Goal: Book appointment/travel/reservation

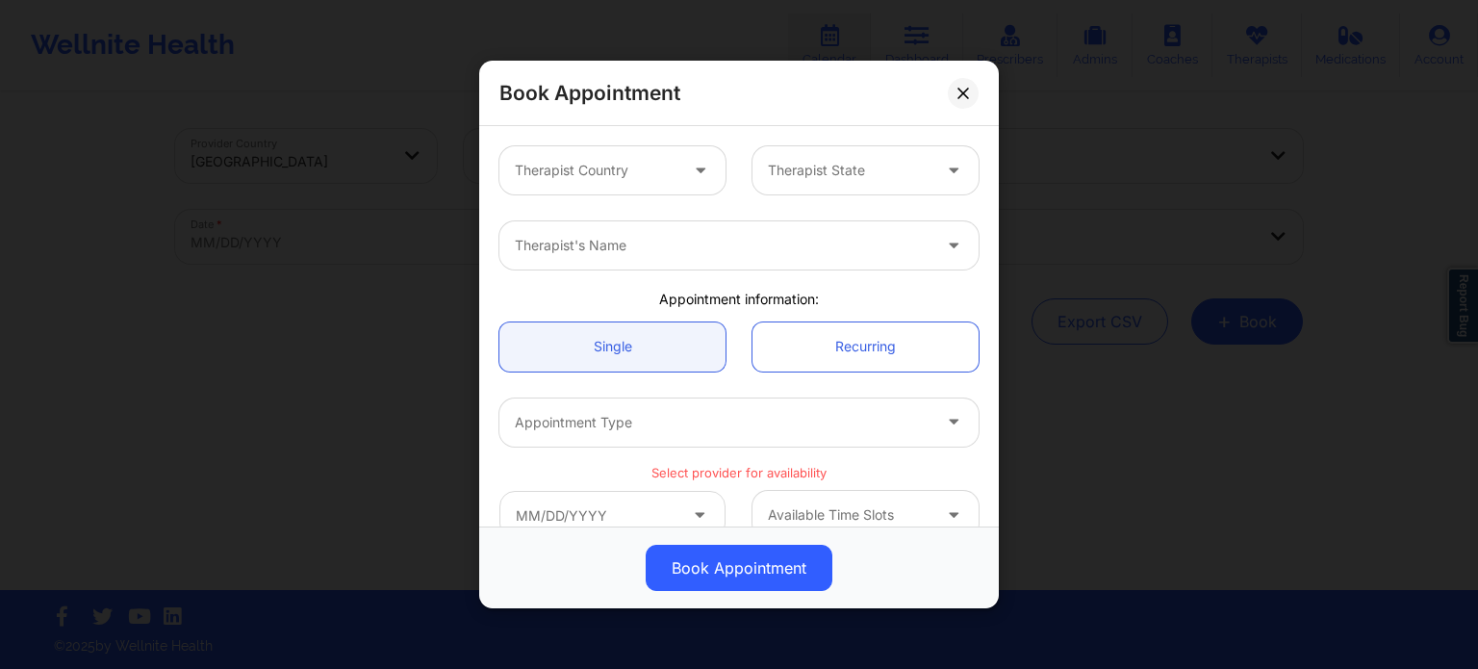
click at [691, 178] on div at bounding box center [702, 171] width 23 height 24
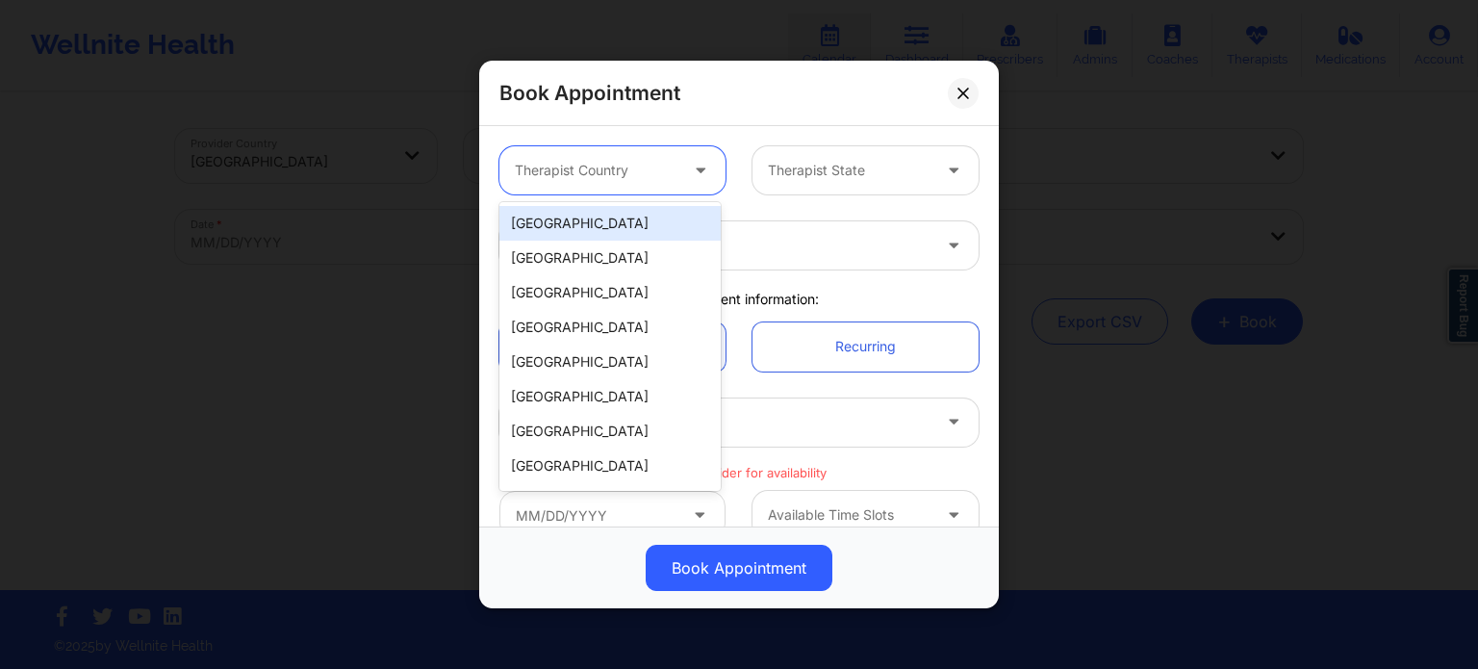
click at [662, 226] on div "[GEOGRAPHIC_DATA]" at bounding box center [609, 223] width 221 height 35
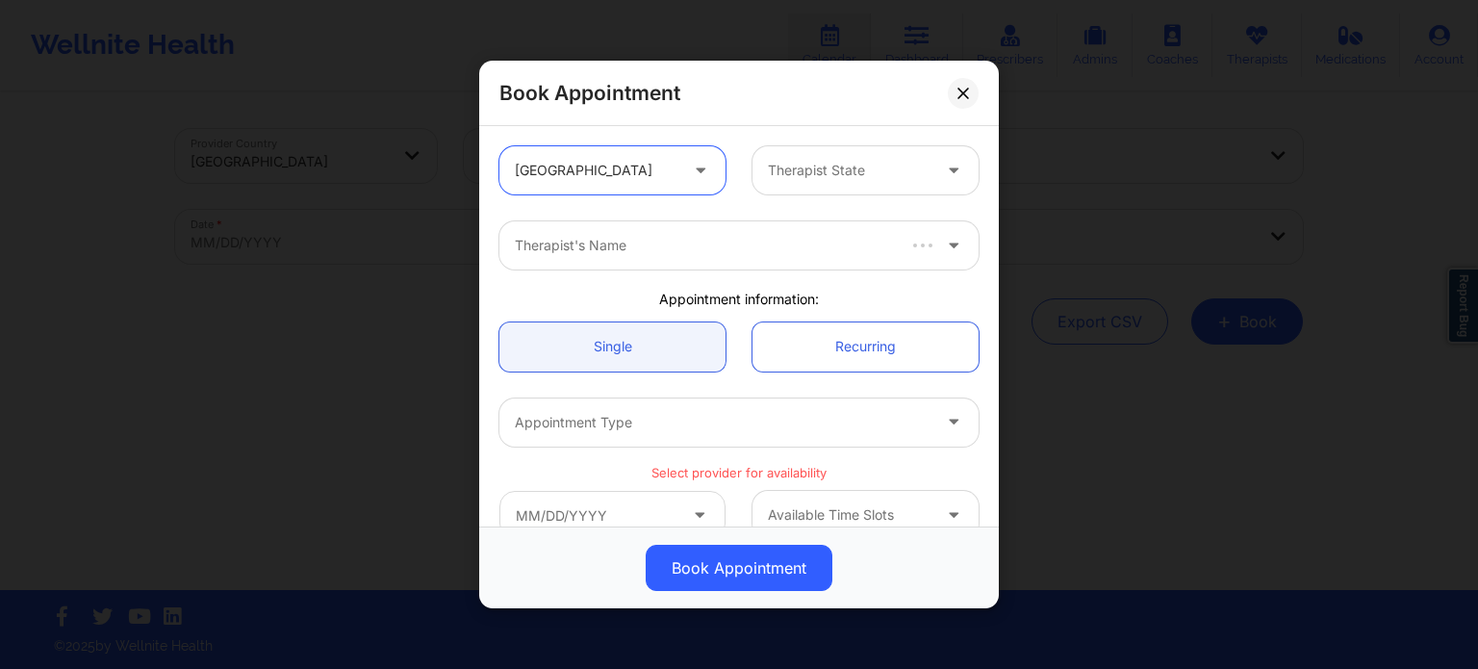
click at [831, 175] on div at bounding box center [849, 170] width 163 height 23
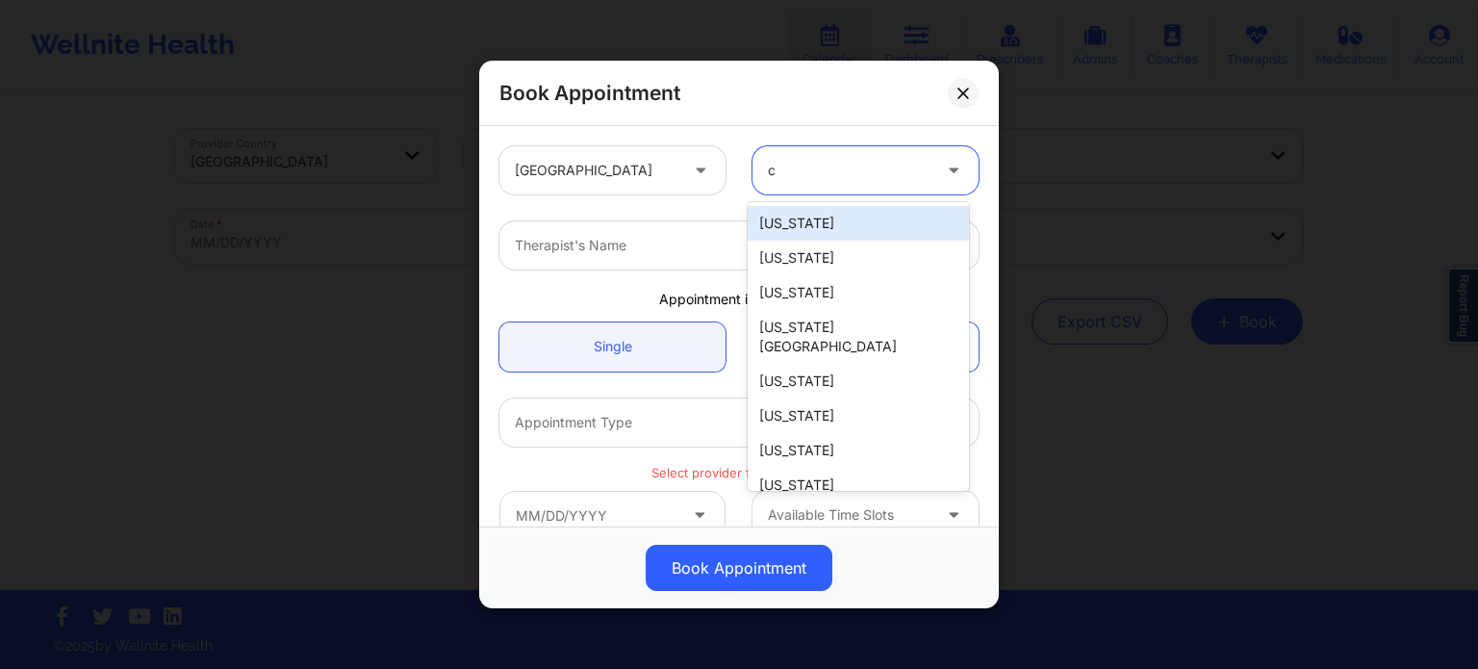
type input "ca"
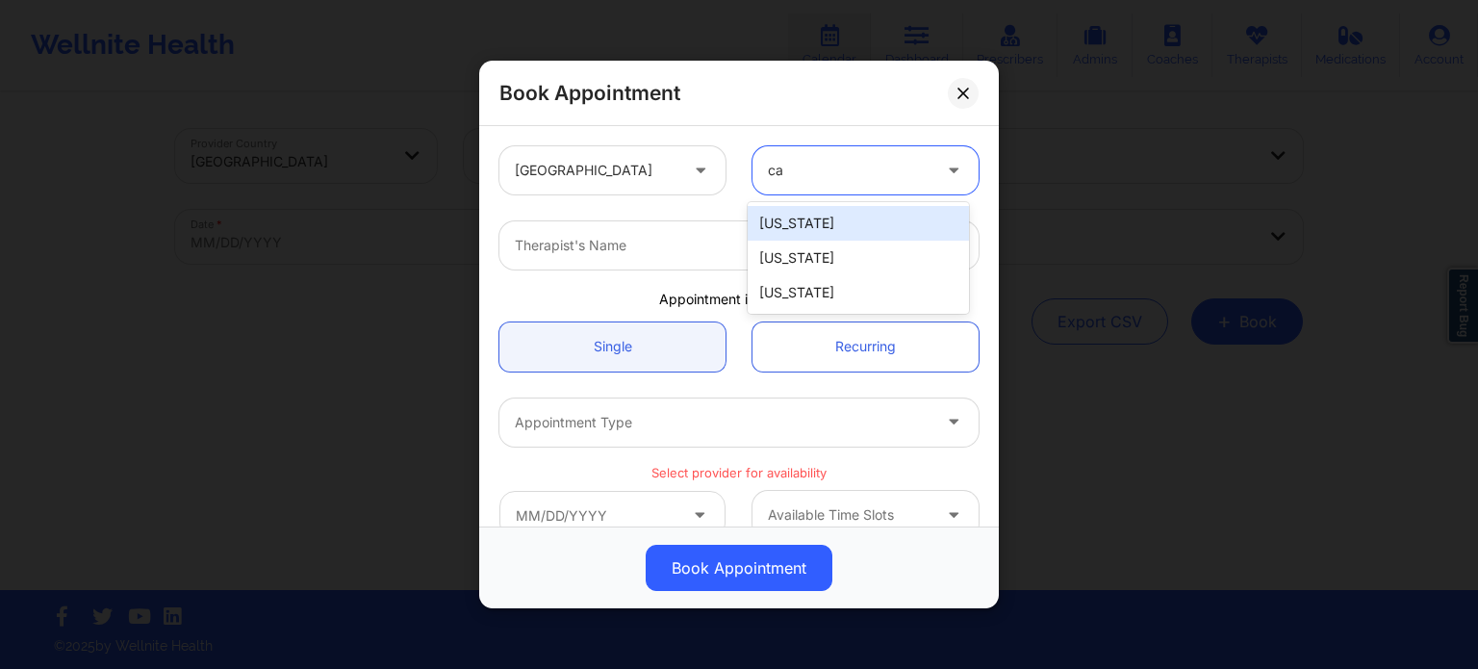
click at [779, 230] on div "California" at bounding box center [857, 223] width 221 height 35
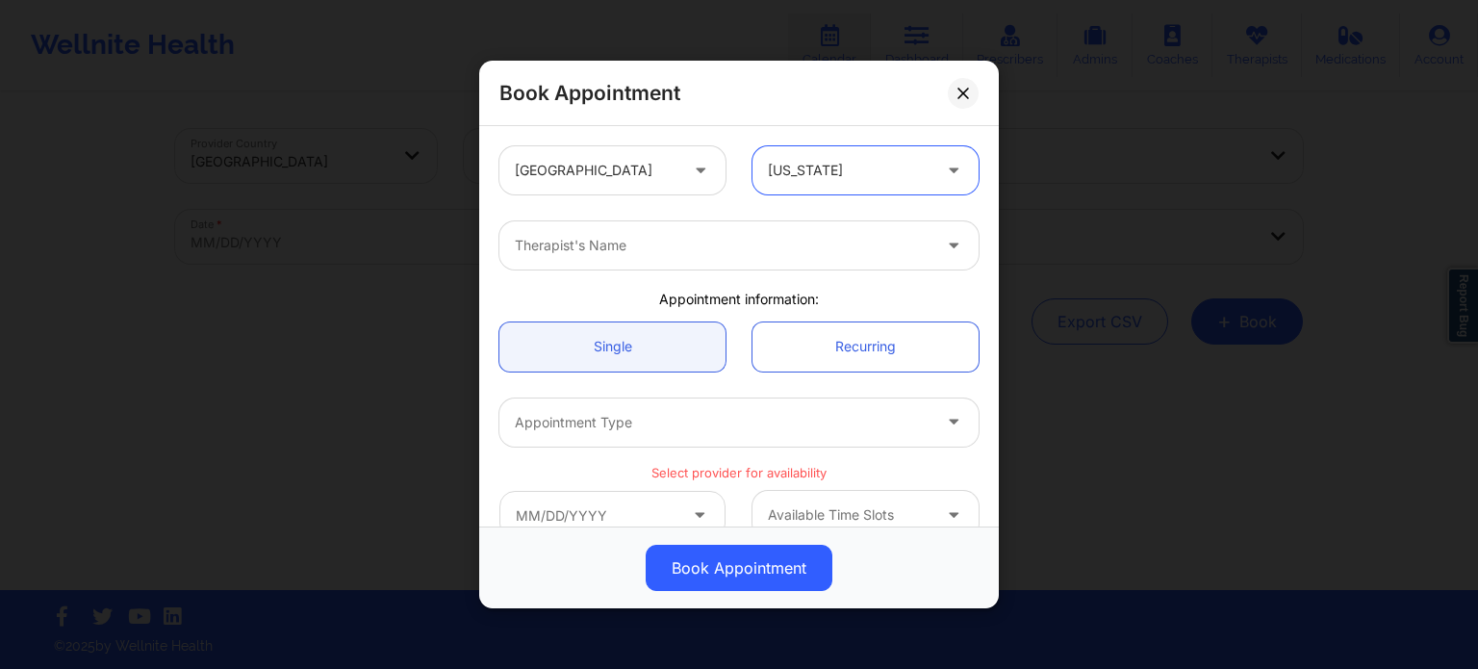
click at [666, 245] on div at bounding box center [723, 245] width 416 height 23
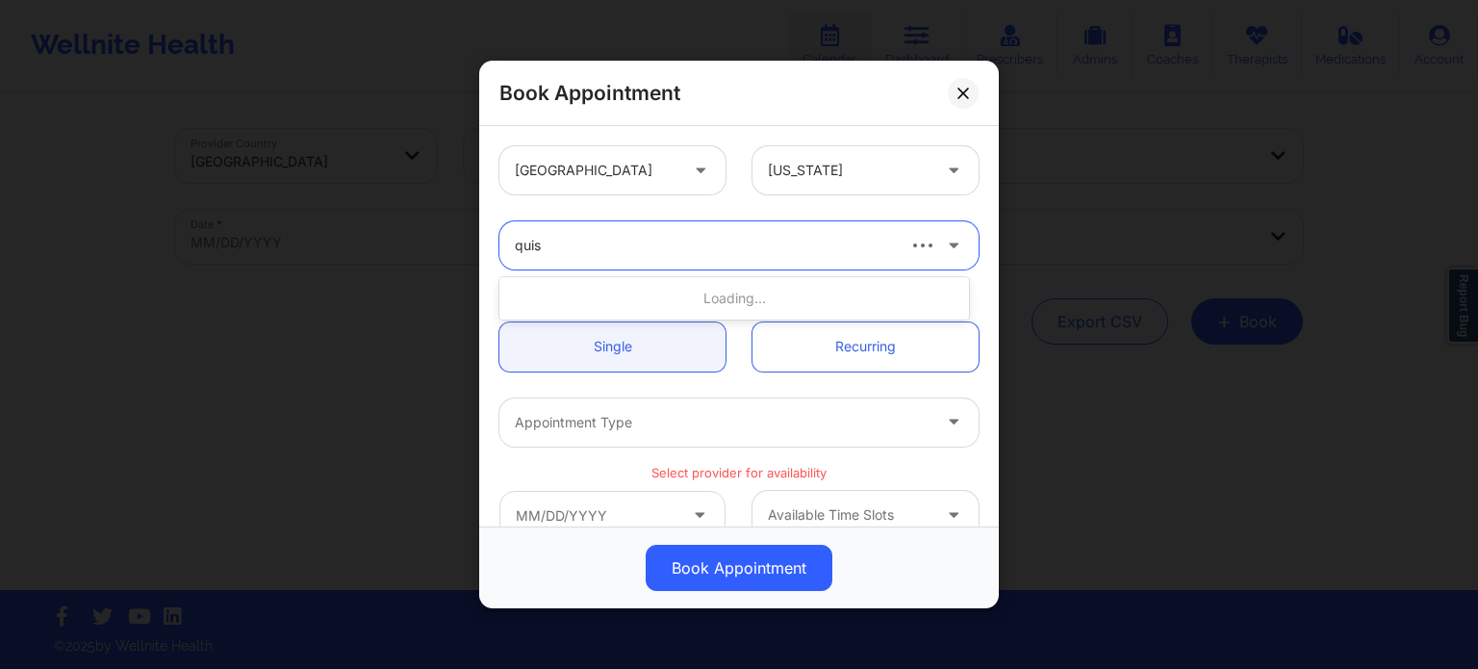
type input "quish"
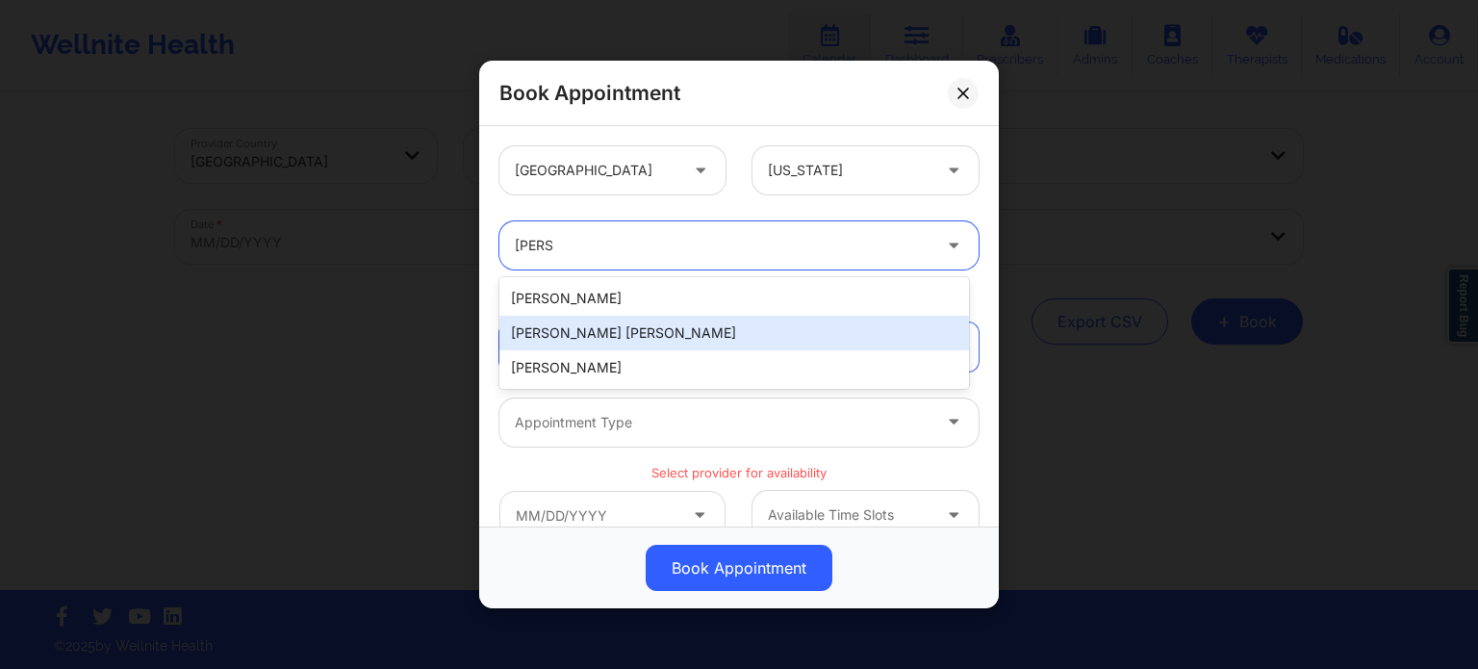
click at [656, 337] on div "Quisha Monique Castro" at bounding box center [733, 333] width 469 height 35
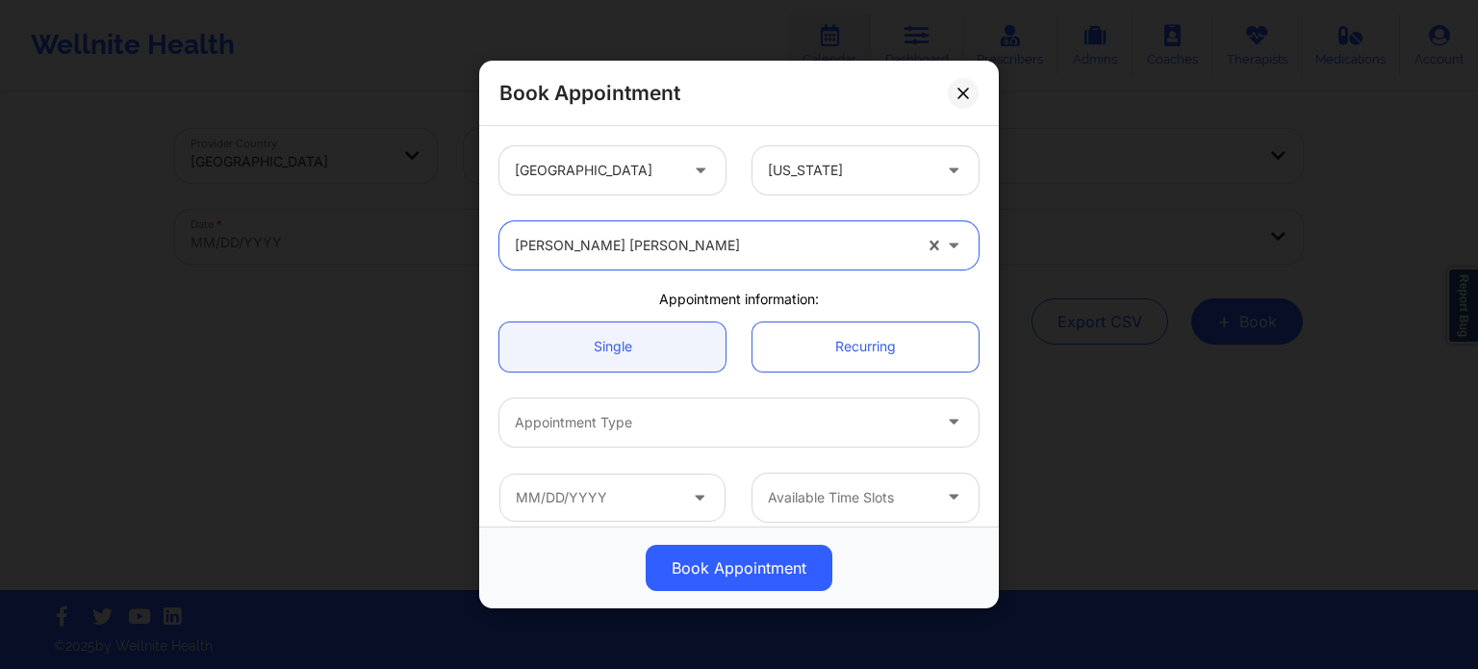
click at [678, 435] on div "Appointment Type" at bounding box center [715, 422] width 433 height 48
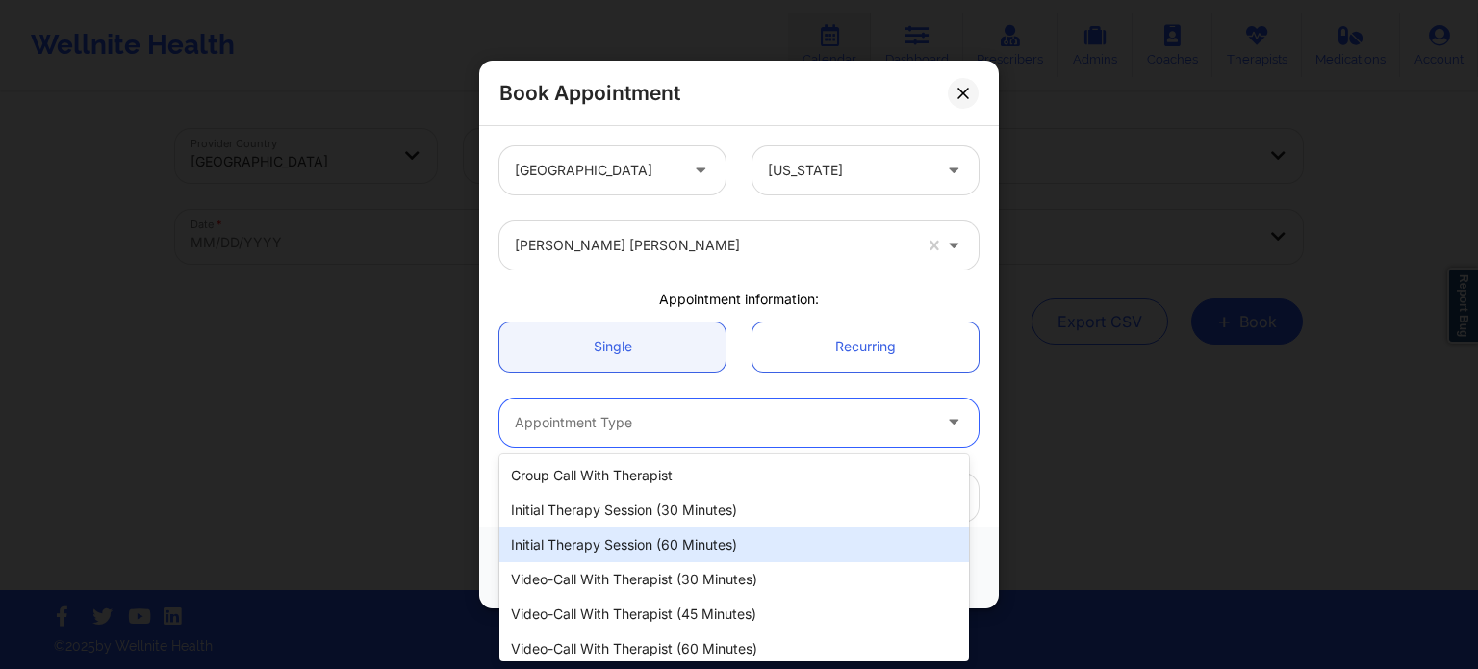
click at [670, 544] on div "Initial Therapy Session (60 minutes)" at bounding box center [733, 544] width 469 height 35
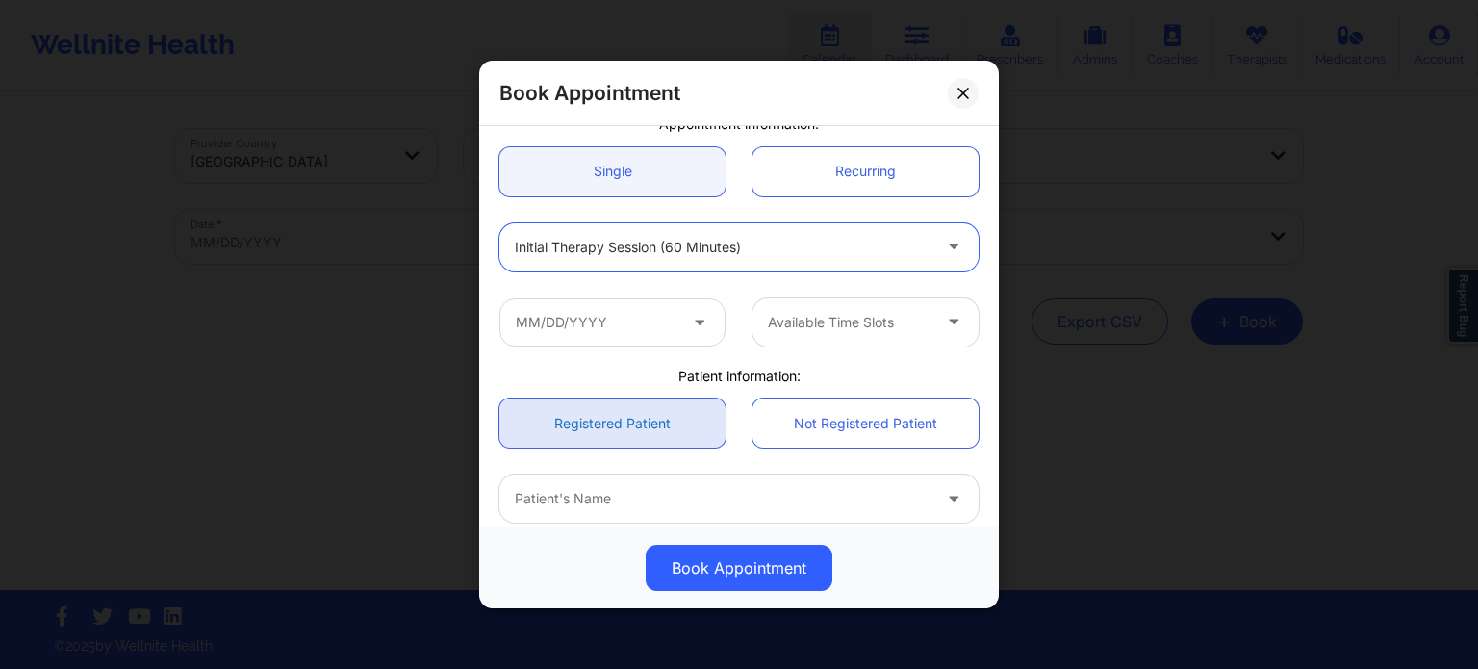
scroll to position [192, 0]
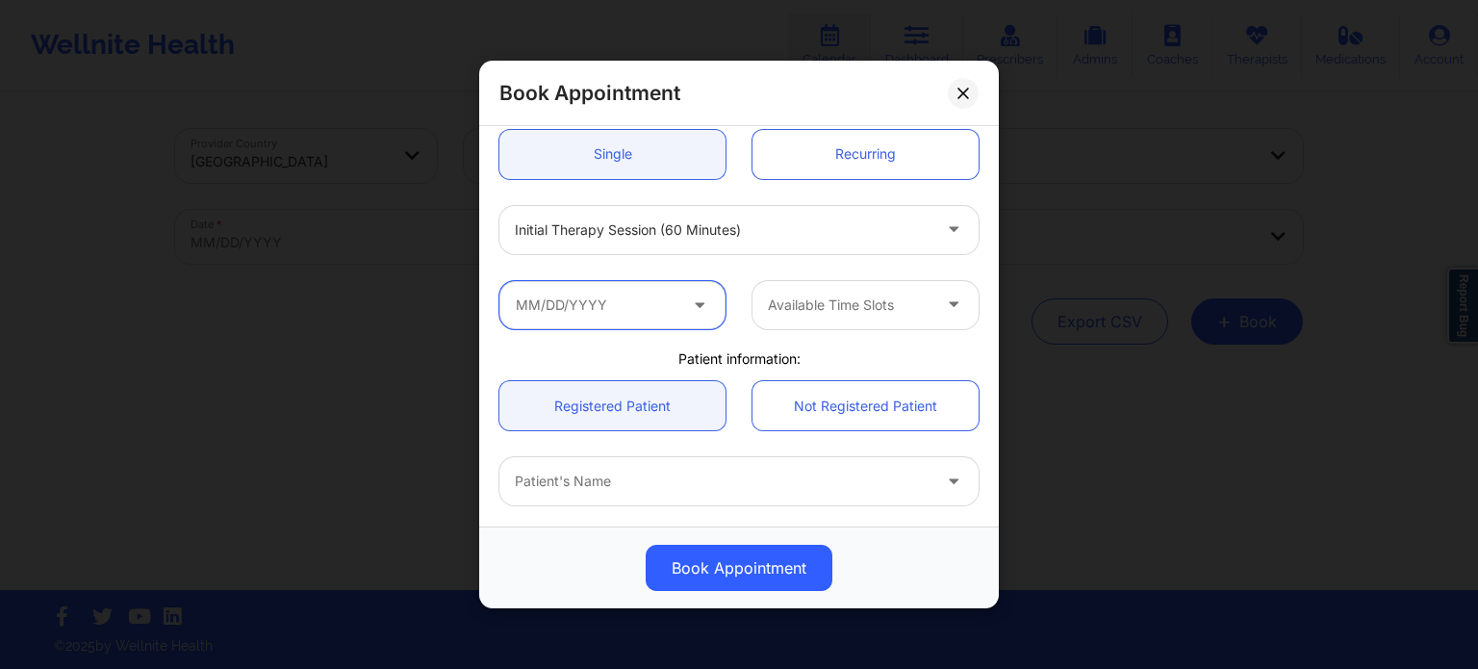
click at [635, 309] on input "text" at bounding box center [612, 305] width 226 height 48
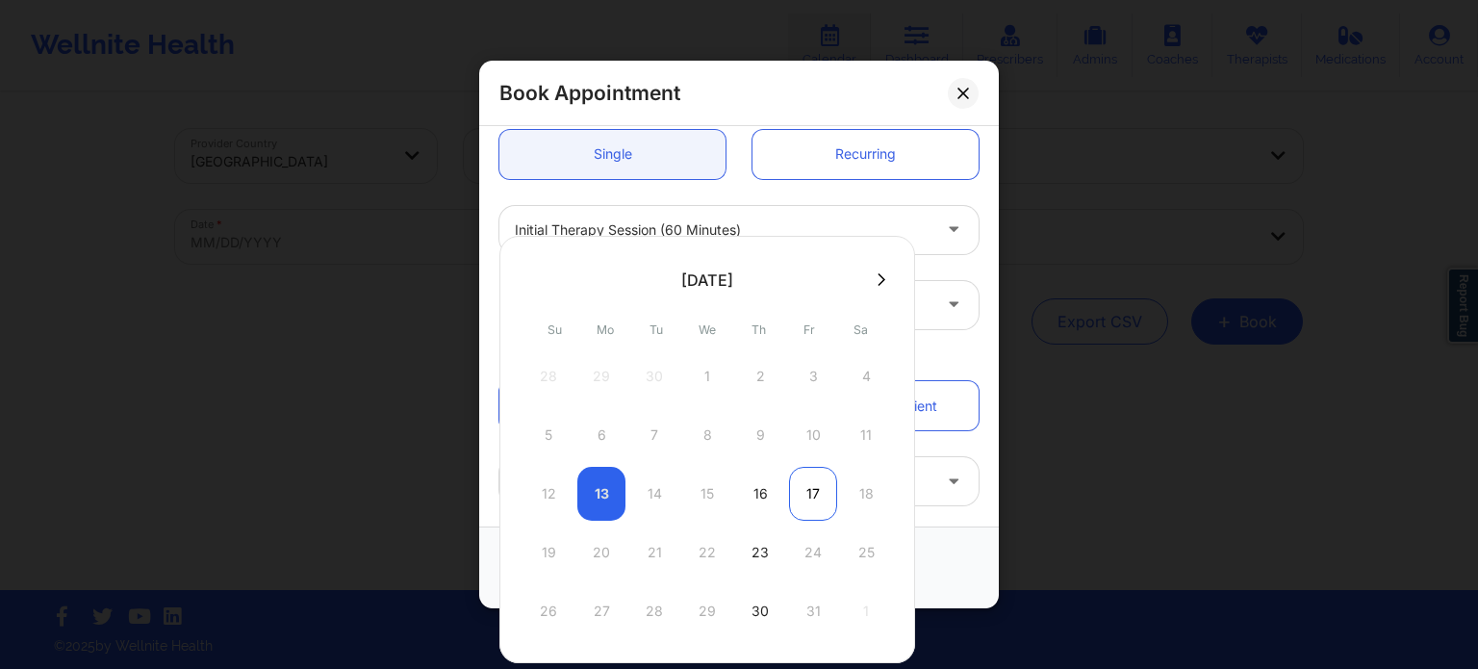
click at [805, 497] on div "17" at bounding box center [813, 494] width 48 height 54
type input "10/17/2025"
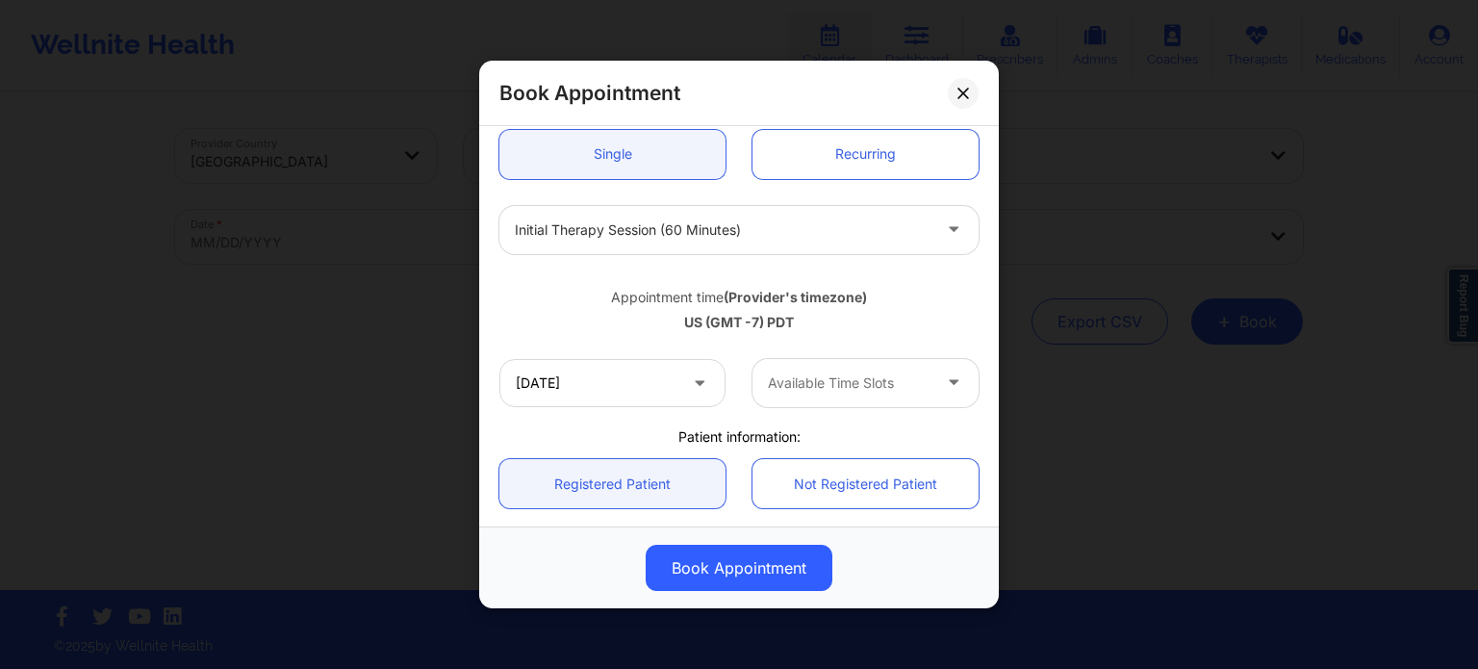
click at [802, 384] on div at bounding box center [849, 382] width 163 height 23
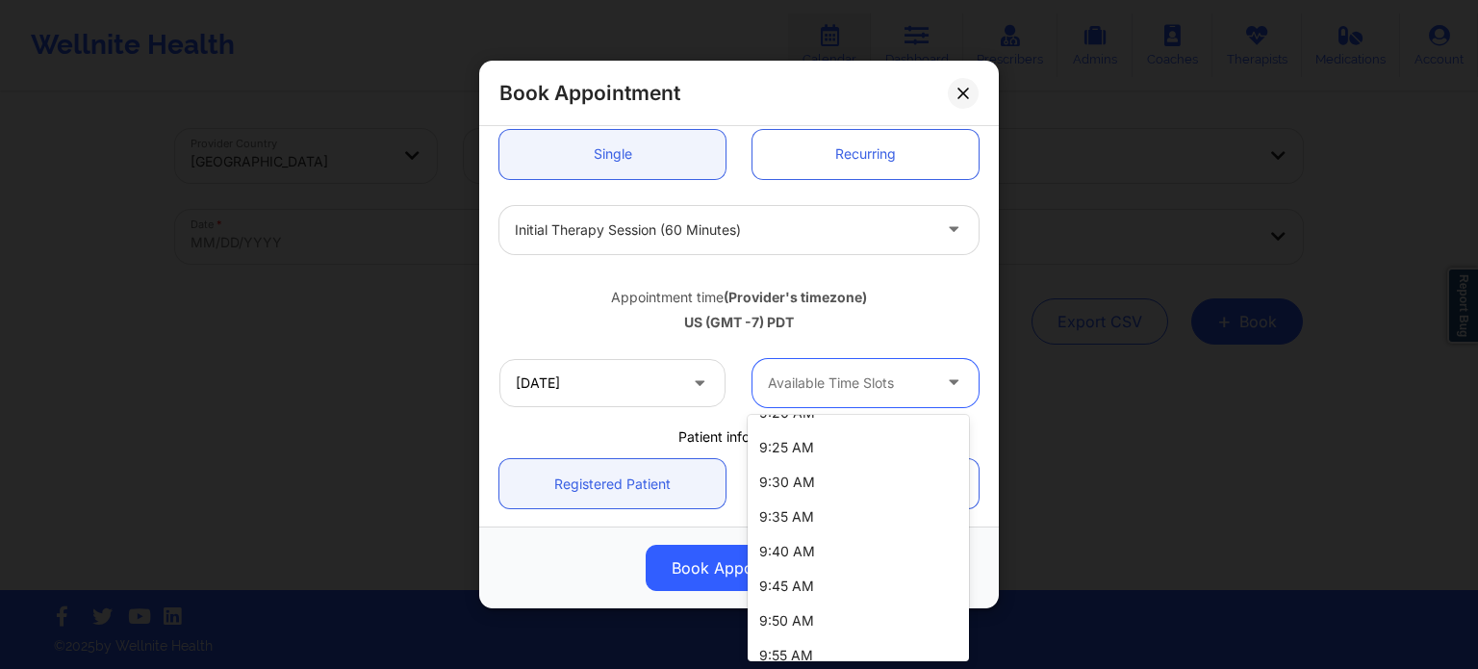
scroll to position [627, 0]
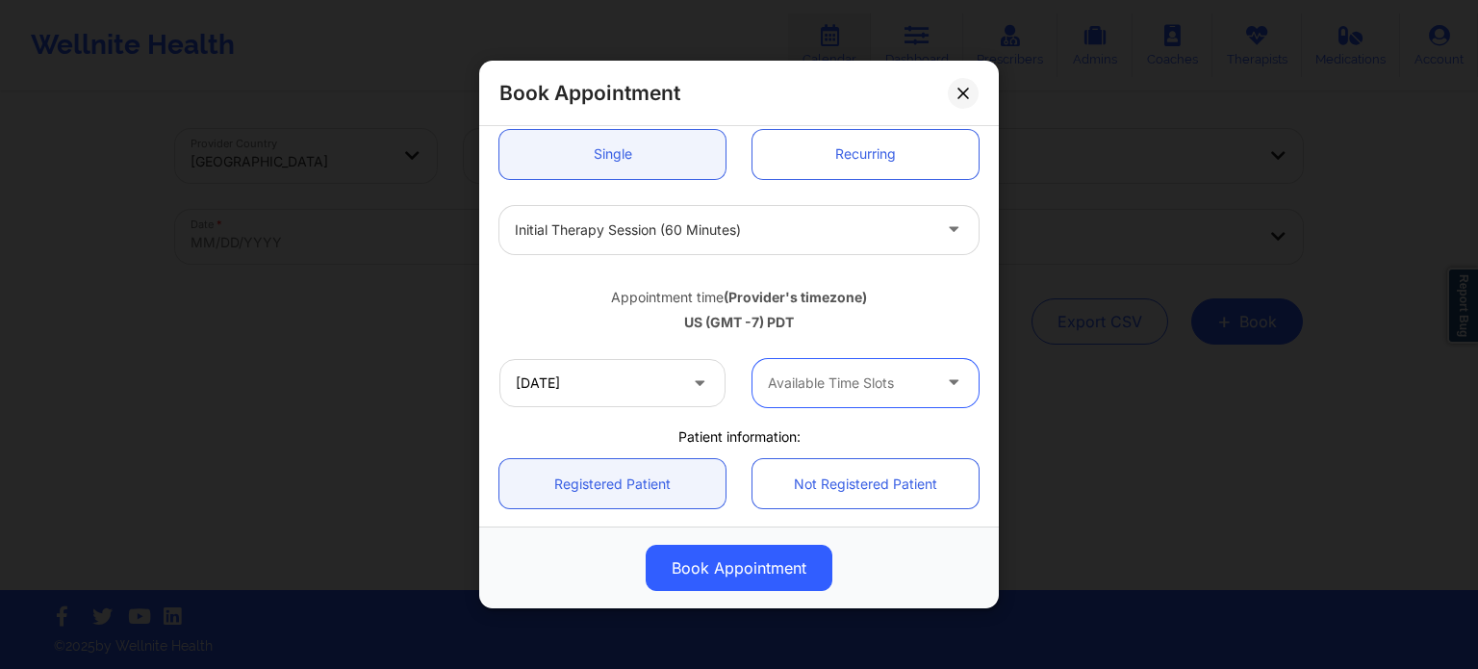
click at [720, 219] on div at bounding box center [723, 229] width 416 height 23
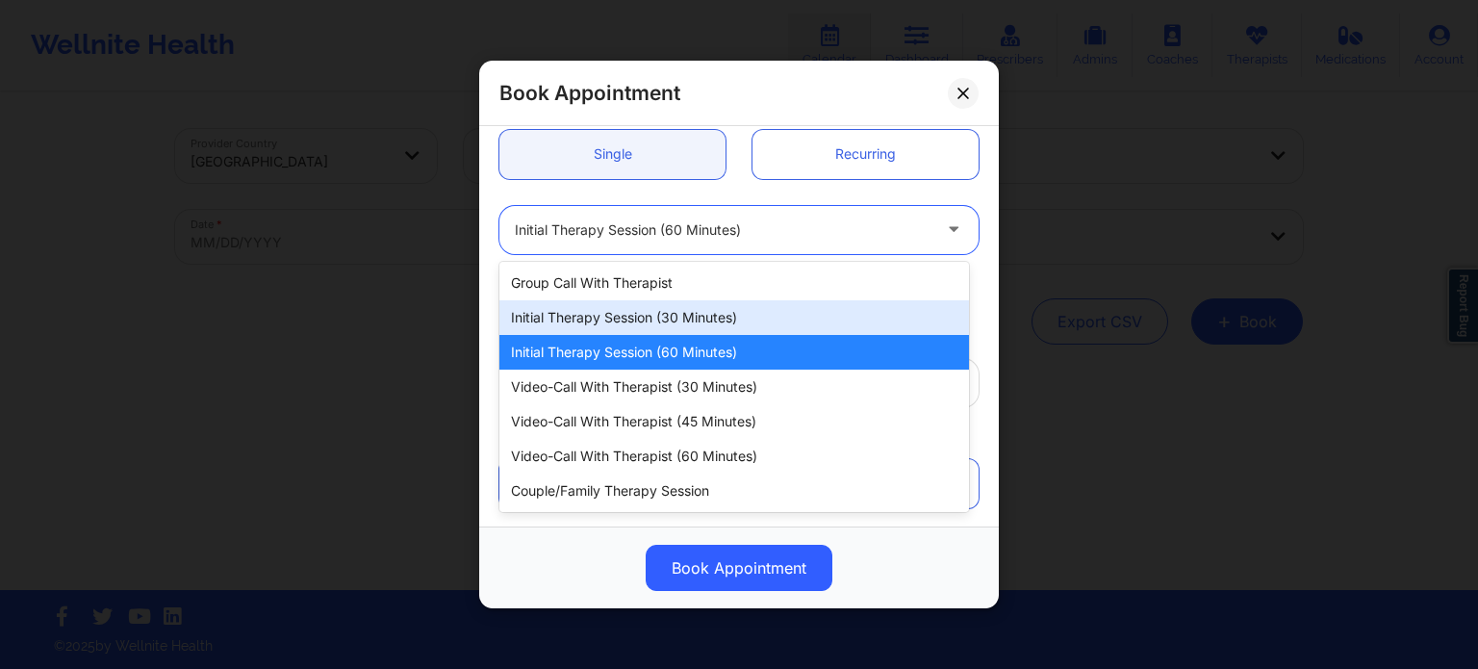
click at [679, 319] on div "Initial Therapy Session (30 minutes)" at bounding box center [733, 317] width 469 height 35
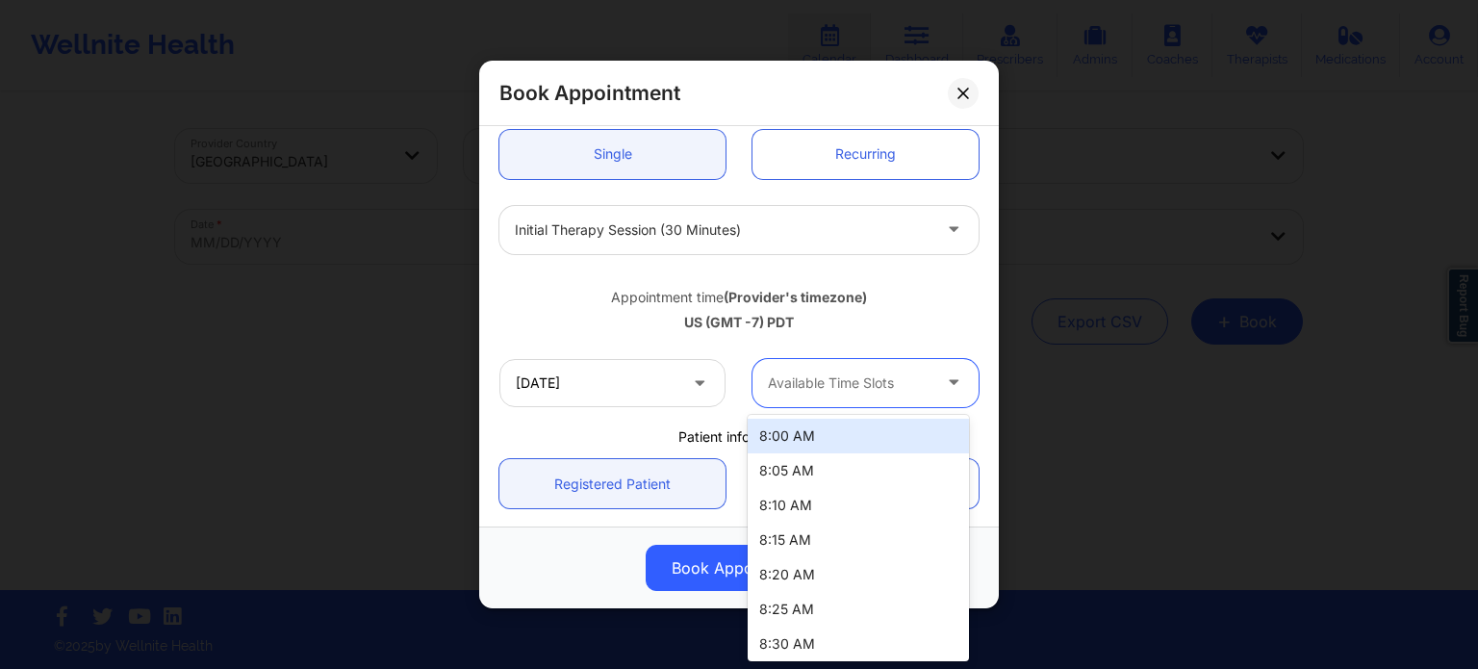
click at [813, 384] on div at bounding box center [849, 382] width 163 height 23
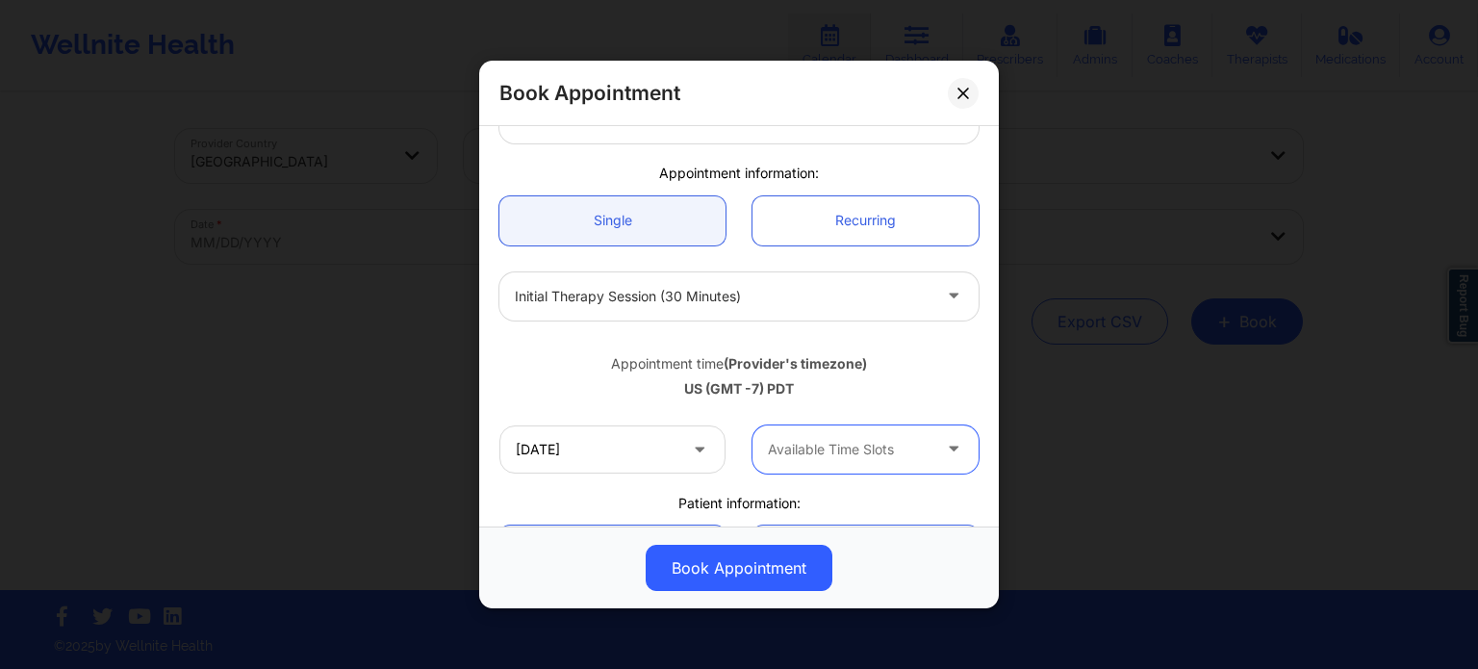
scroll to position [289, 0]
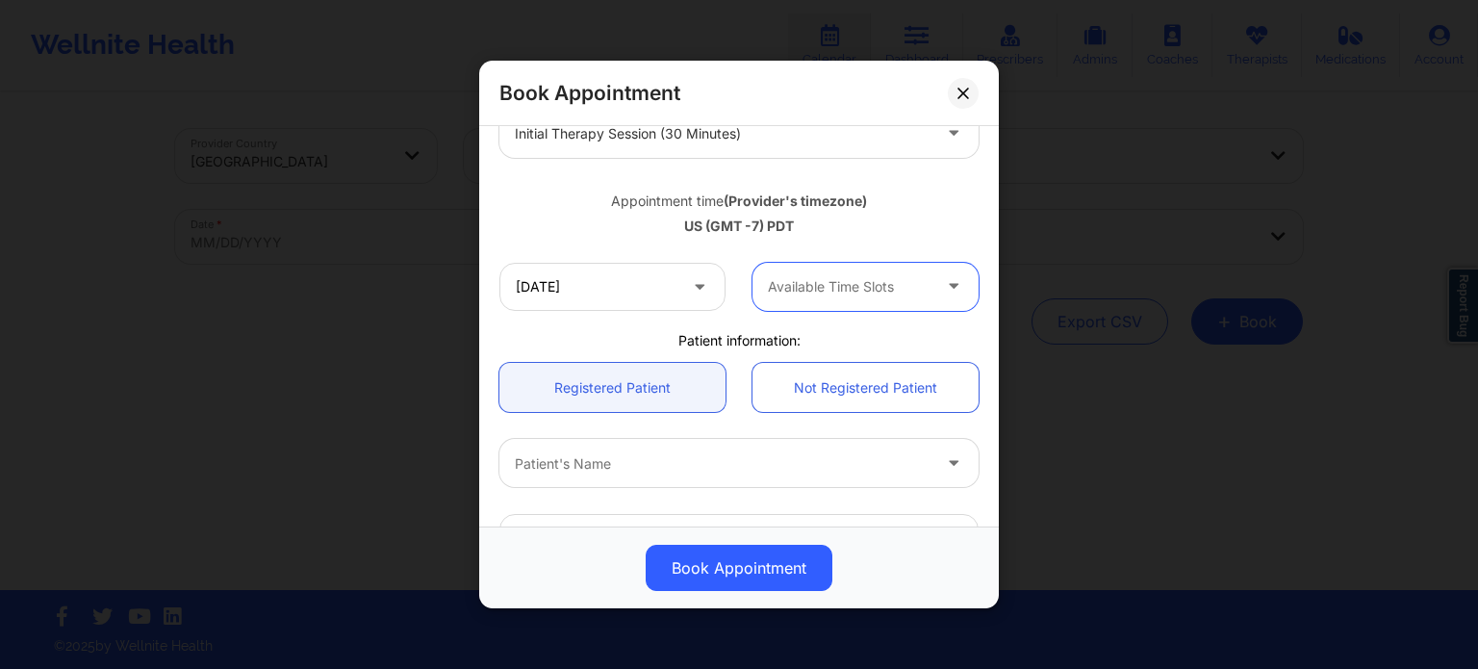
click at [819, 284] on div at bounding box center [849, 286] width 163 height 23
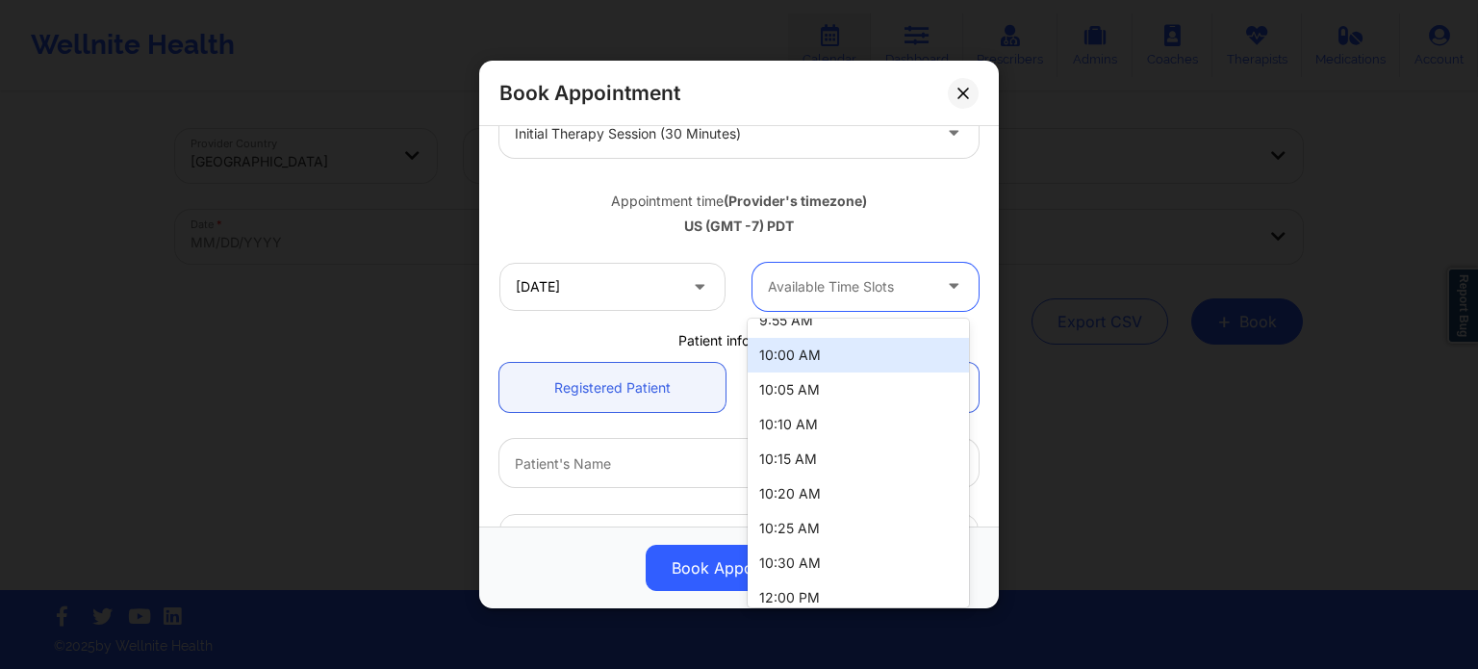
scroll to position [1070, 0]
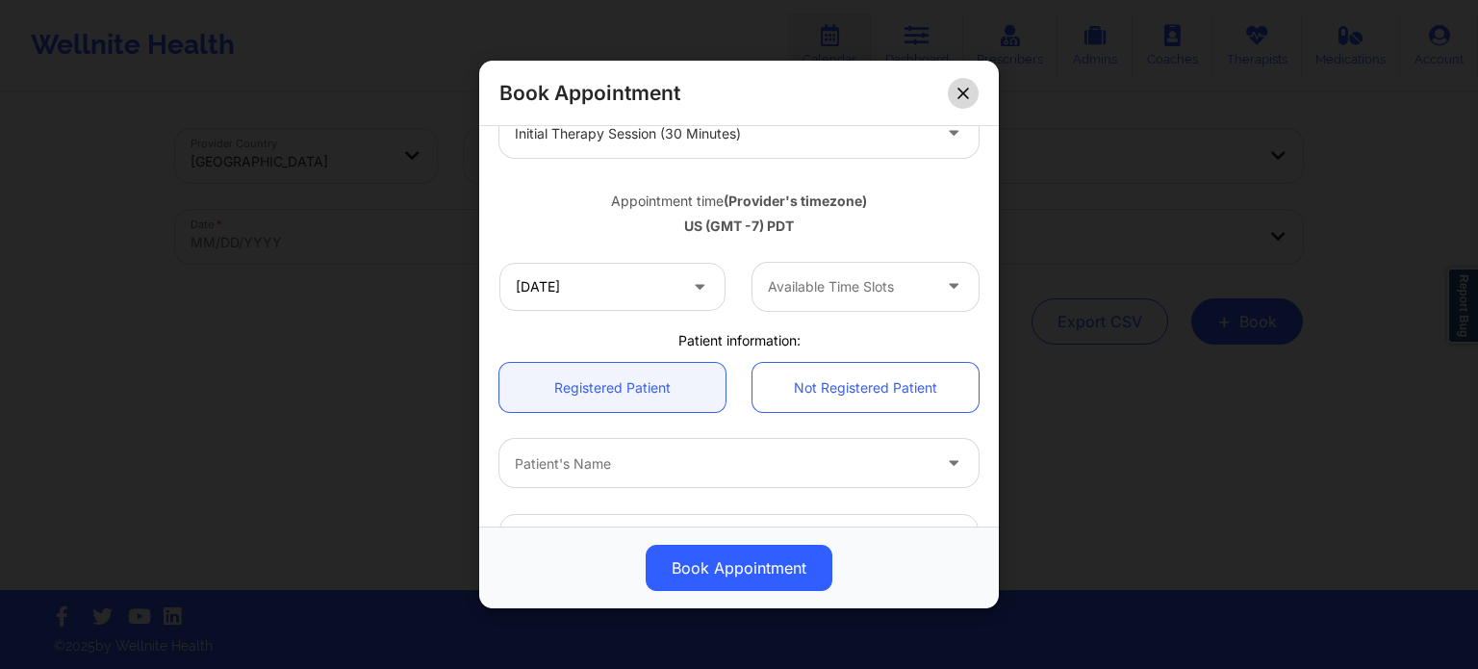
click at [967, 94] on icon at bounding box center [963, 94] width 12 height 12
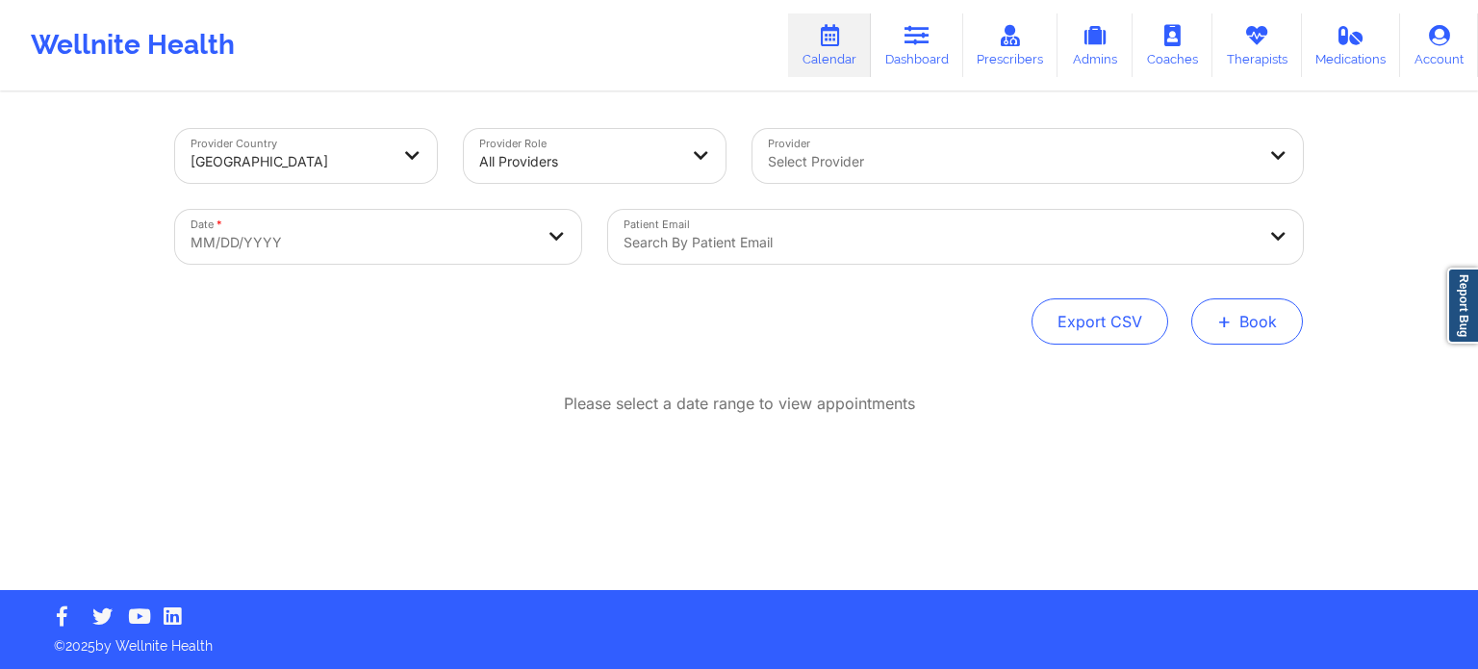
click at [1205, 307] on button "+ Book" at bounding box center [1247, 321] width 112 height 46
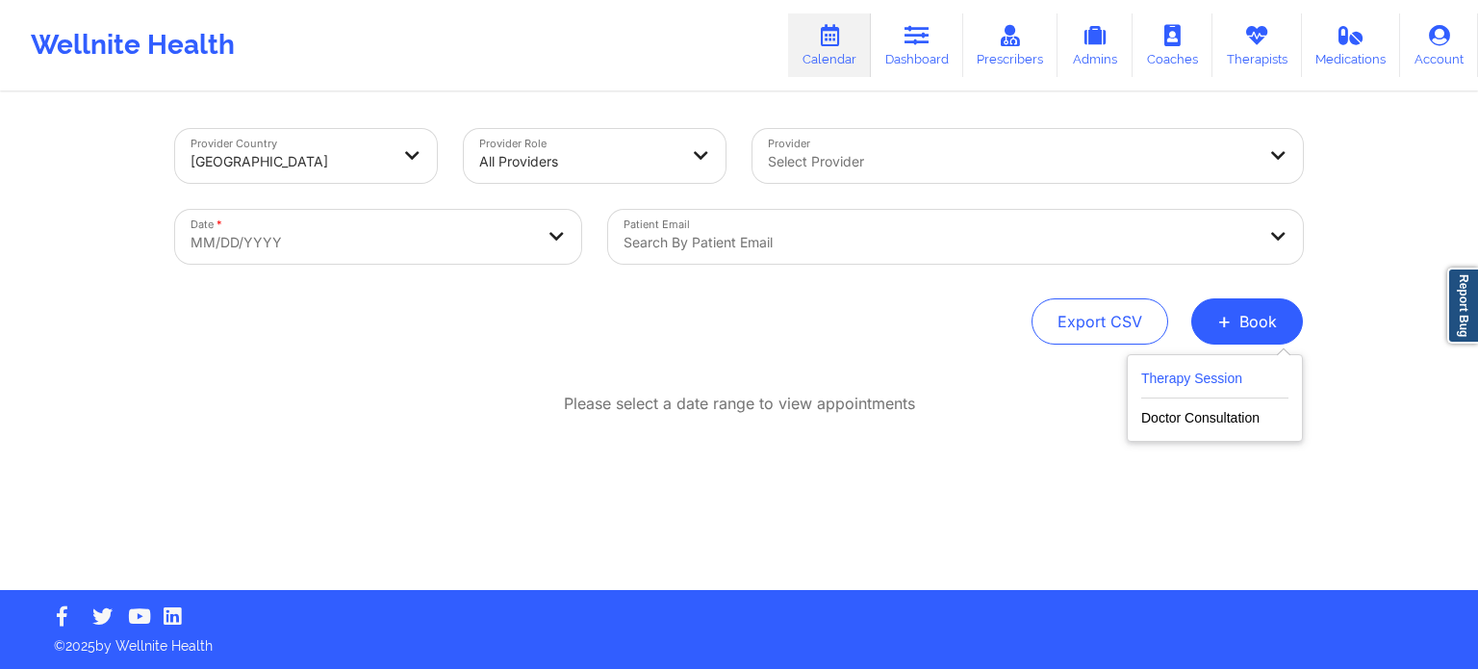
click at [1174, 371] on button "Therapy Session" at bounding box center [1214, 383] width 147 height 32
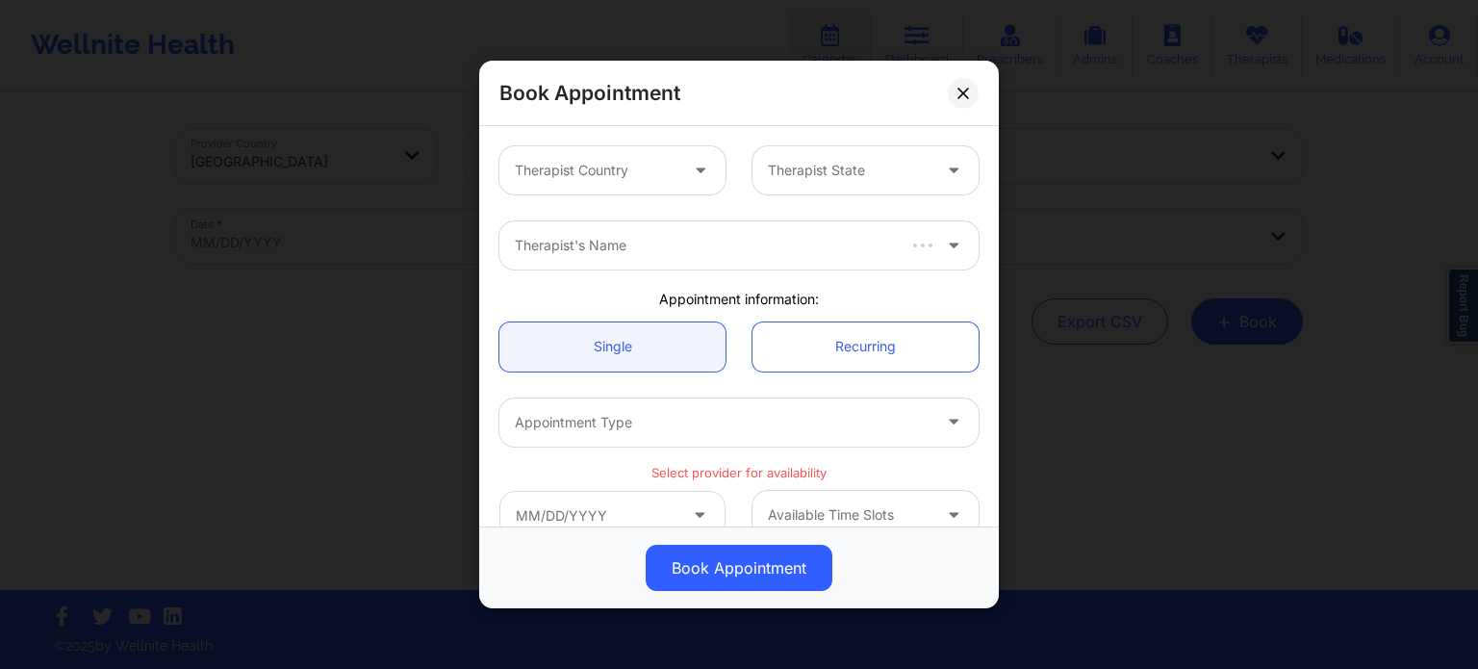
click at [574, 176] on div at bounding box center [596, 170] width 163 height 23
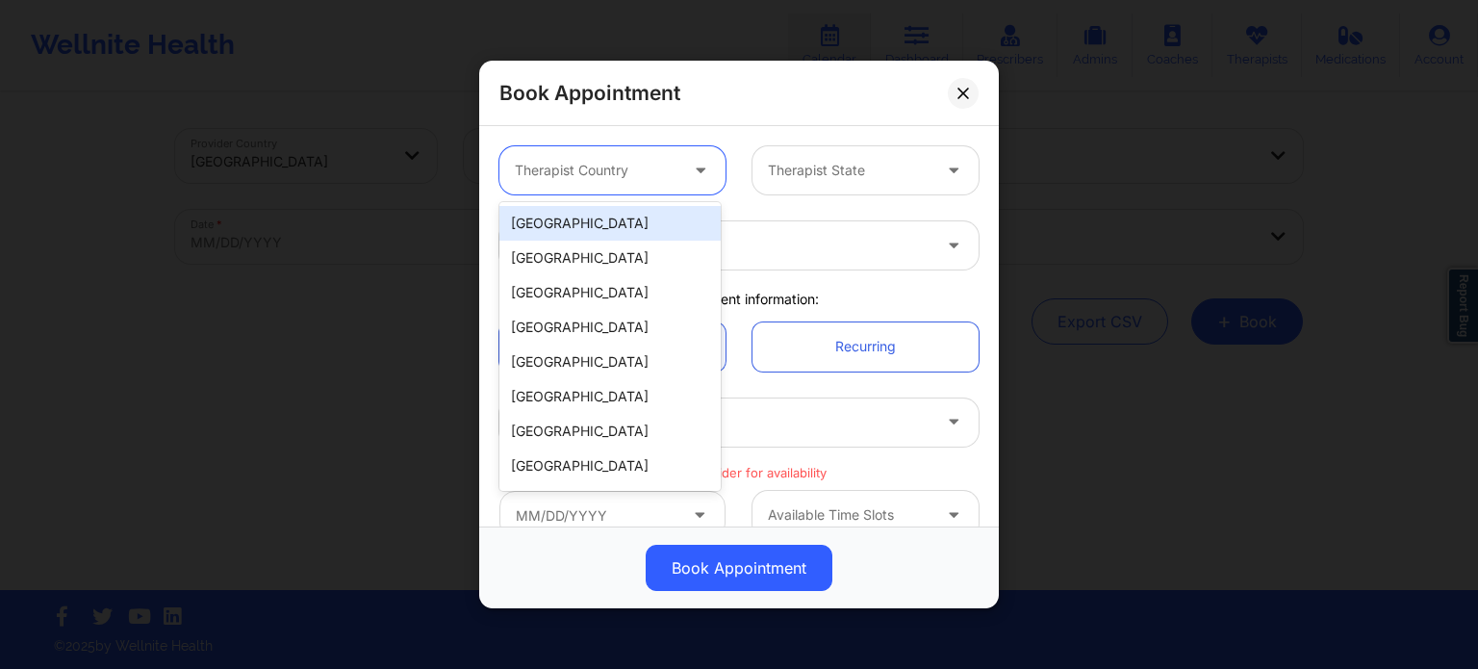
click at [611, 224] on div "[GEOGRAPHIC_DATA]" at bounding box center [609, 223] width 221 height 35
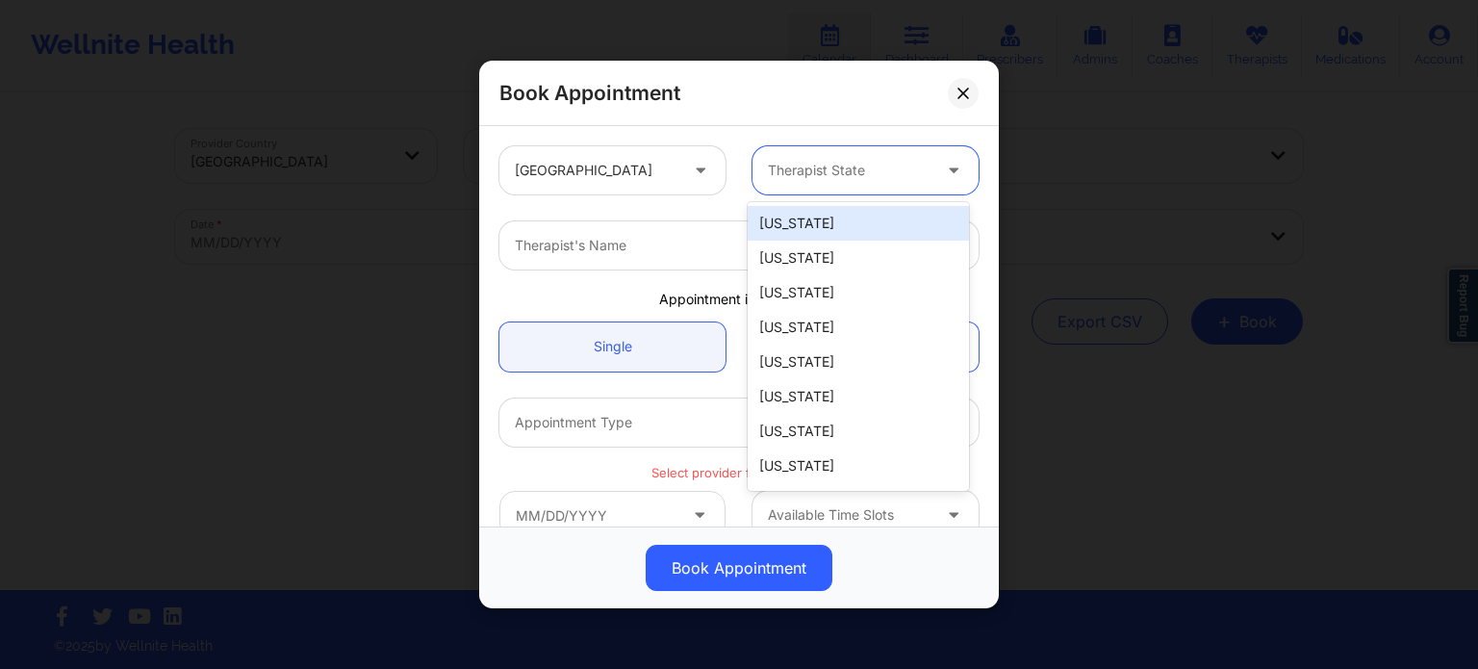
click at [803, 164] on div at bounding box center [849, 170] width 163 height 23
type input "c"
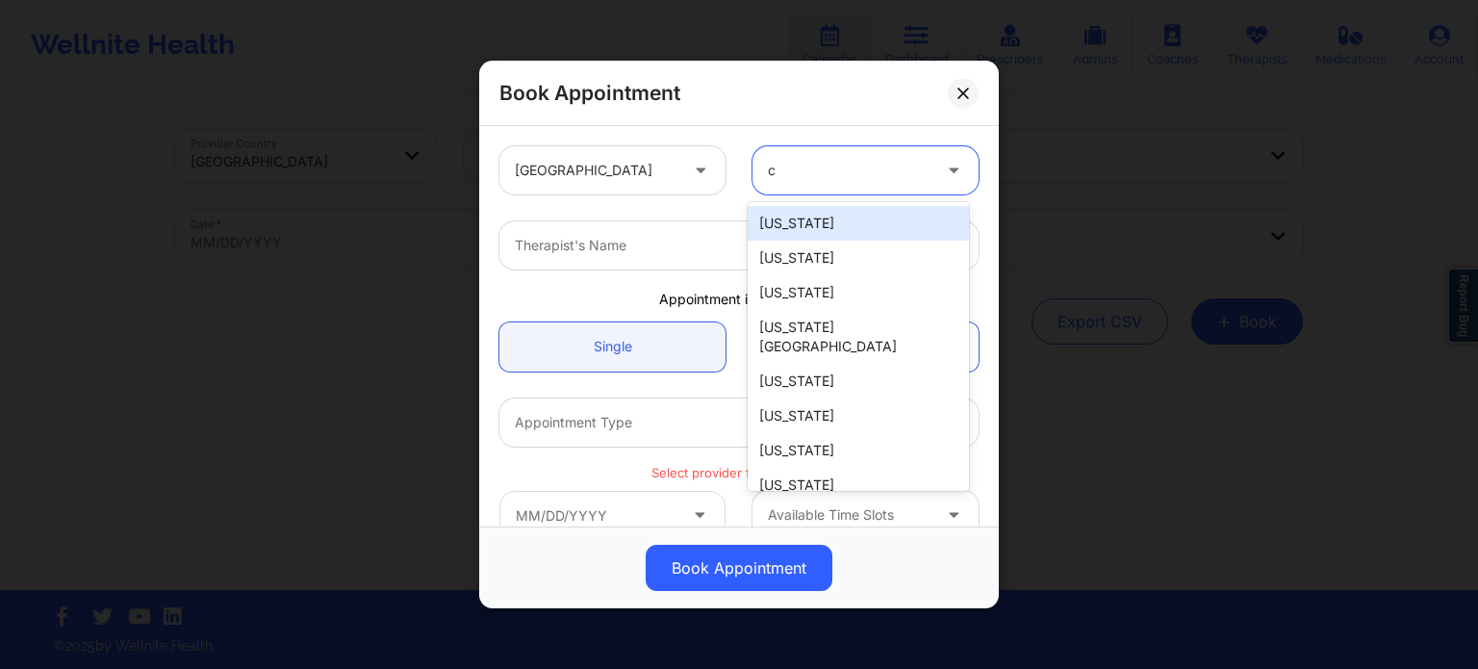
click at [820, 225] on div "California" at bounding box center [857, 223] width 221 height 35
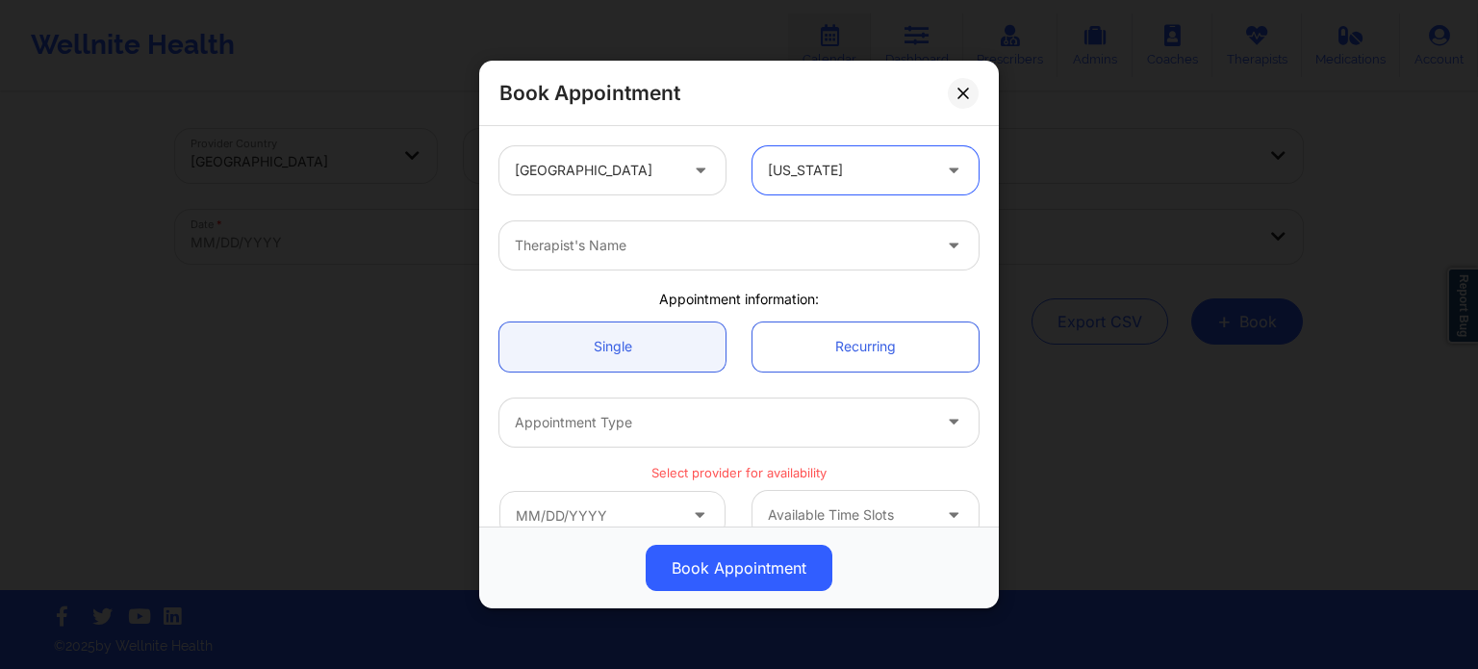
click at [645, 252] on div at bounding box center [723, 245] width 416 height 23
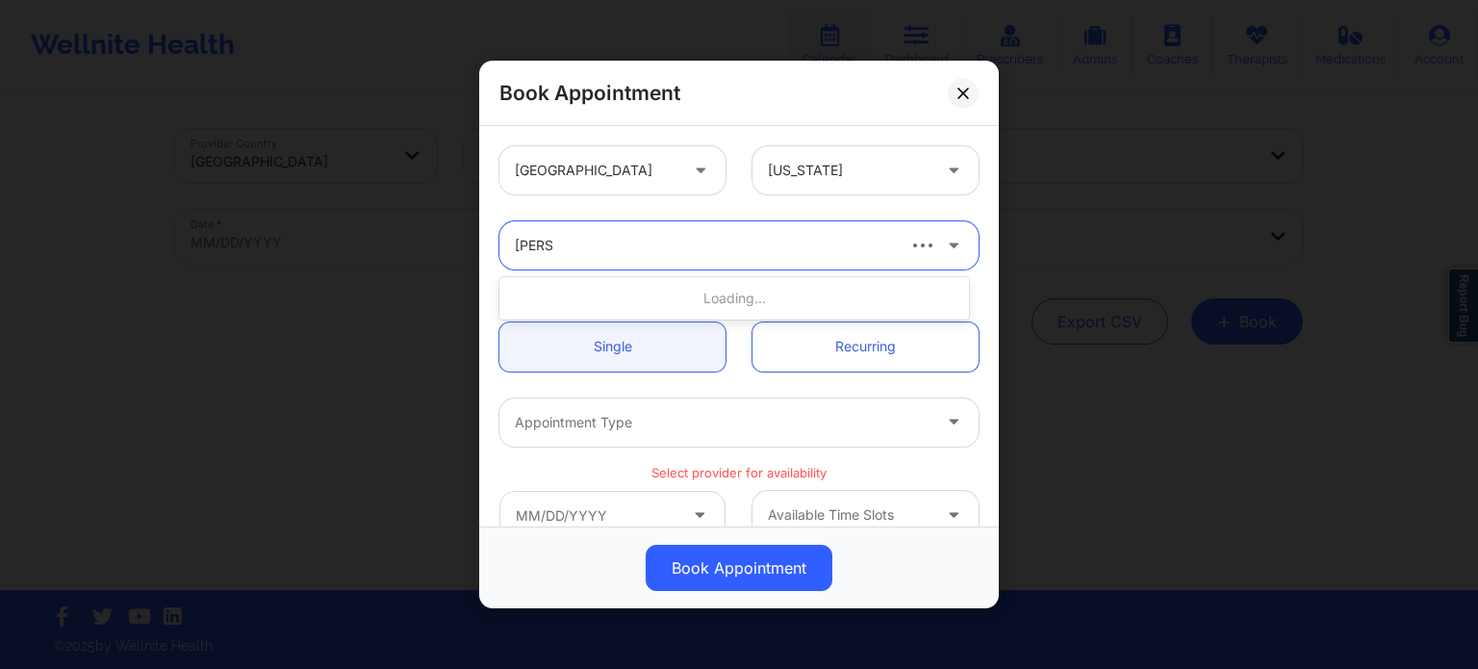
type input "quisha"
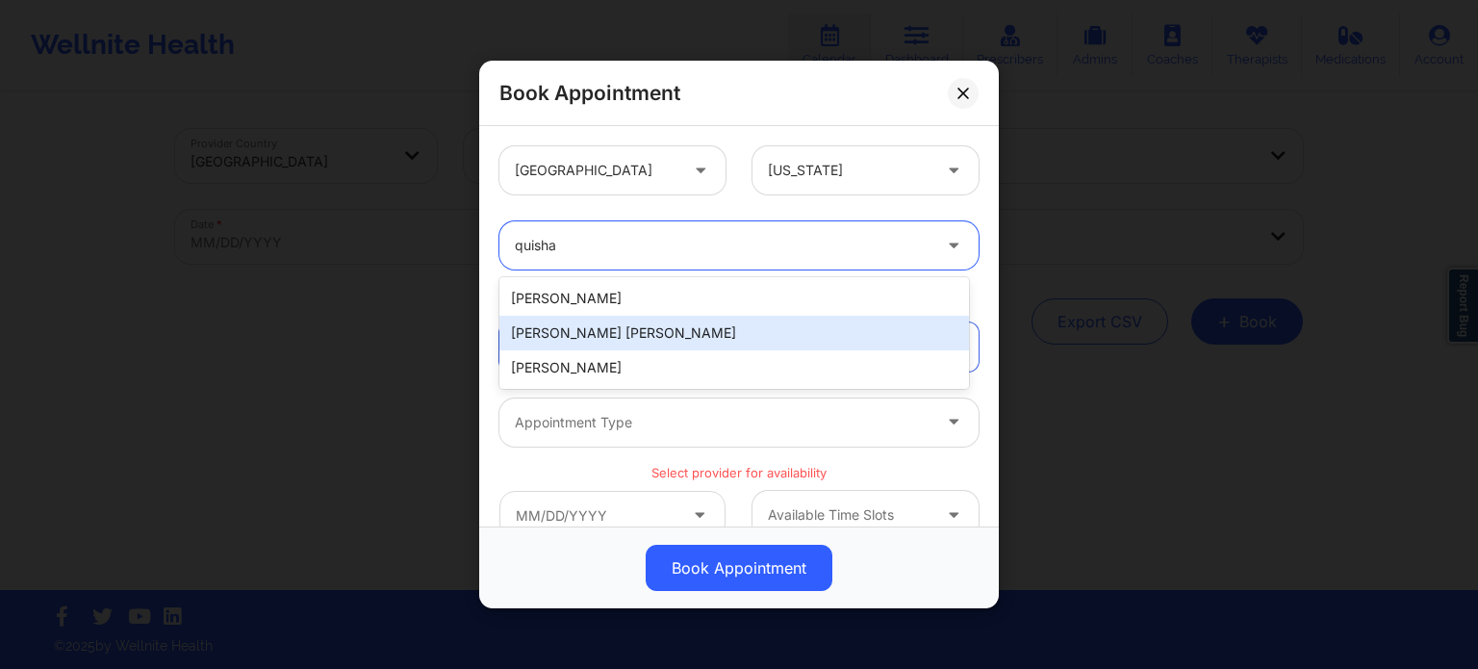
click at [646, 331] on div "Quisha Monique Castro" at bounding box center [733, 333] width 469 height 35
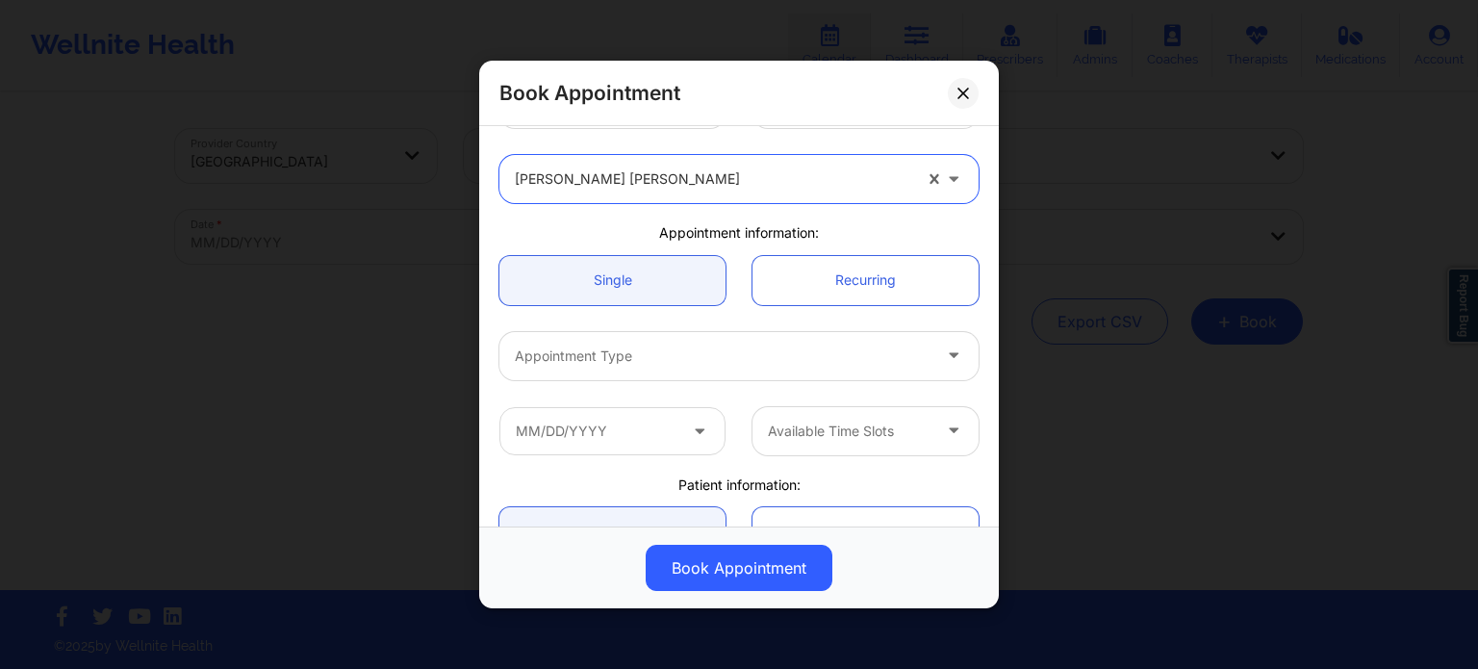
scroll to position [96, 0]
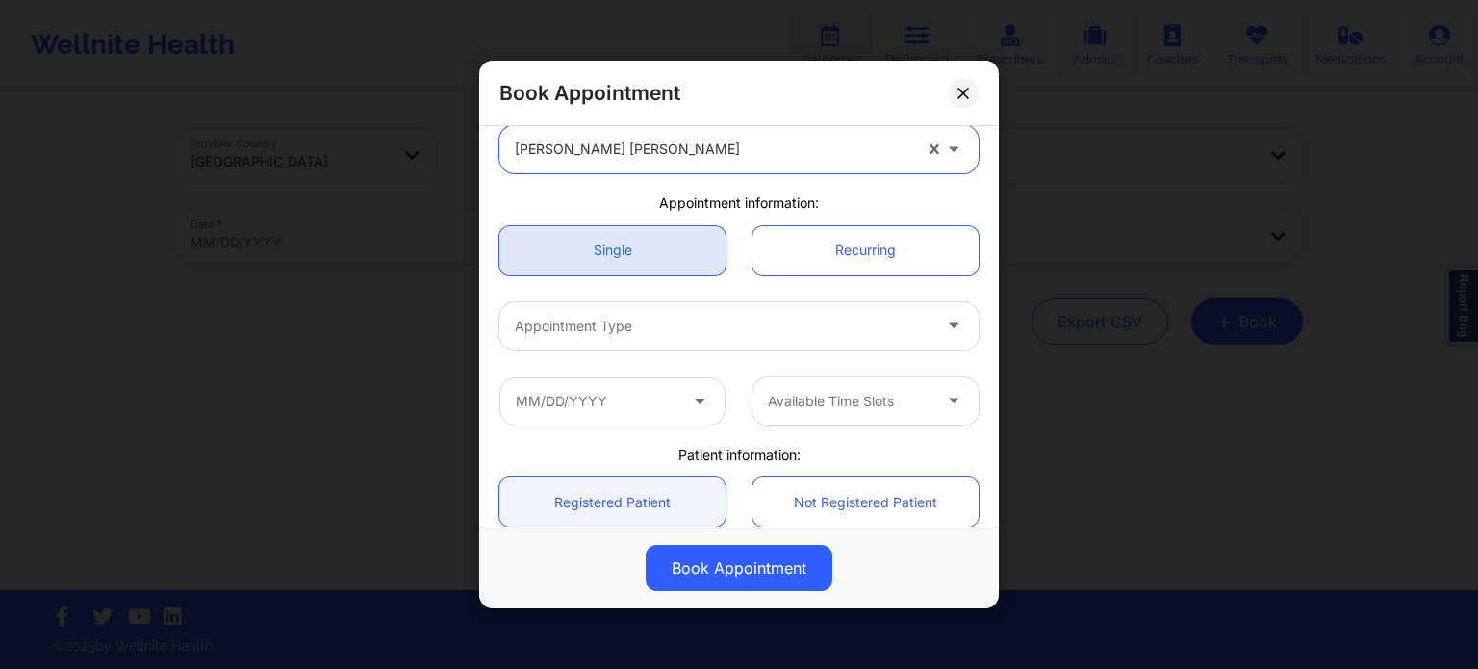
click at [658, 247] on link "Single" at bounding box center [612, 250] width 226 height 49
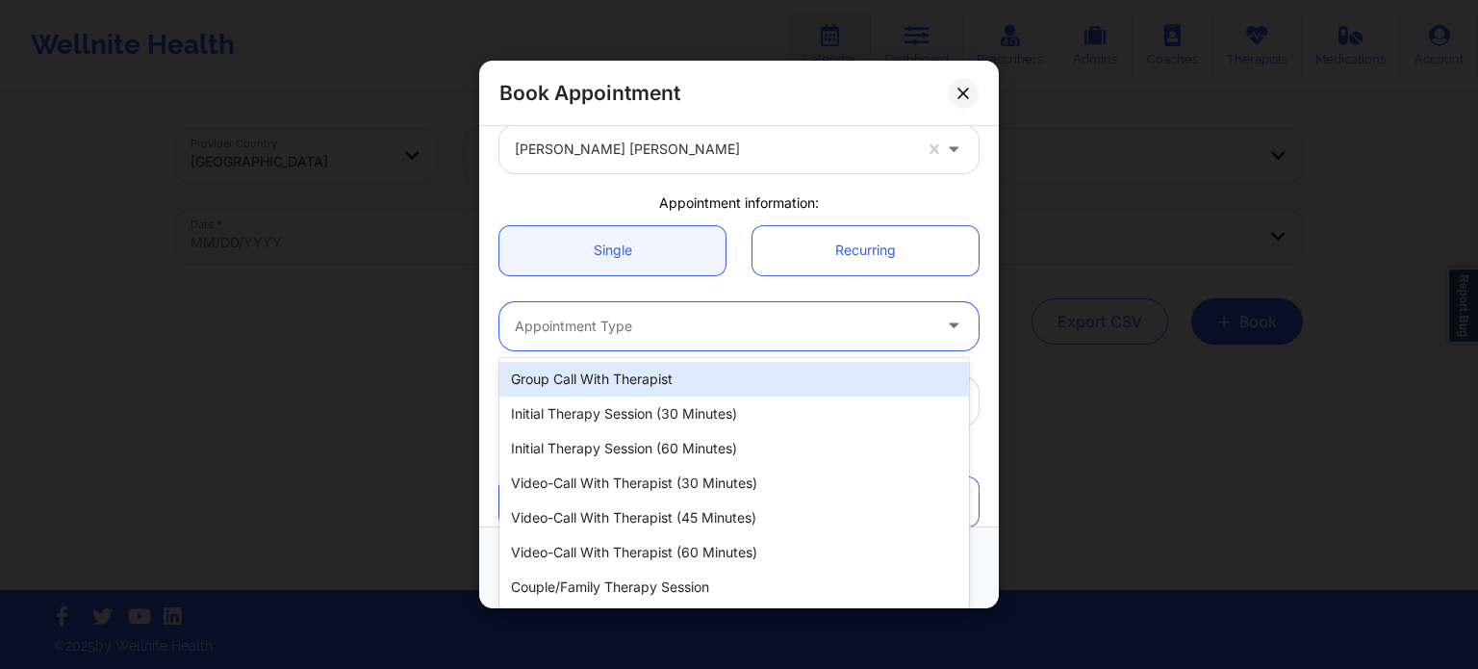
click at [635, 328] on div at bounding box center [723, 326] width 416 height 23
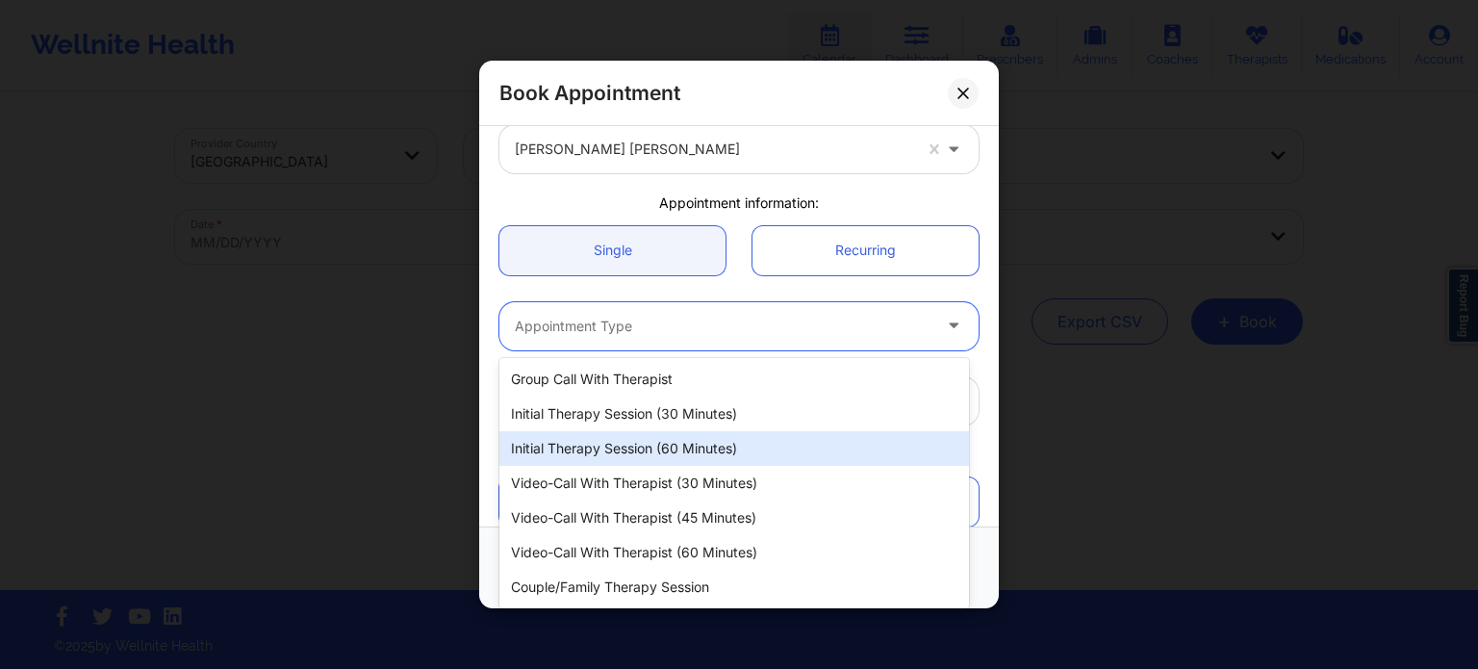
click at [642, 444] on div "Initial Therapy Session (60 minutes)" at bounding box center [733, 448] width 469 height 35
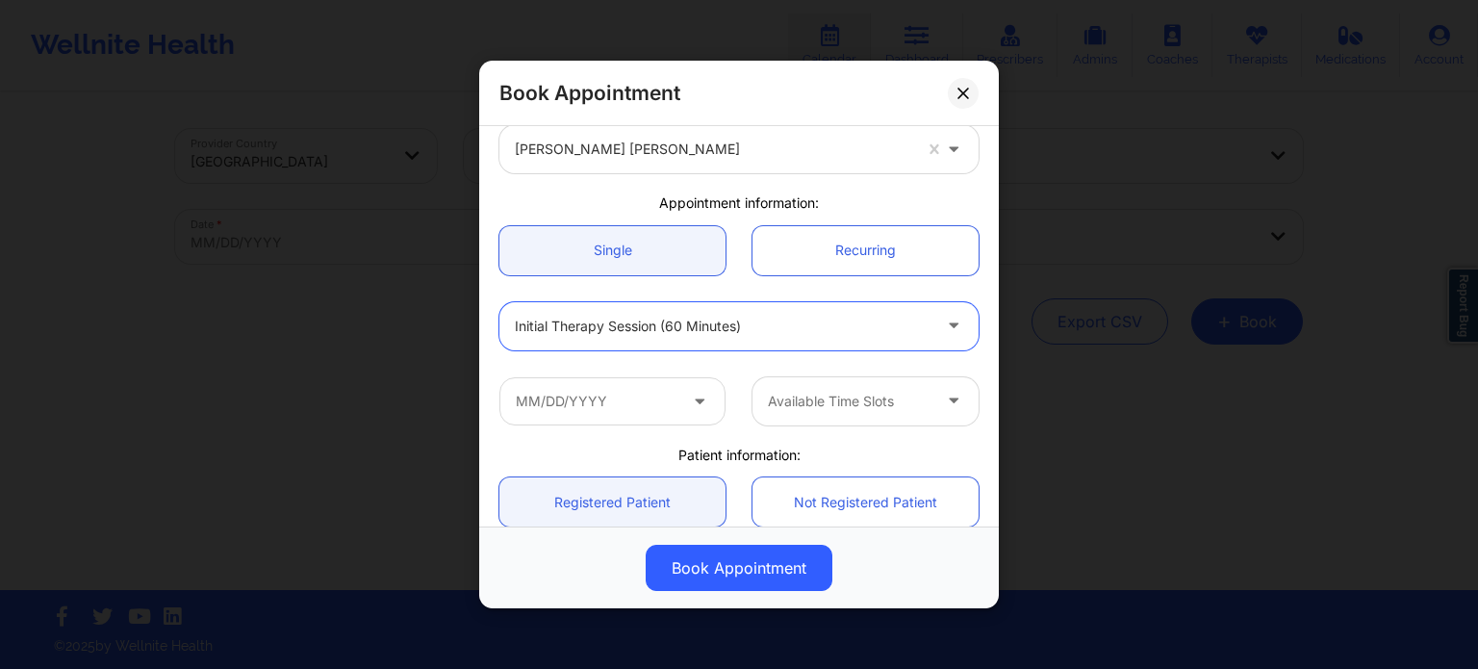
scroll to position [289, 0]
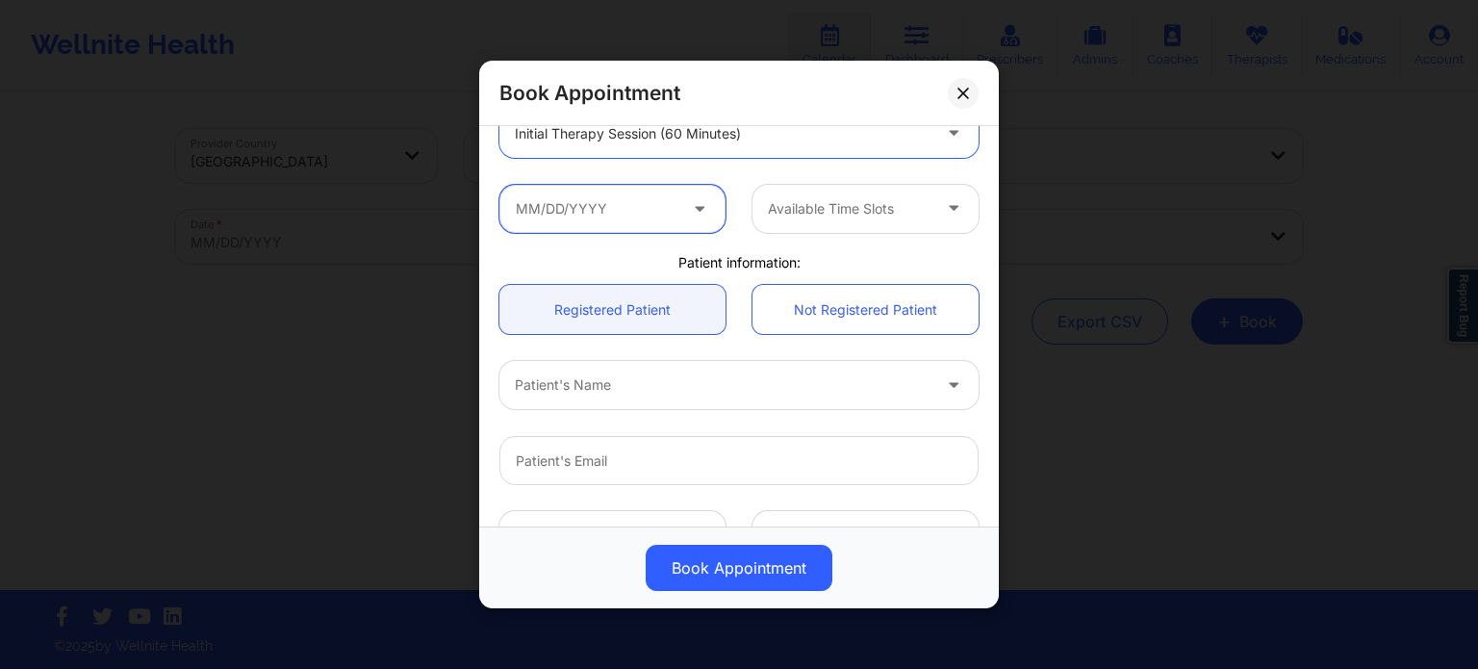
click at [615, 208] on input "text" at bounding box center [612, 209] width 226 height 48
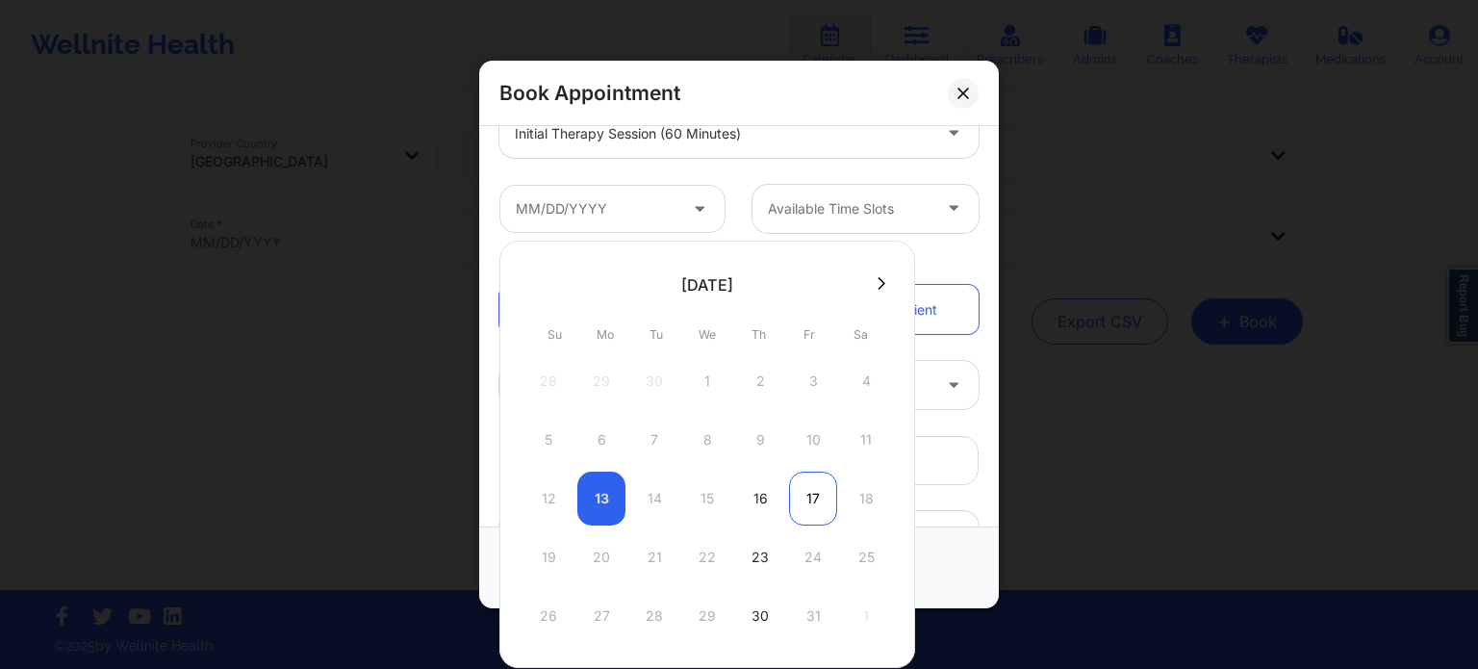
click at [798, 499] on div "17" at bounding box center [813, 498] width 48 height 54
type input "10/17/2025"
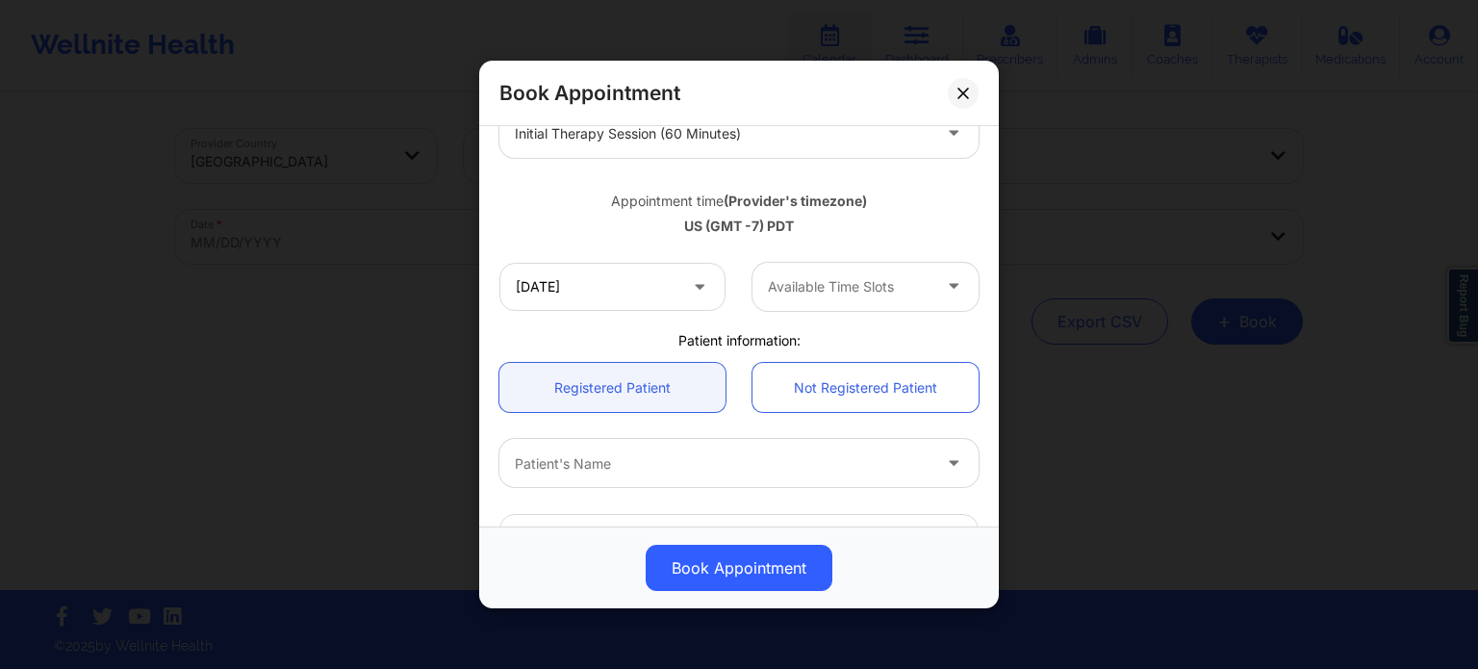
click at [789, 276] on div at bounding box center [849, 286] width 163 height 23
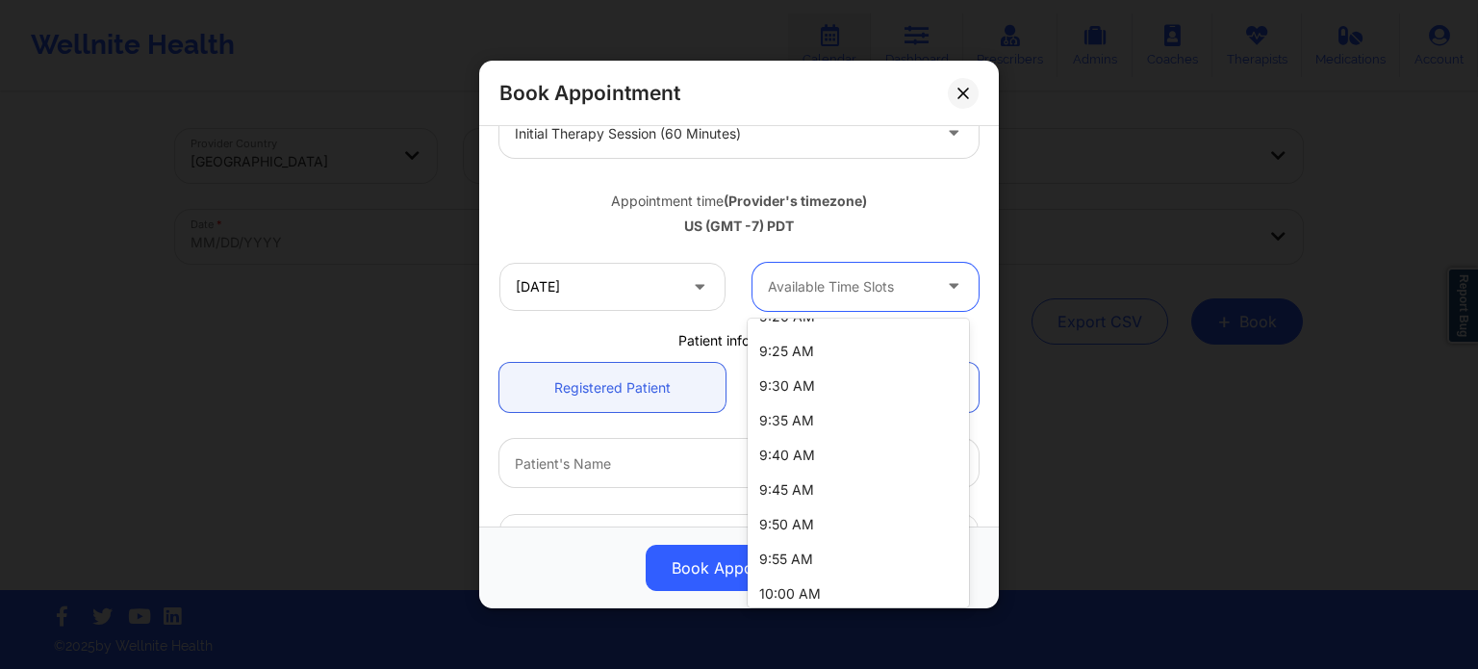
scroll to position [585, 0]
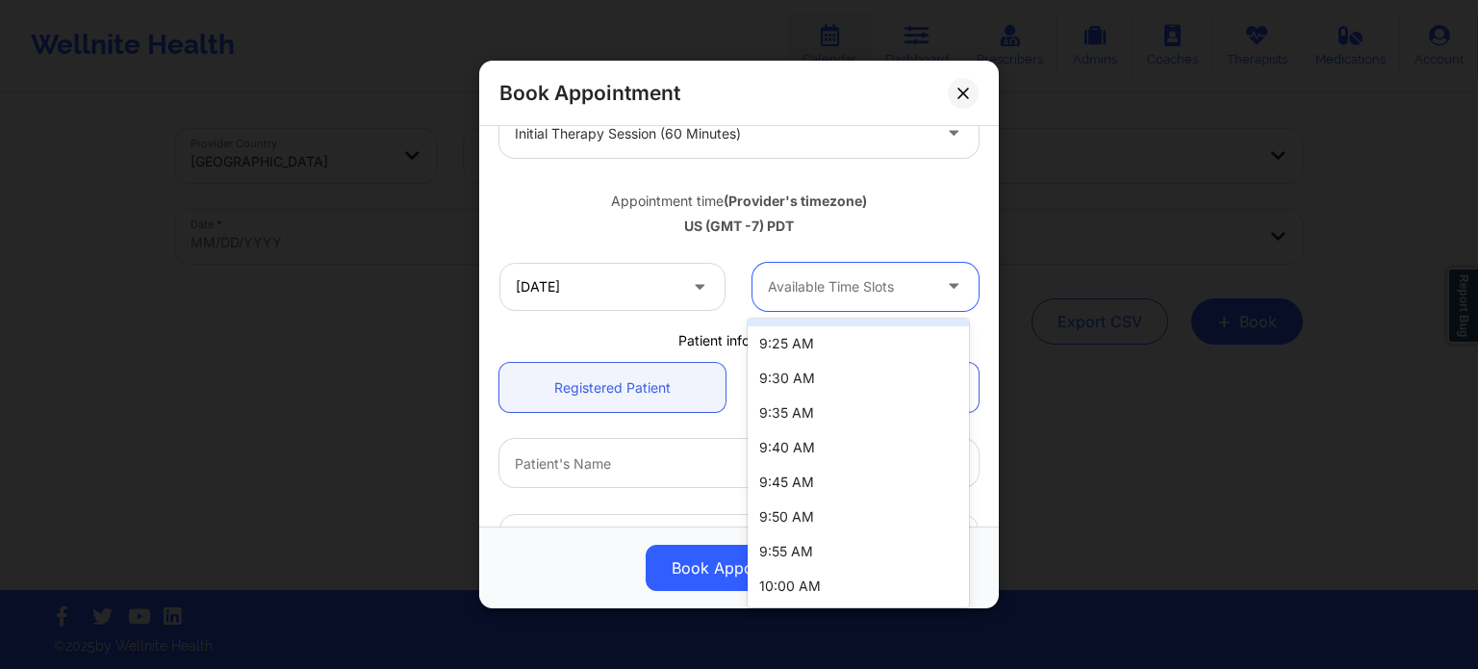
click at [889, 193] on div "Appointment time (Provider's timezone)" at bounding box center [738, 200] width 479 height 19
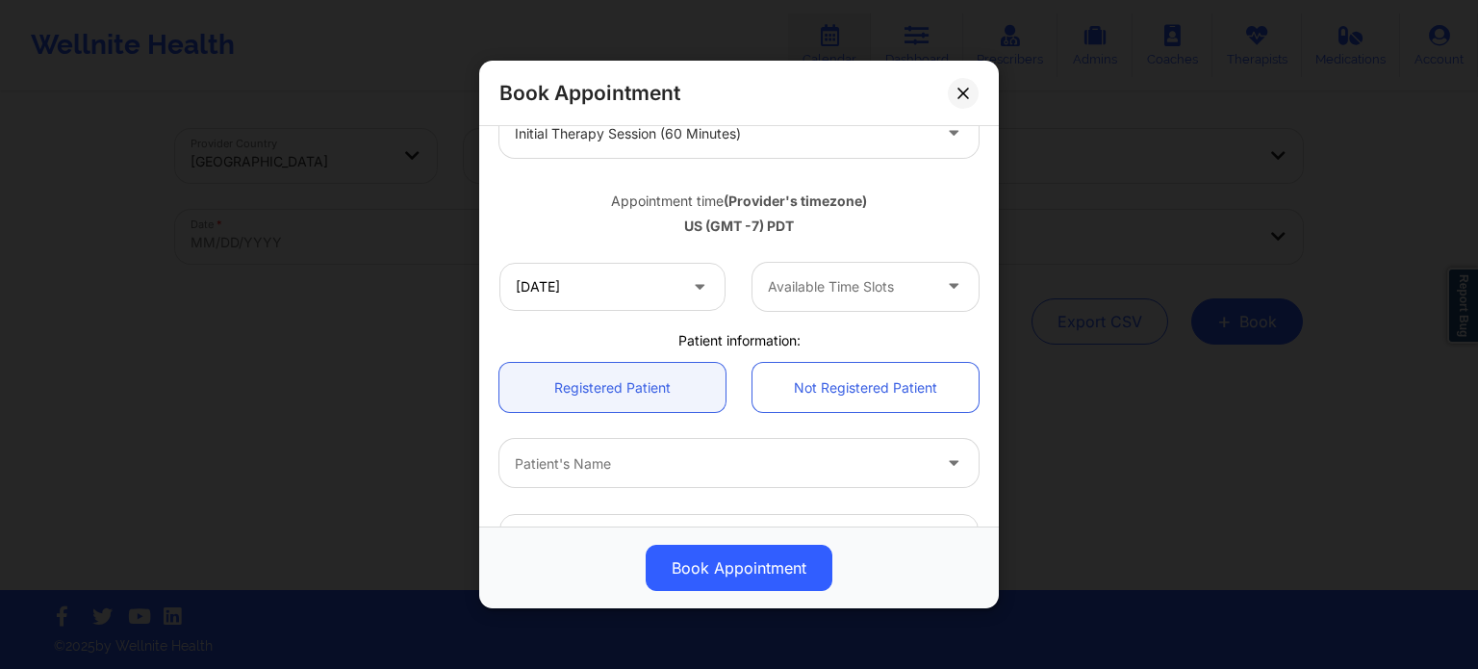
scroll to position [0, 0]
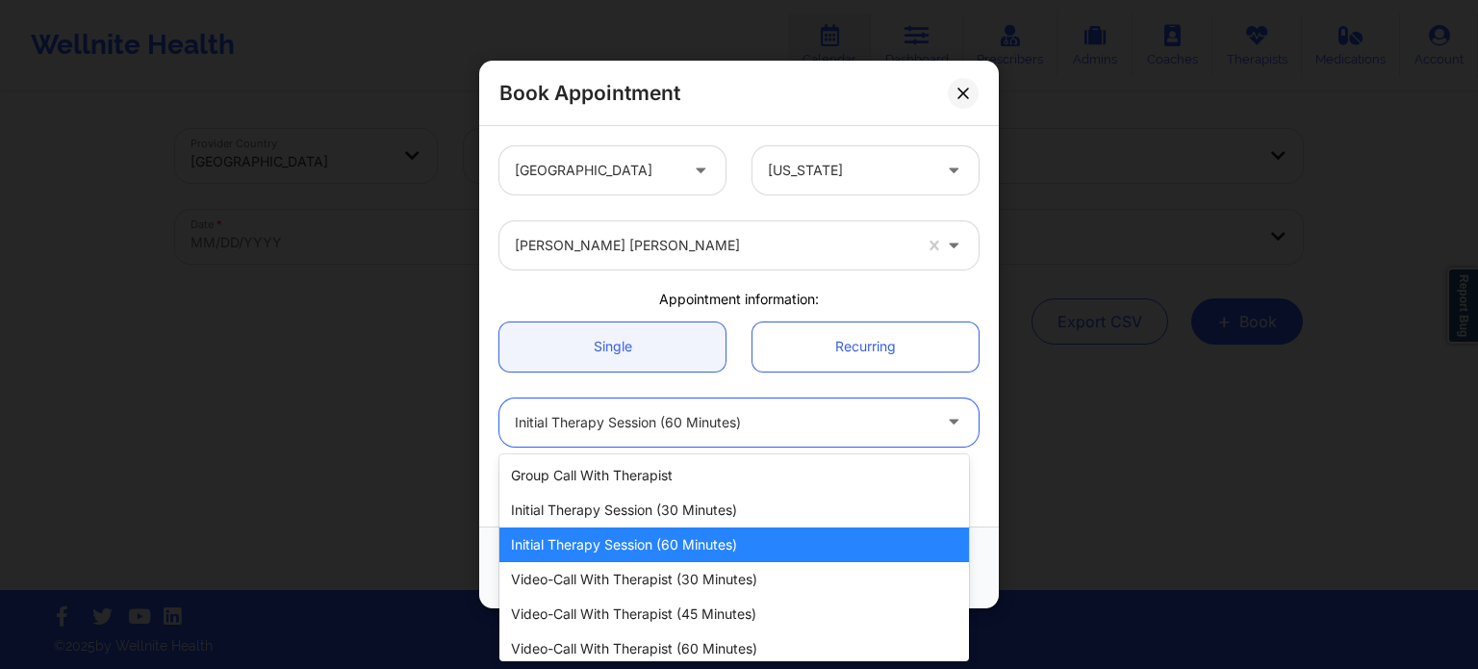
click at [842, 430] on div at bounding box center [723, 422] width 416 height 23
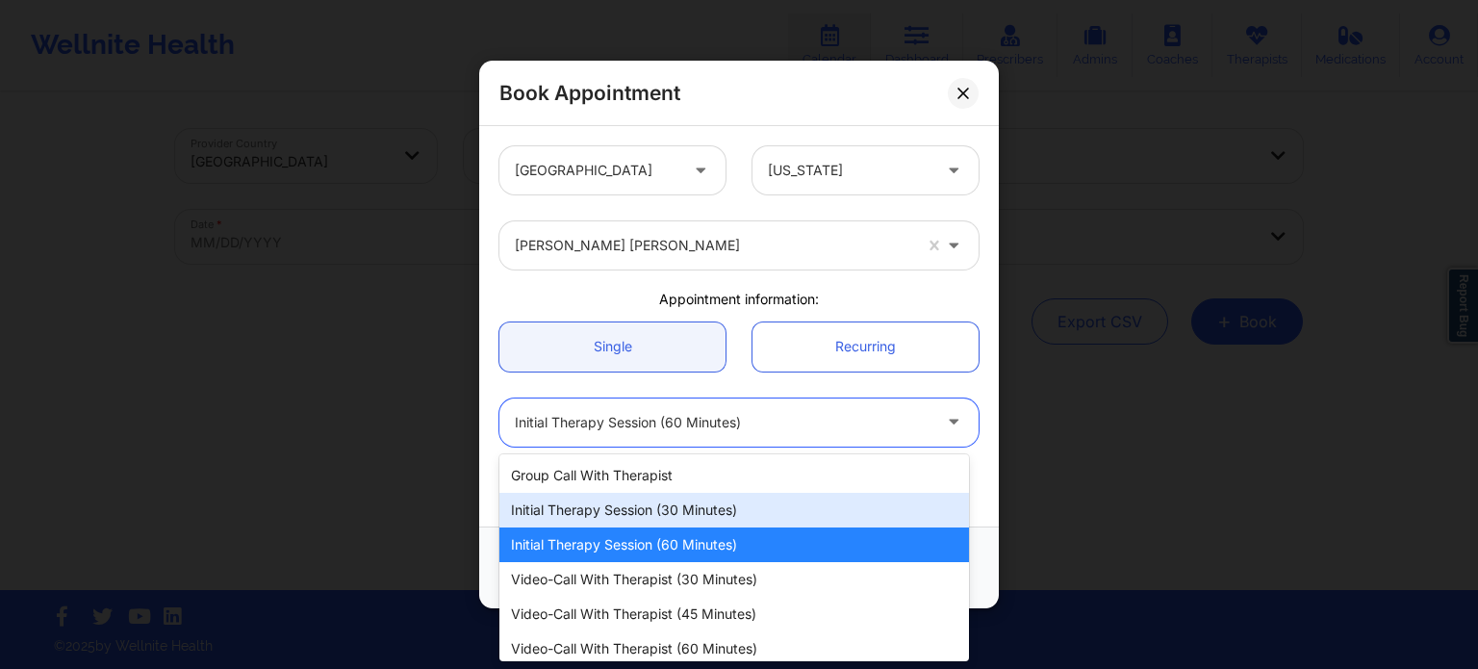
click at [733, 511] on div "Initial Therapy Session (30 minutes)" at bounding box center [733, 510] width 469 height 35
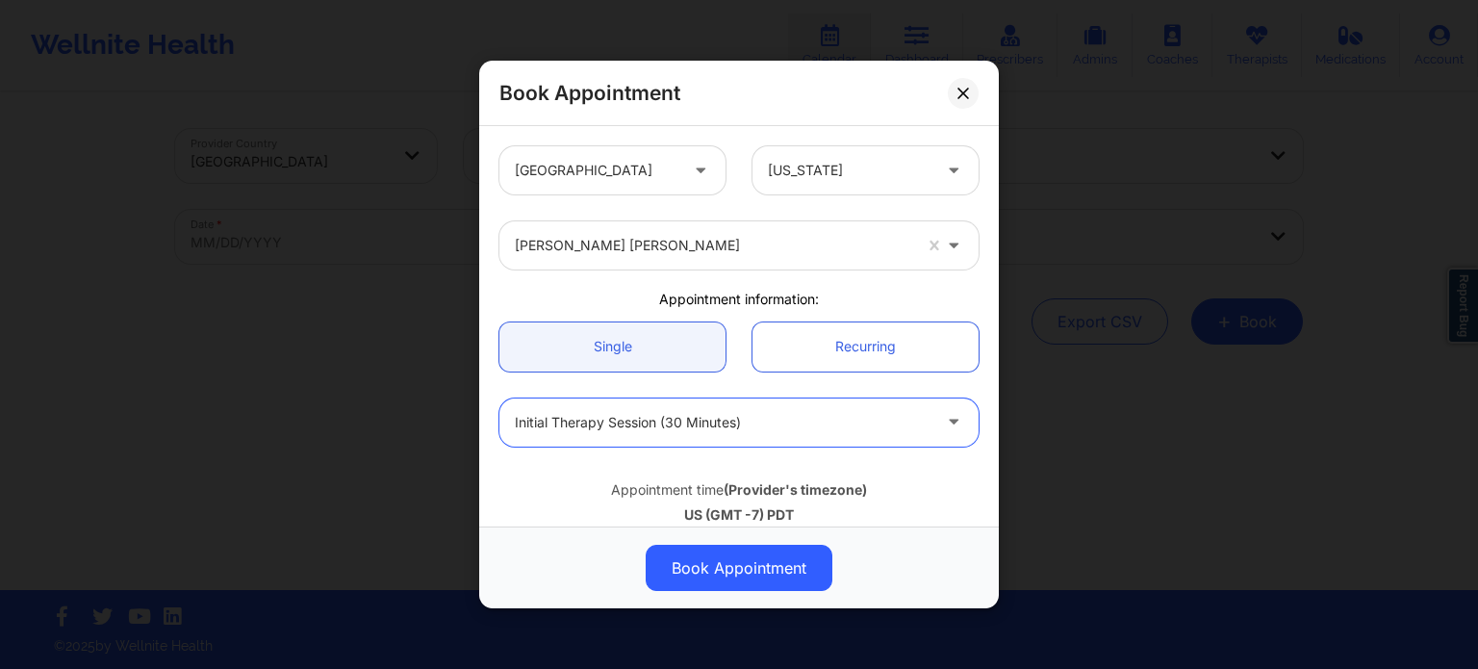
scroll to position [385, 0]
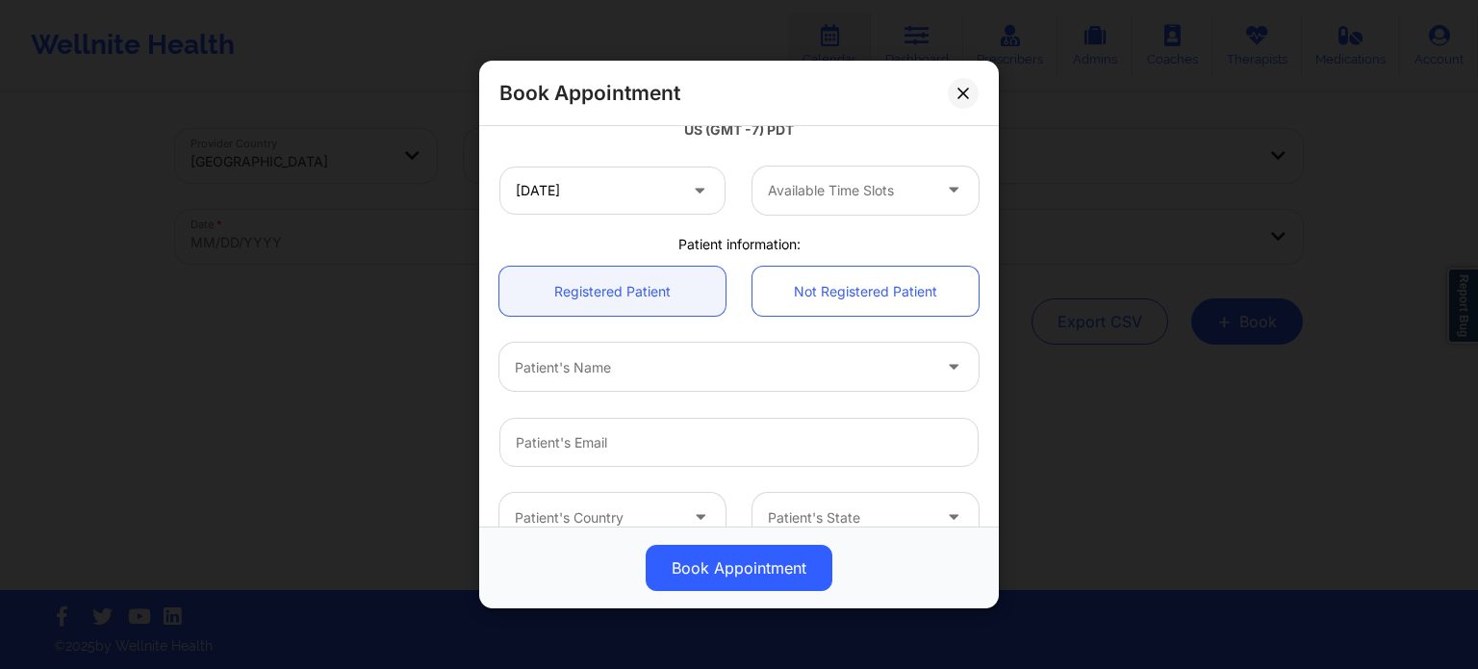
click at [854, 214] on div "Available Time Slots" at bounding box center [842, 190] width 180 height 48
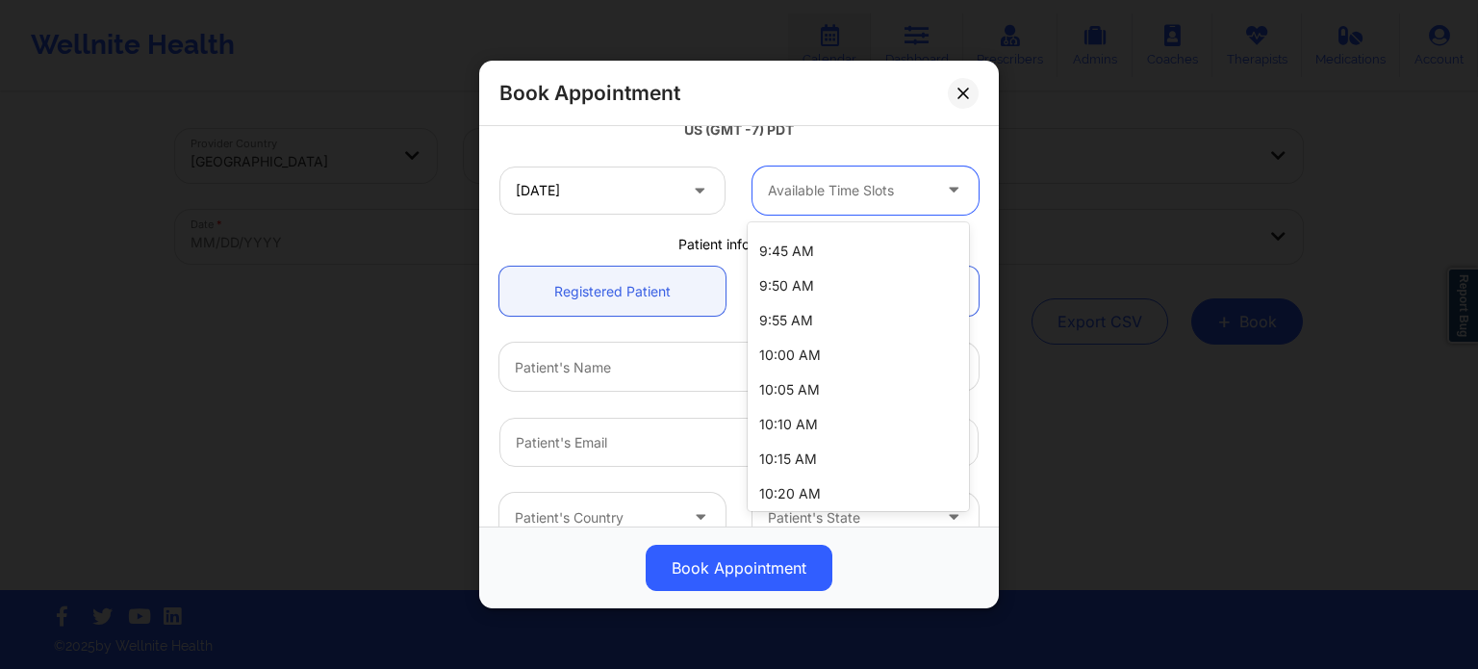
scroll to position [1070, 0]
click at [855, 493] on div "12:00 PM" at bounding box center [857, 489] width 221 height 35
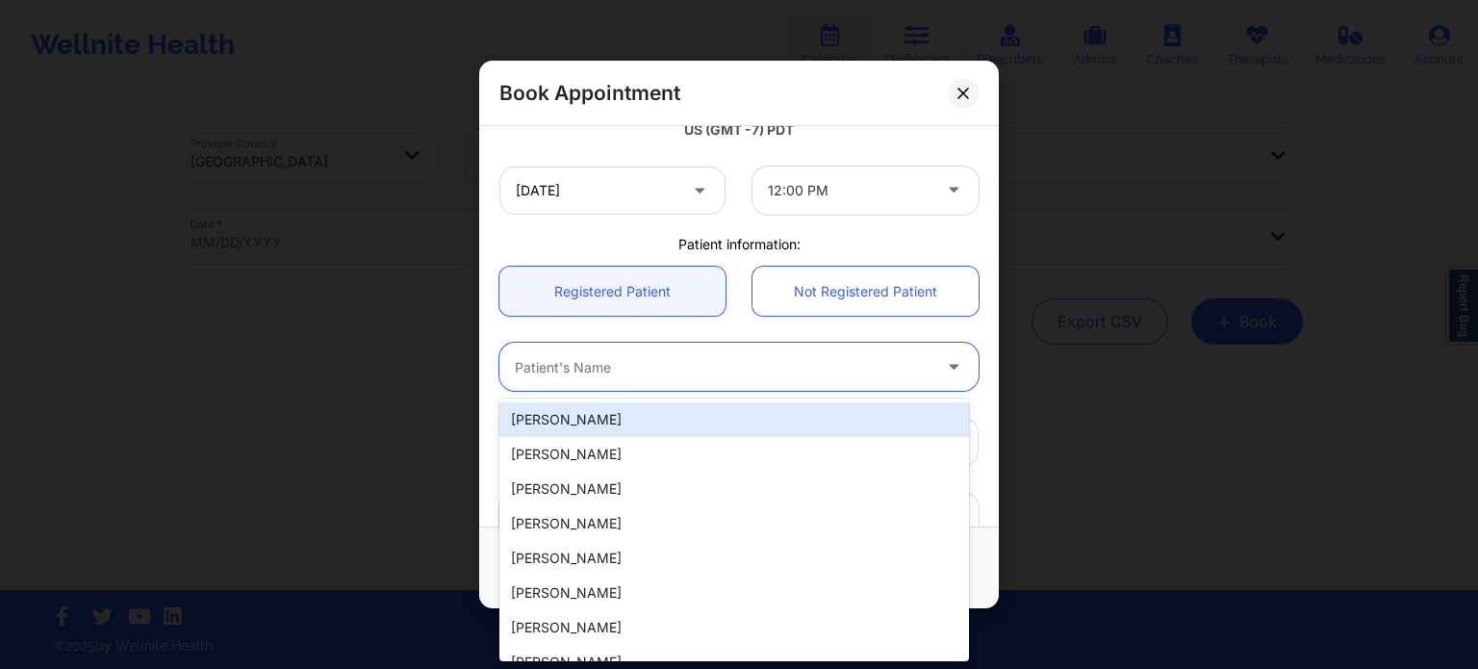
click at [666, 373] on div at bounding box center [723, 367] width 416 height 23
click at [678, 360] on div at bounding box center [723, 367] width 416 height 23
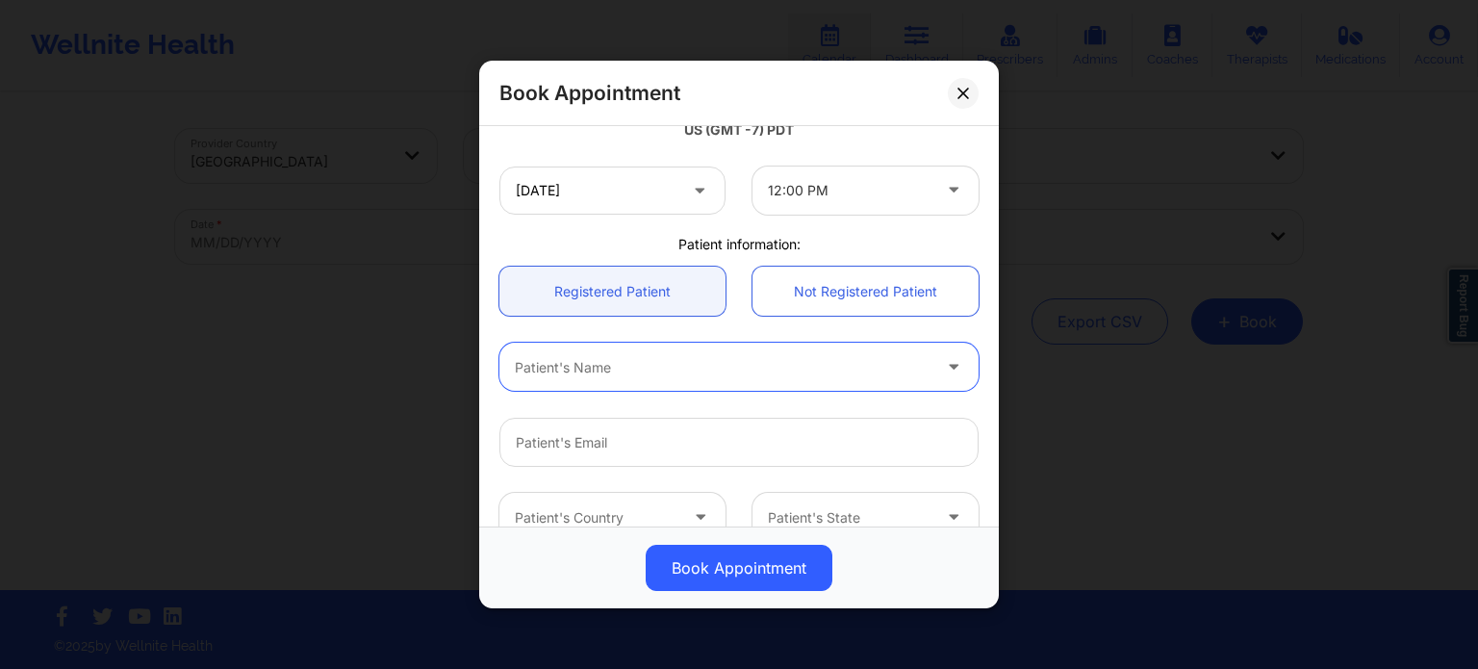
click at [654, 368] on div at bounding box center [723, 367] width 416 height 23
click at [625, 365] on div at bounding box center [723, 367] width 416 height 23
click at [600, 445] on input "Patient Email" at bounding box center [738, 441] width 479 height 49
click at [885, 282] on link "Not Registered Patient" at bounding box center [865, 290] width 226 height 49
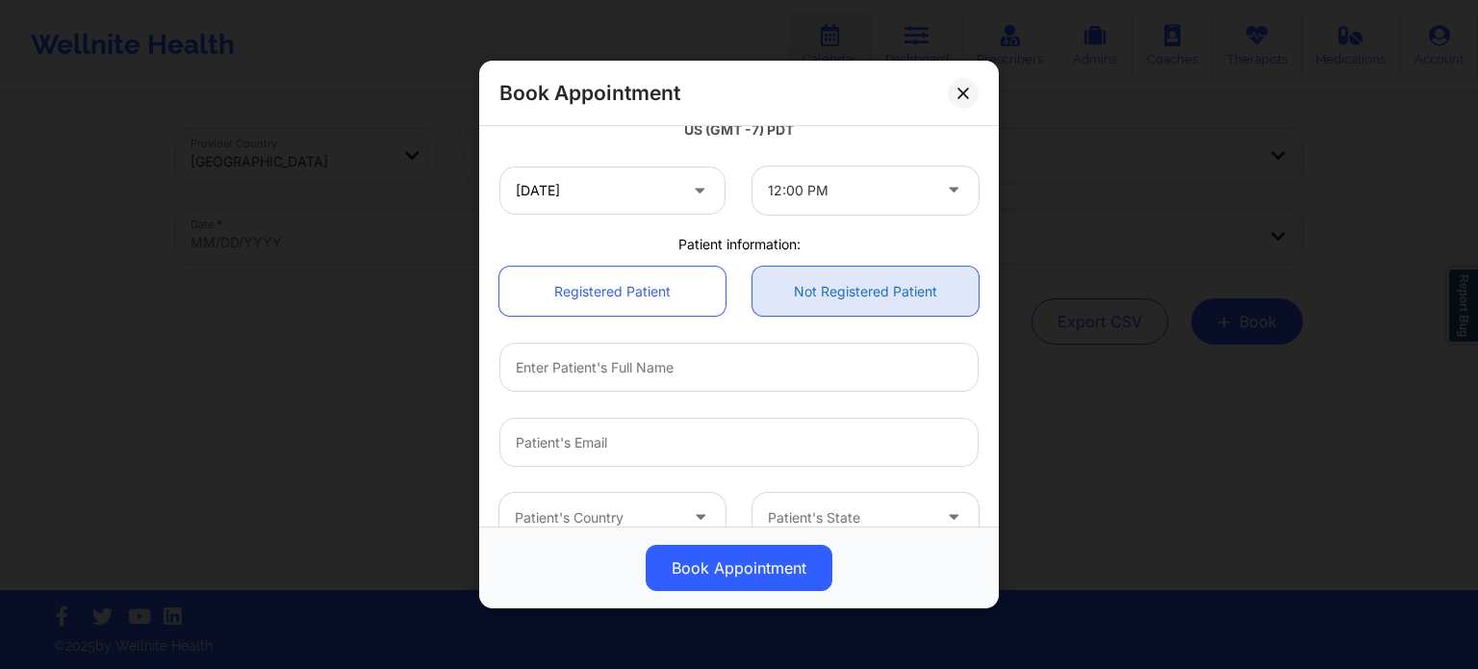
click at [816, 298] on link "Not Registered Patient" at bounding box center [865, 290] width 226 height 49
click at [671, 417] on div at bounding box center [739, 441] width 506 height 75
click at [668, 434] on input "Patient Email" at bounding box center [738, 441] width 479 height 49
paste input "kbmccready@gmail.com"
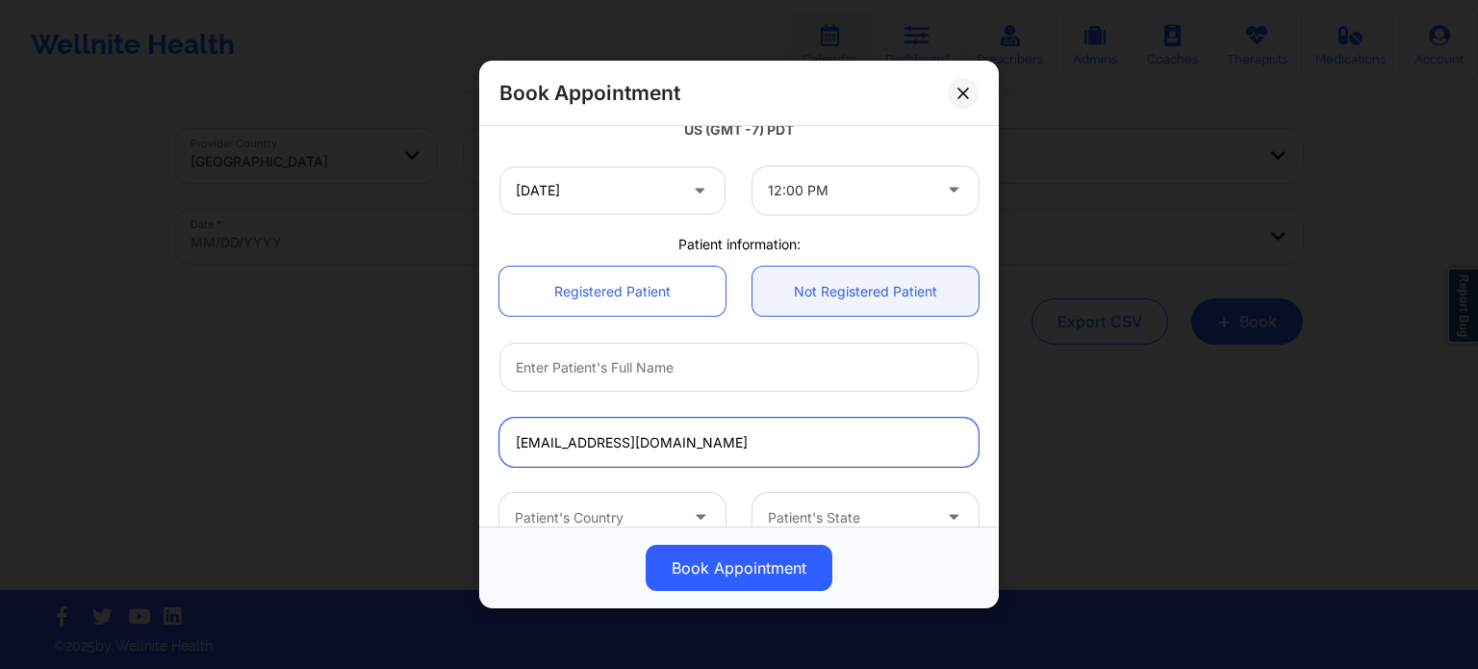
type input "kbmccready@gmail.com"
click at [620, 361] on input "text" at bounding box center [738, 366] width 479 height 49
paste input "KRISTEN "BRIE" SMITH"
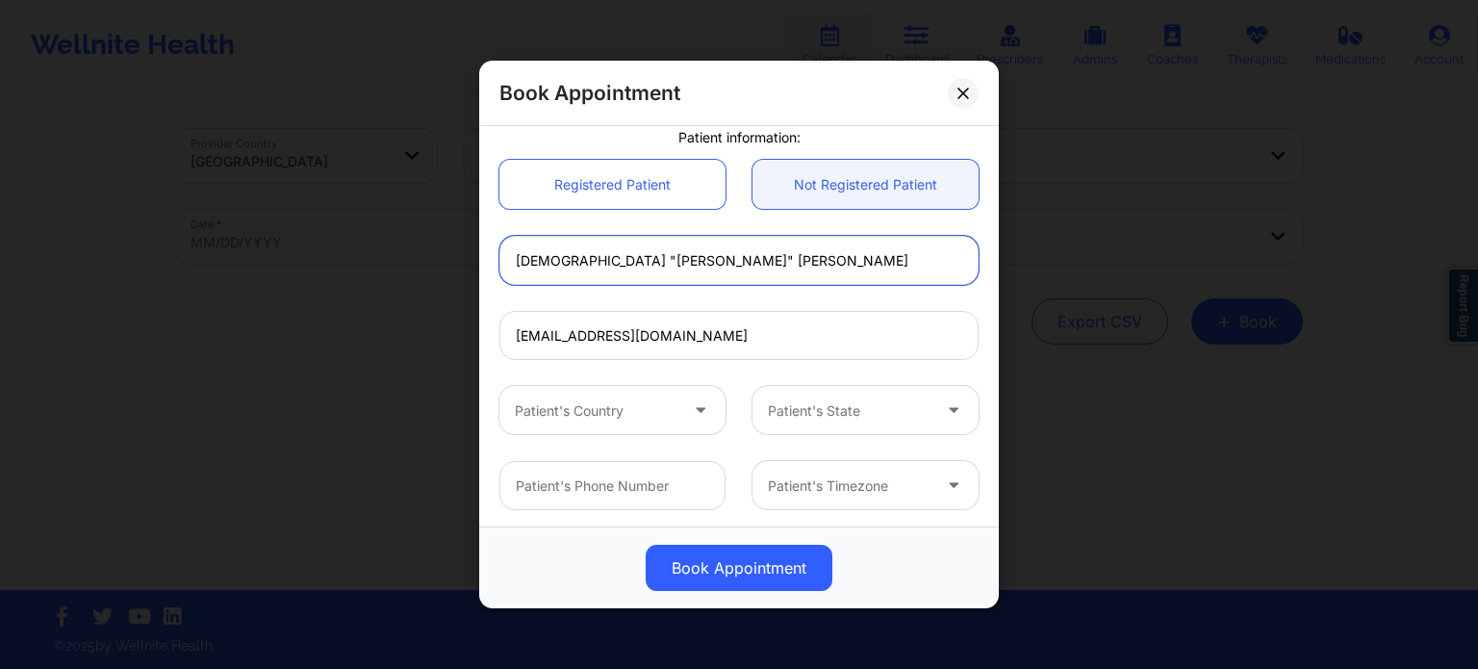
scroll to position [494, 0]
type input "KRISTEN "BRIE" SMITH"
click at [662, 384] on div "Patient's Country" at bounding box center [589, 407] width 180 height 48
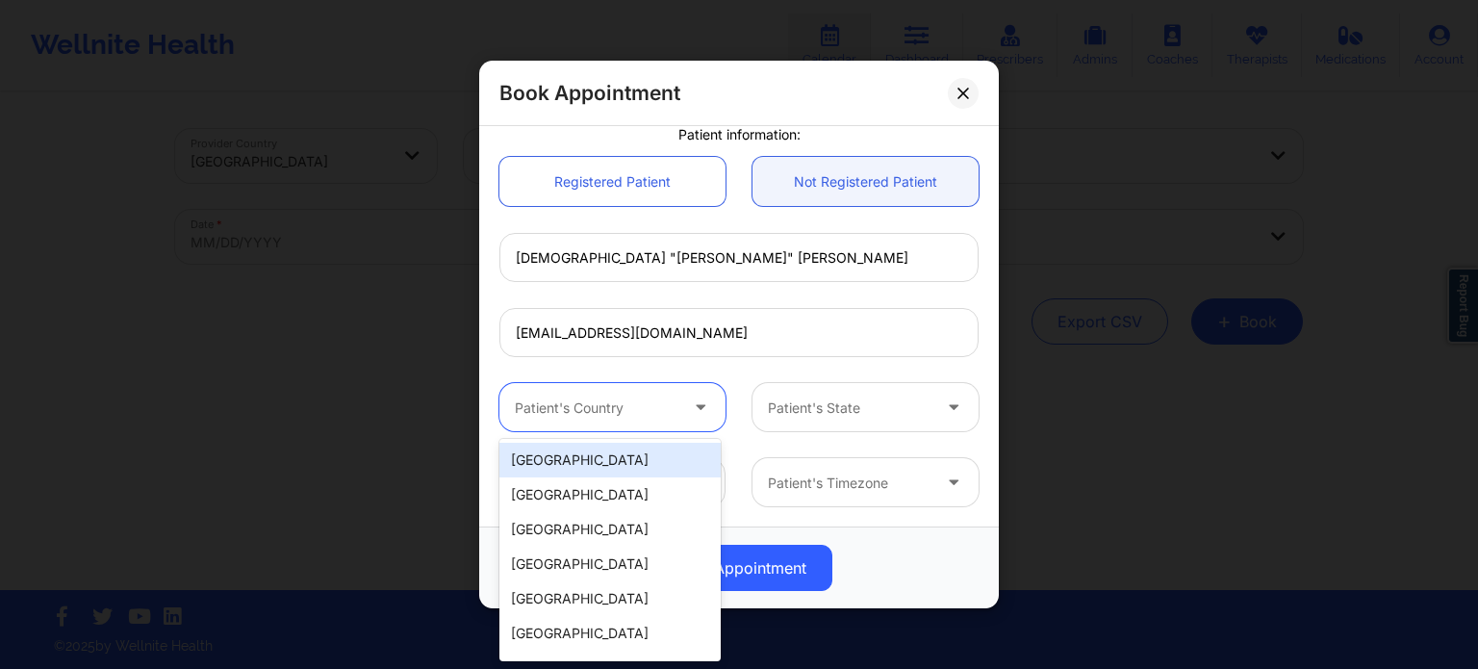
click at [644, 458] on div "[GEOGRAPHIC_DATA]" at bounding box center [609, 460] width 221 height 35
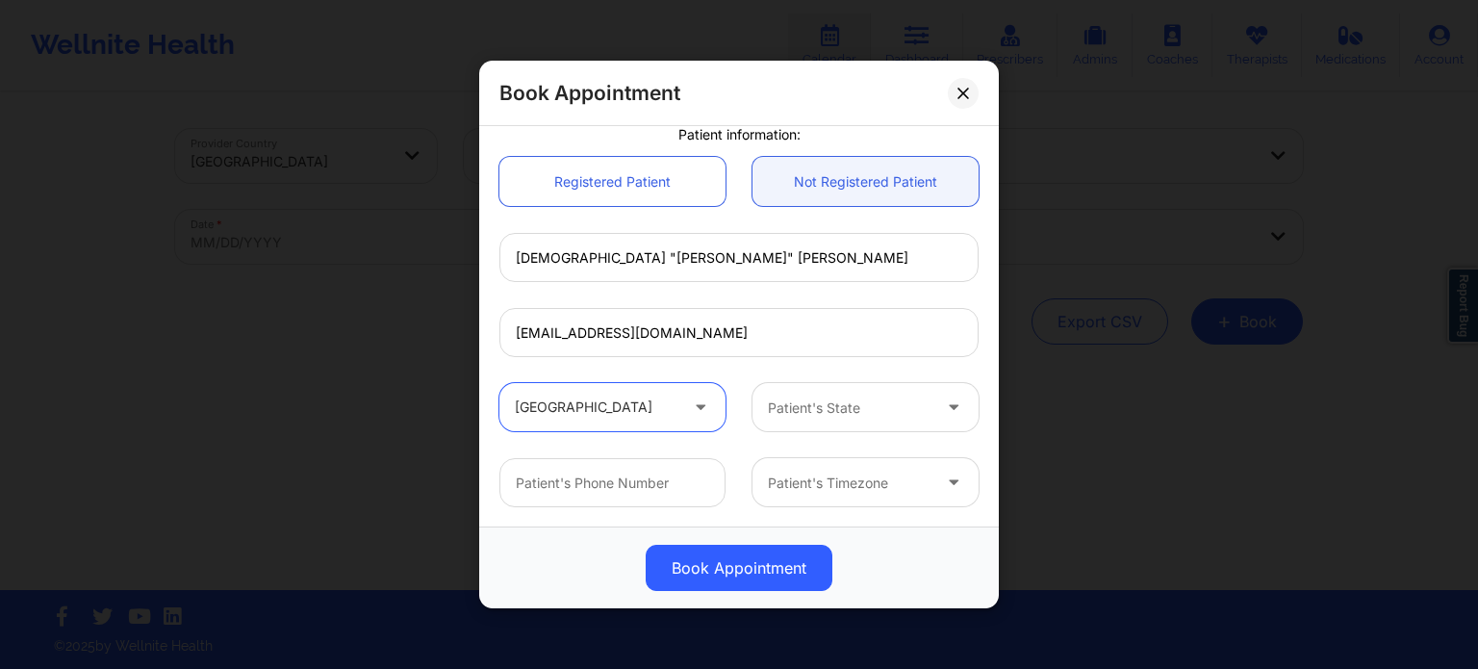
click at [785, 413] on div at bounding box center [849, 407] width 163 height 23
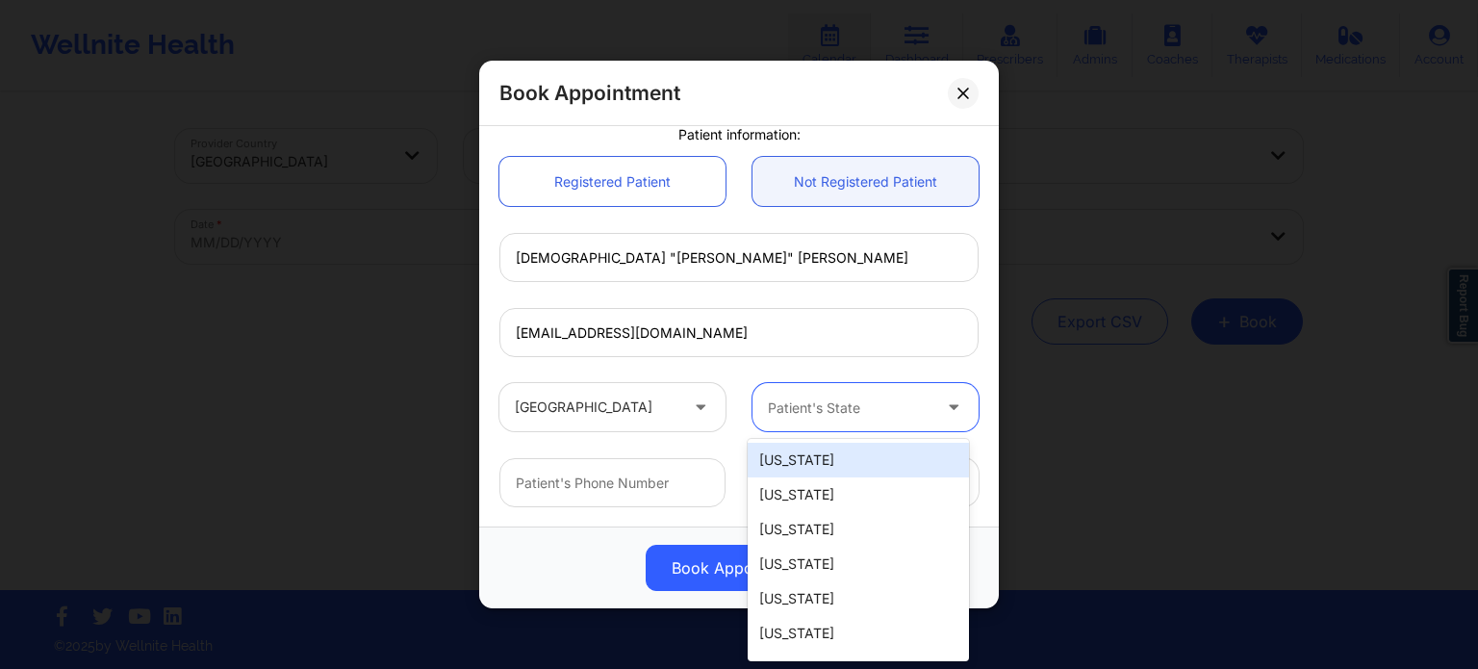
type input "c"
click at [787, 461] on div "California" at bounding box center [857, 460] width 221 height 35
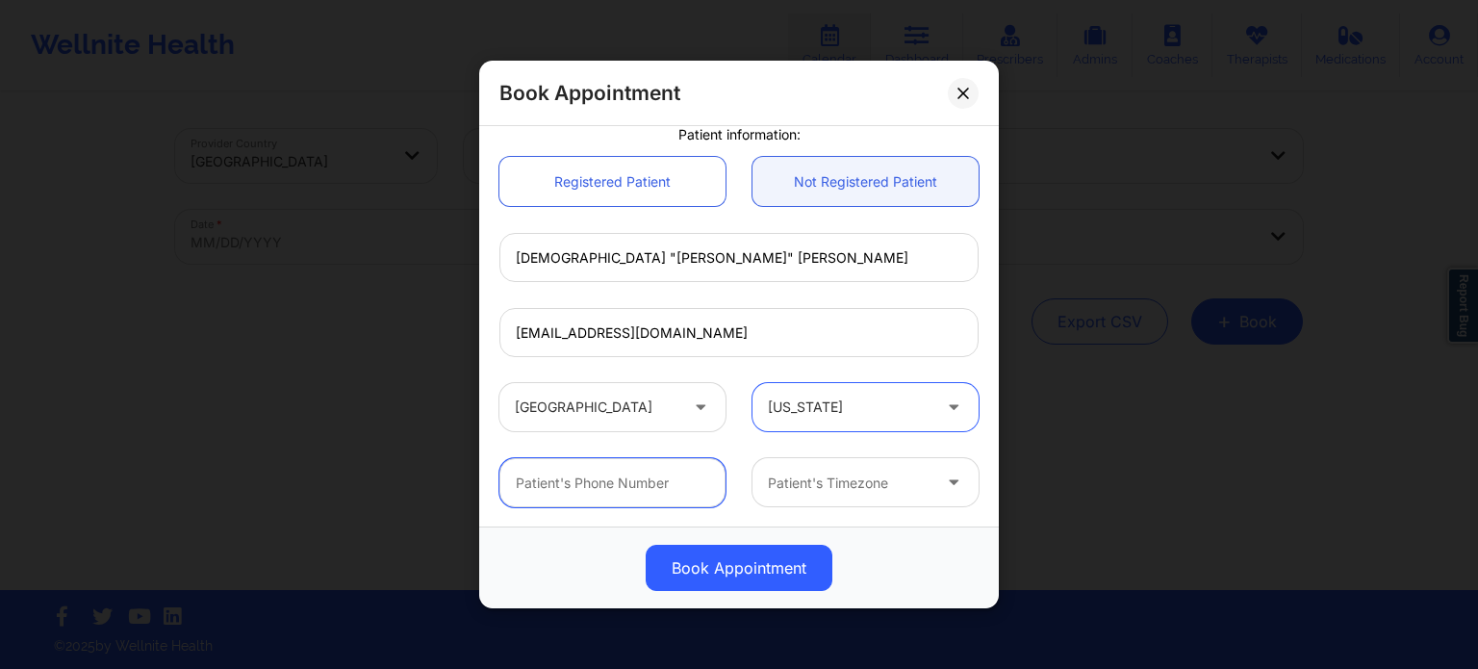
click at [632, 488] on input "text" at bounding box center [612, 482] width 226 height 49
paste input "(415) 342-6607"
type input "(415) 342-6607"
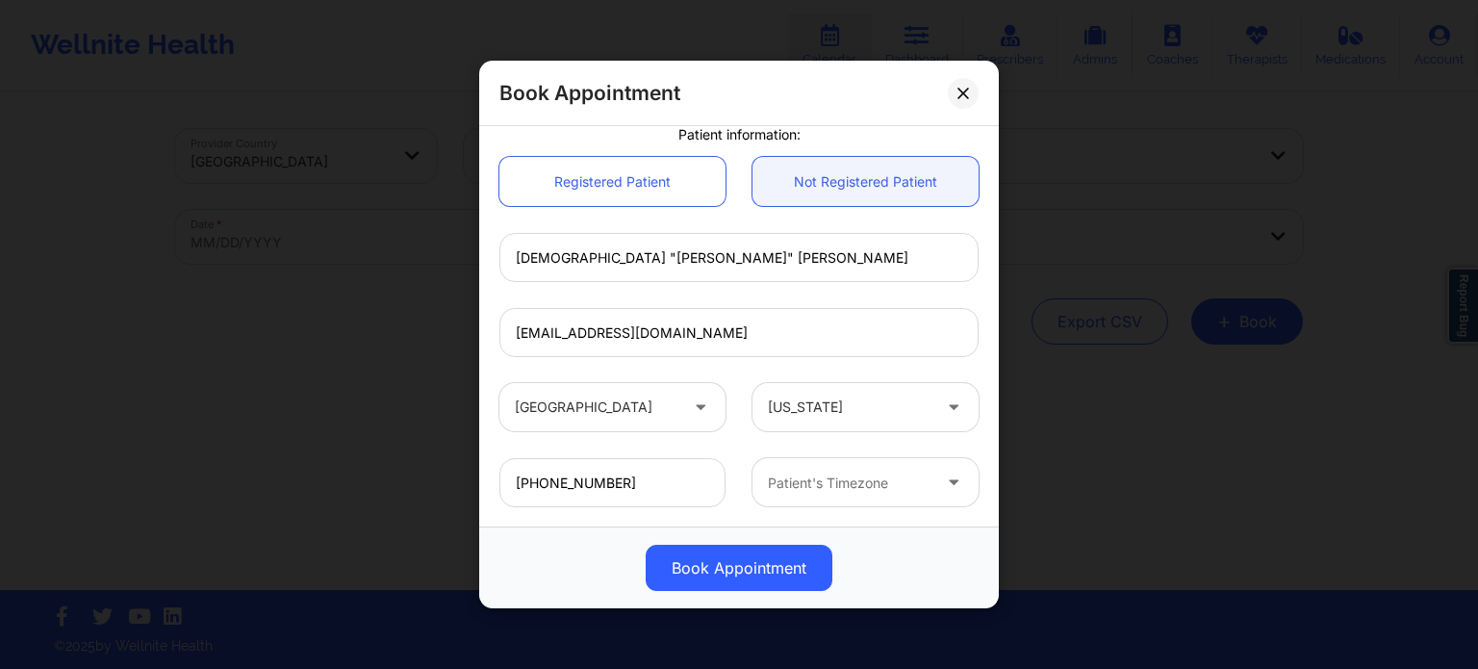
click at [843, 486] on div at bounding box center [849, 482] width 163 height 23
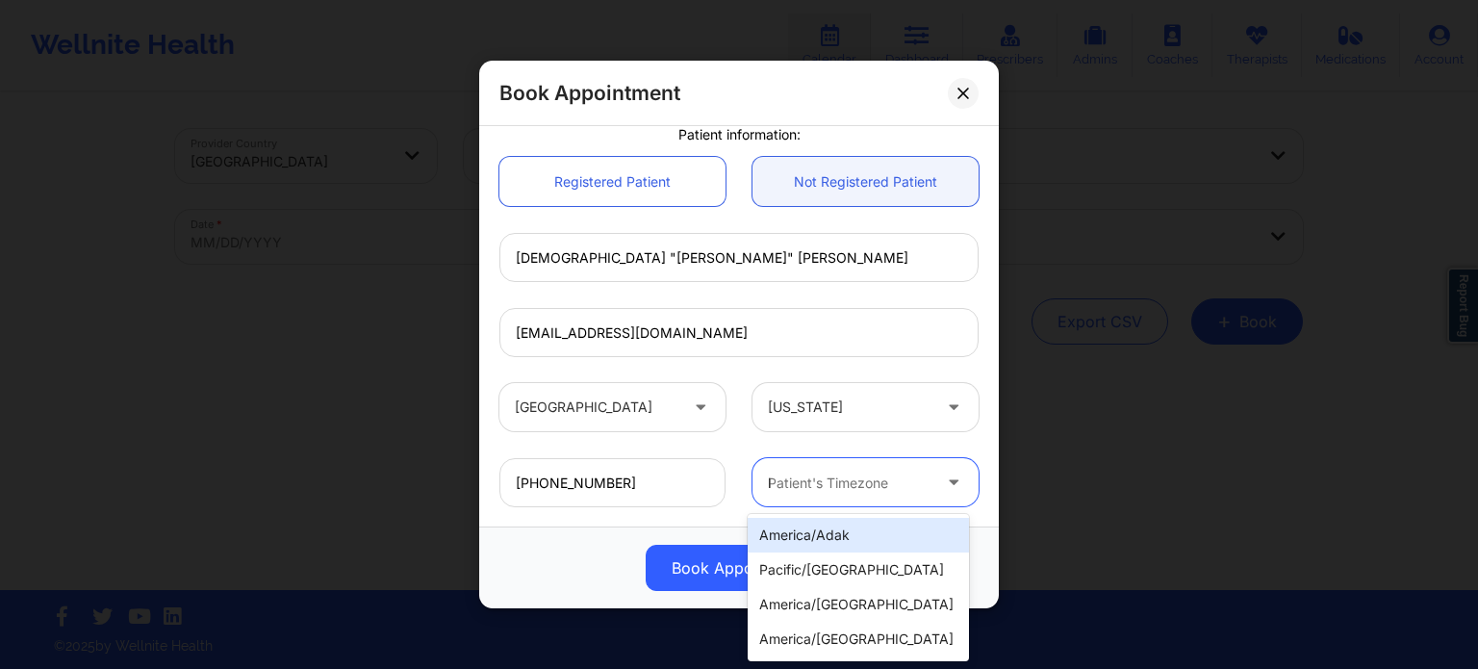
type input "lo"
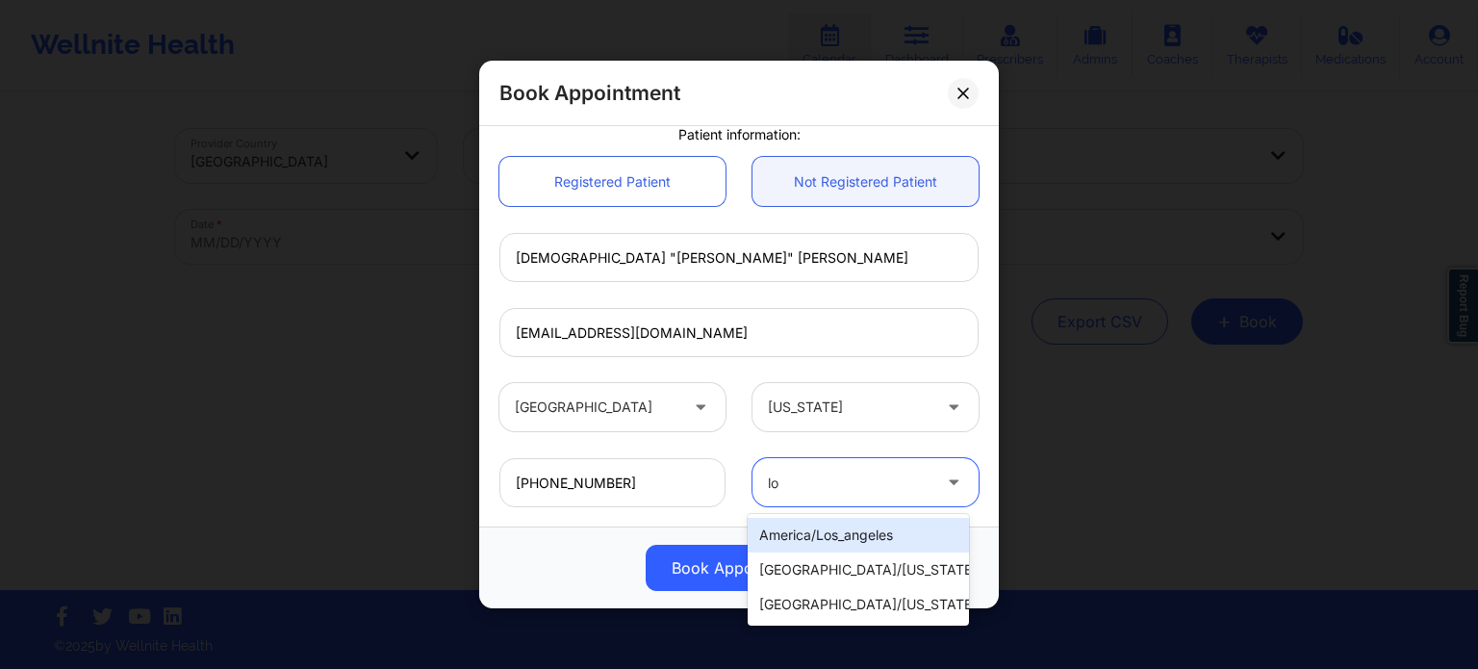
click at [849, 538] on div "america/los_angeles" at bounding box center [857, 535] width 221 height 35
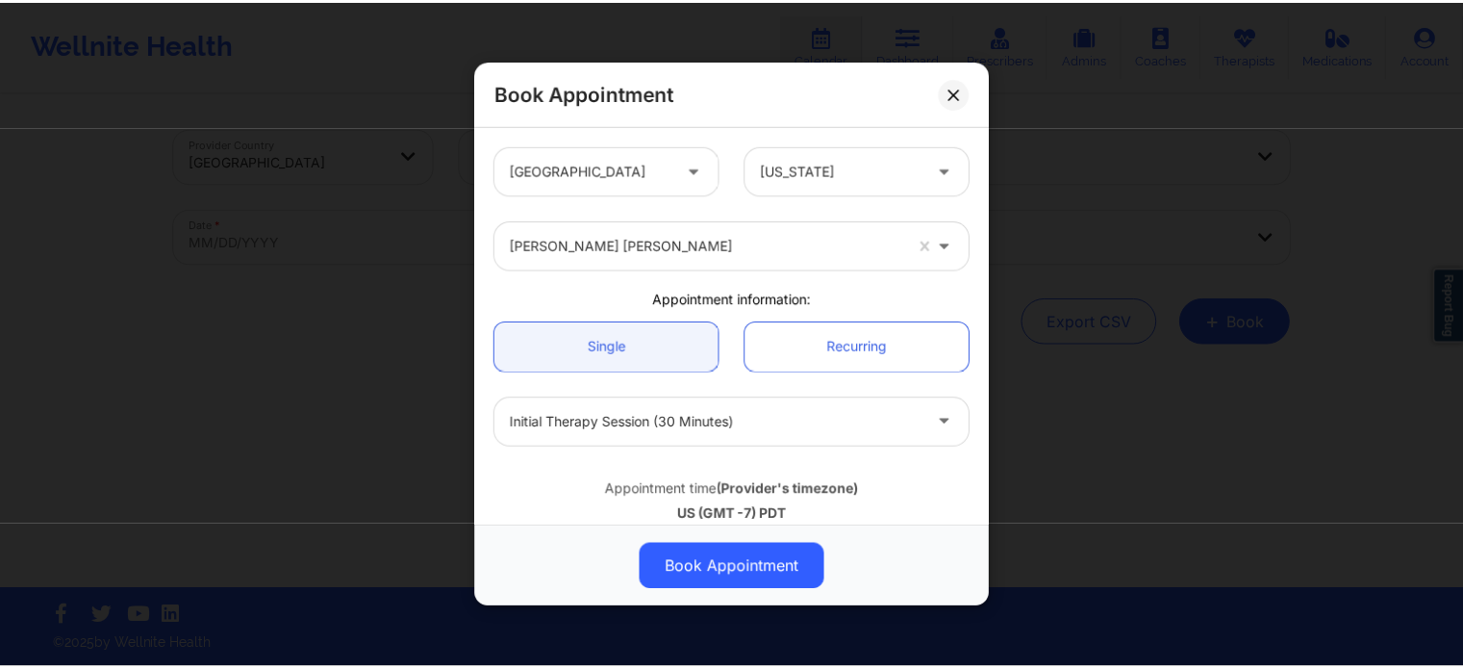
scroll to position [598, 0]
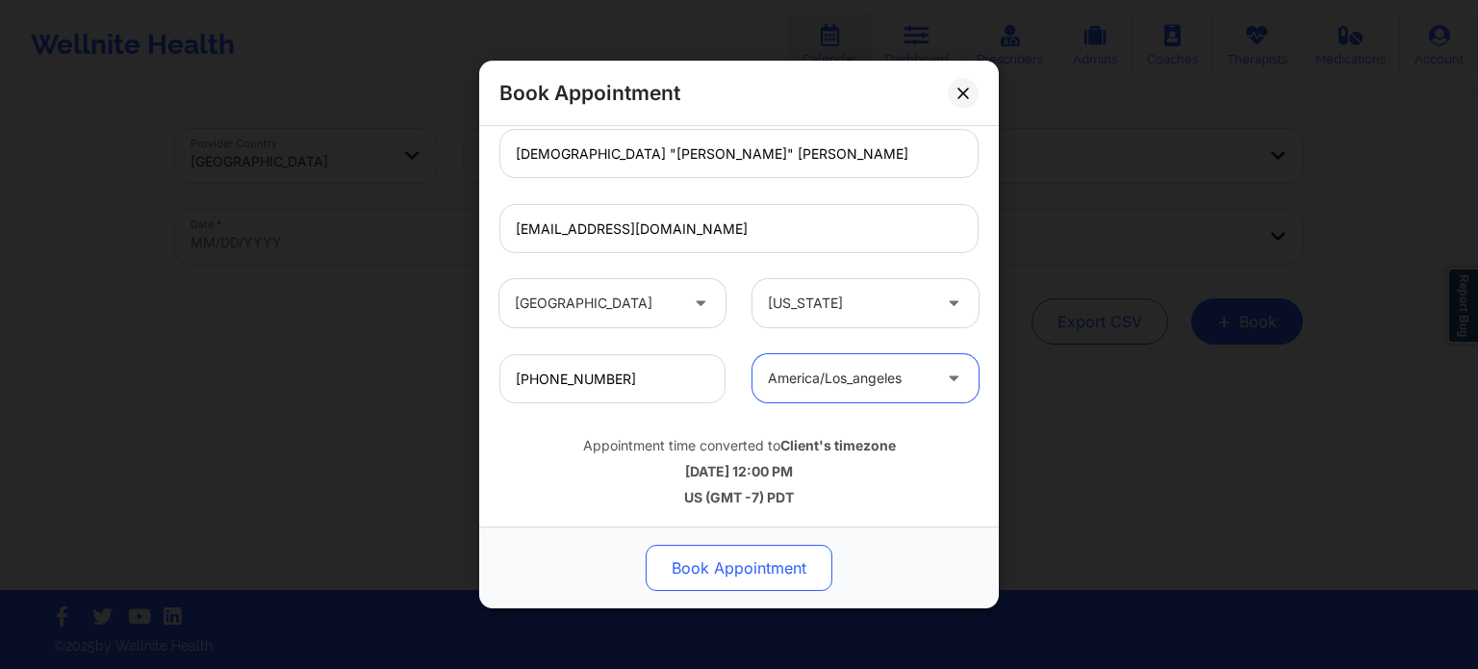
click at [731, 582] on button "Book Appointment" at bounding box center [738, 567] width 187 height 46
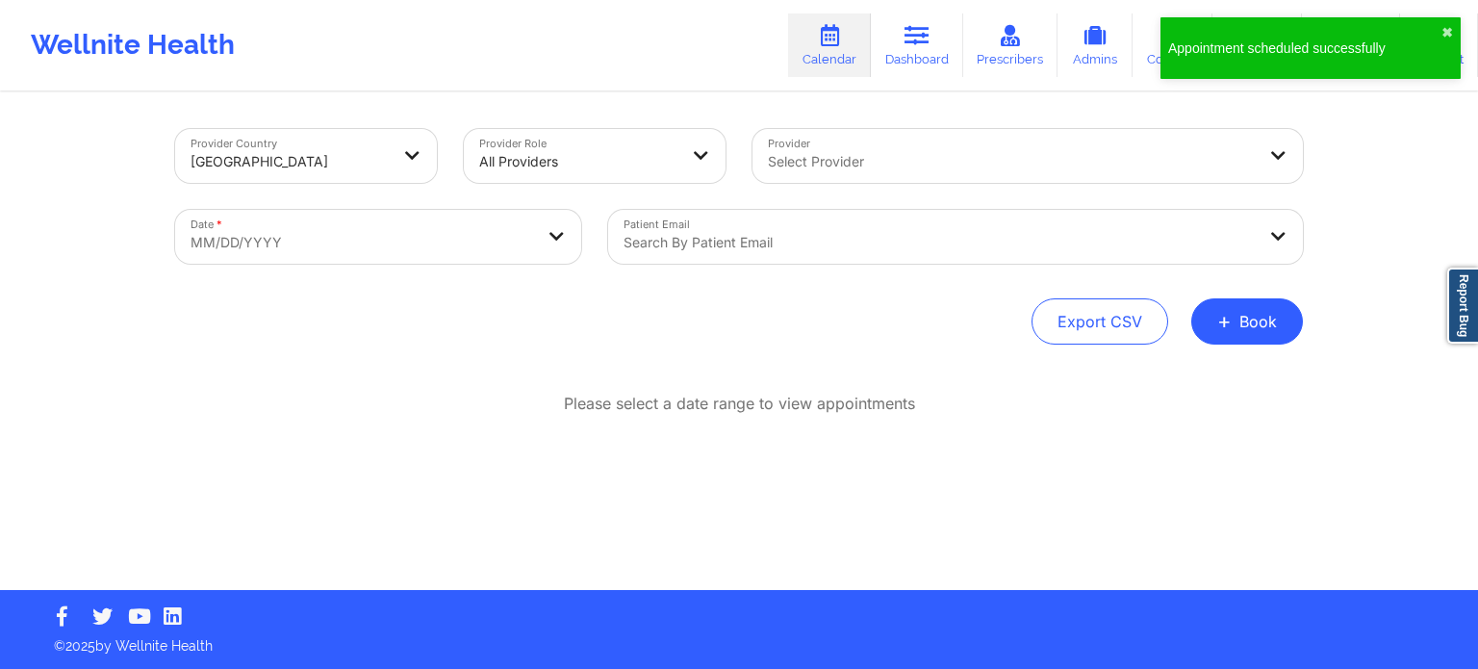
click at [823, 172] on div at bounding box center [1011, 161] width 487 height 23
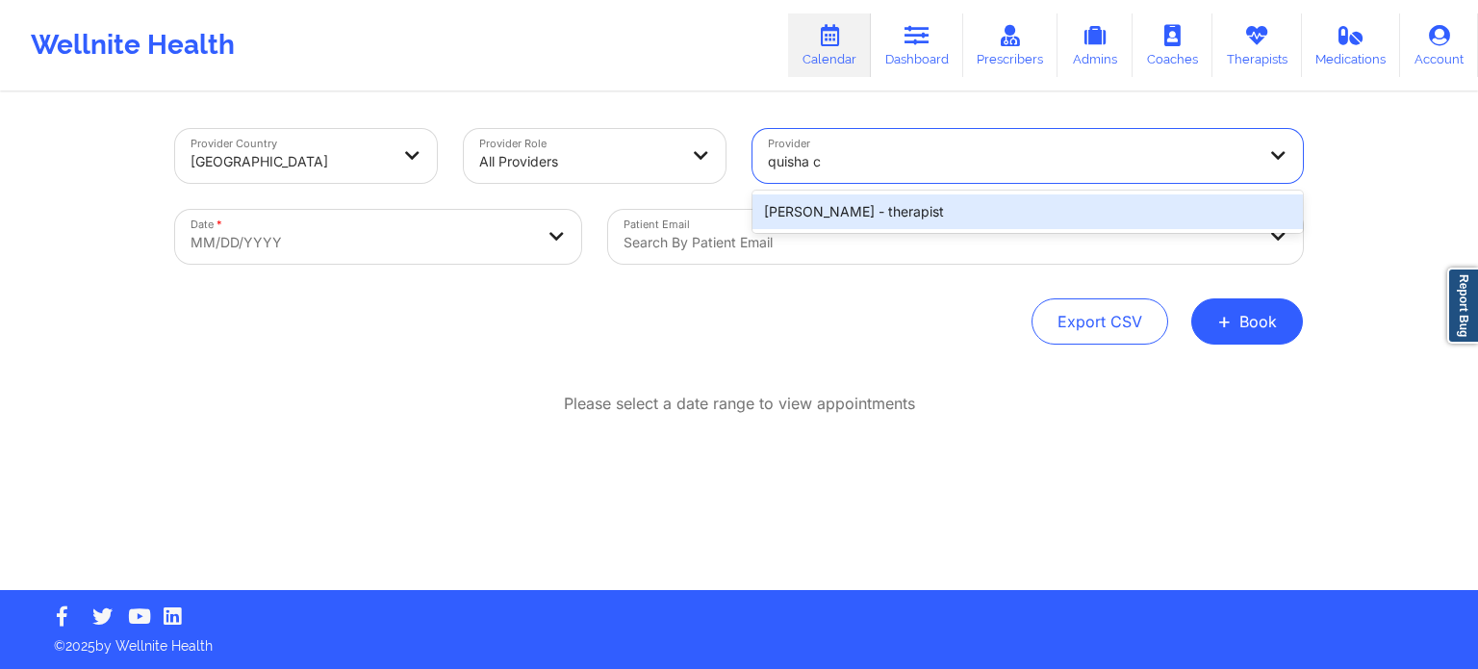
type input "quisha"
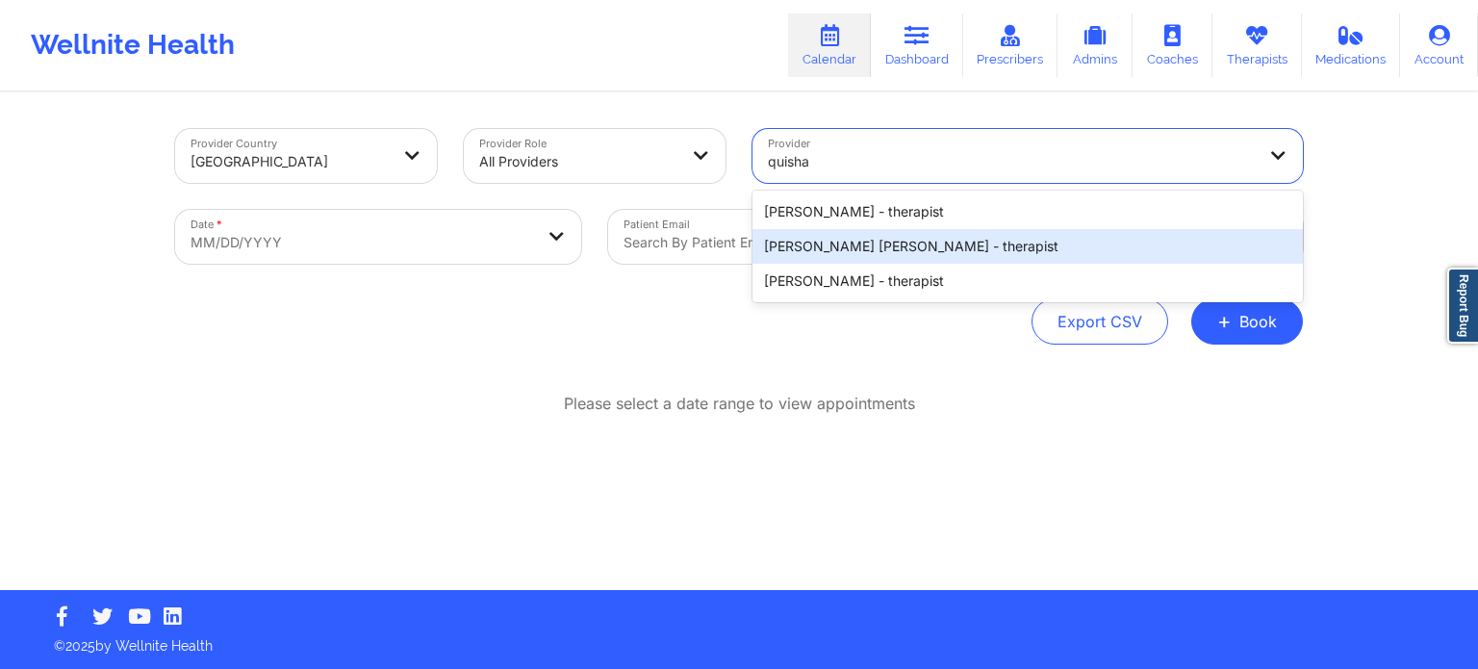
click at [835, 241] on div "Quisha Monique Castro - therapist" at bounding box center [1027, 246] width 550 height 35
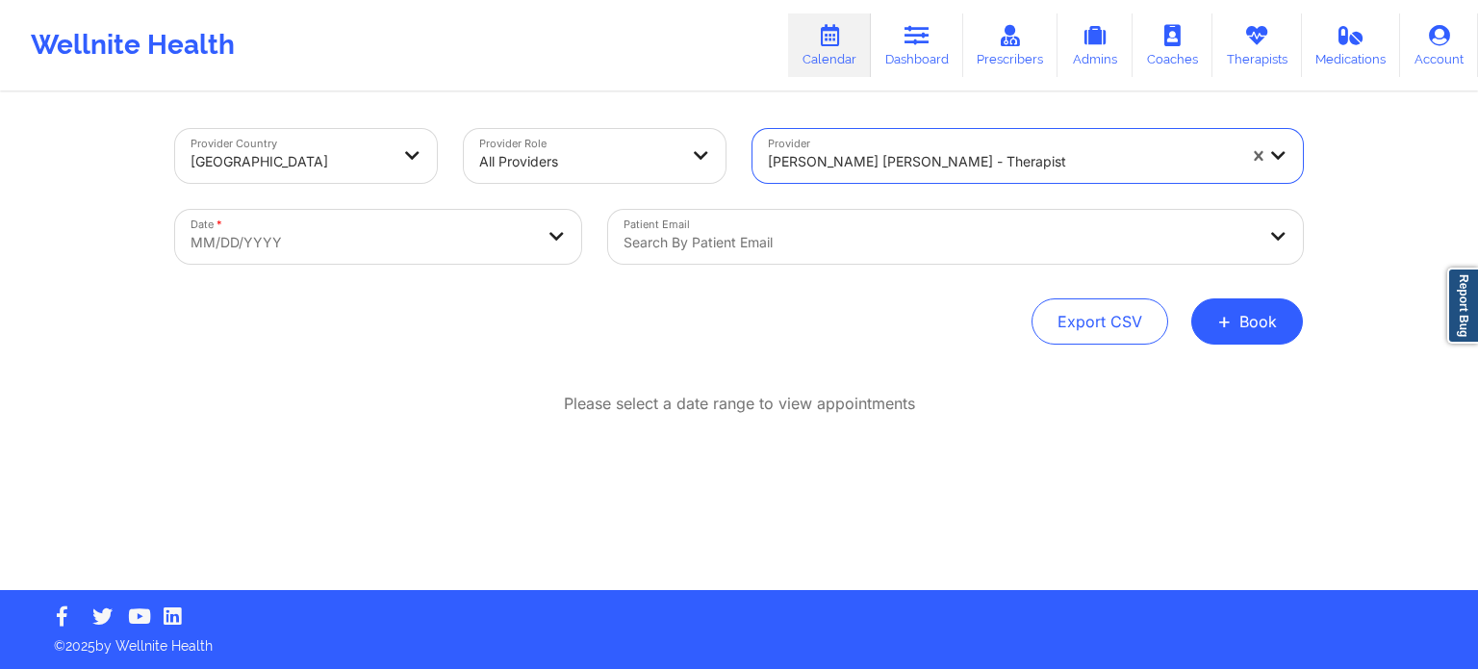
select select "2025-8"
select select "2025-9"
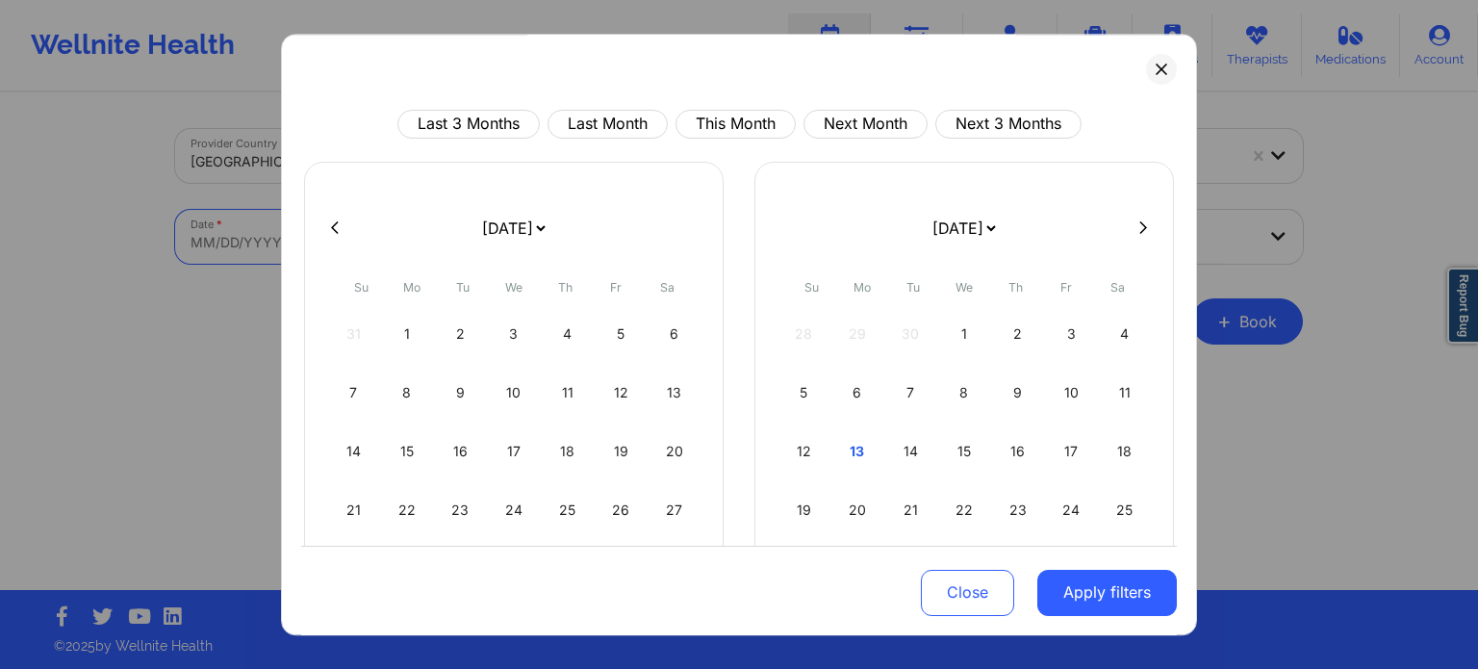
click at [473, 248] on body "Wellnite Health Calendar Dashboard Prescribers Admins Coaches Therapists Medica…" at bounding box center [739, 334] width 1478 height 669
click at [1004, 464] on div "16" at bounding box center [1017, 451] width 49 height 54
select select "2025-9"
select select "2025-10"
select select "2025-9"
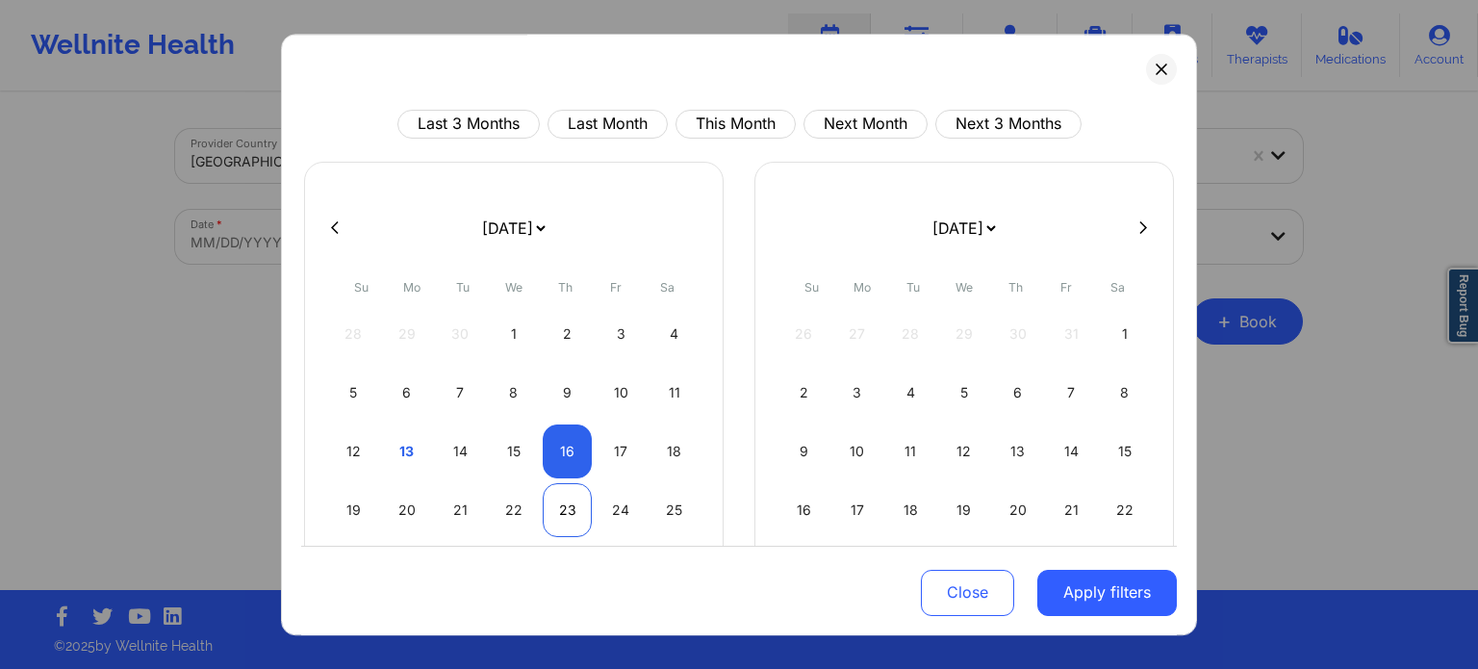
select select "2025-10"
click at [671, 449] on div "18" at bounding box center [673, 451] width 49 height 54
select select "2025-9"
select select "2025-10"
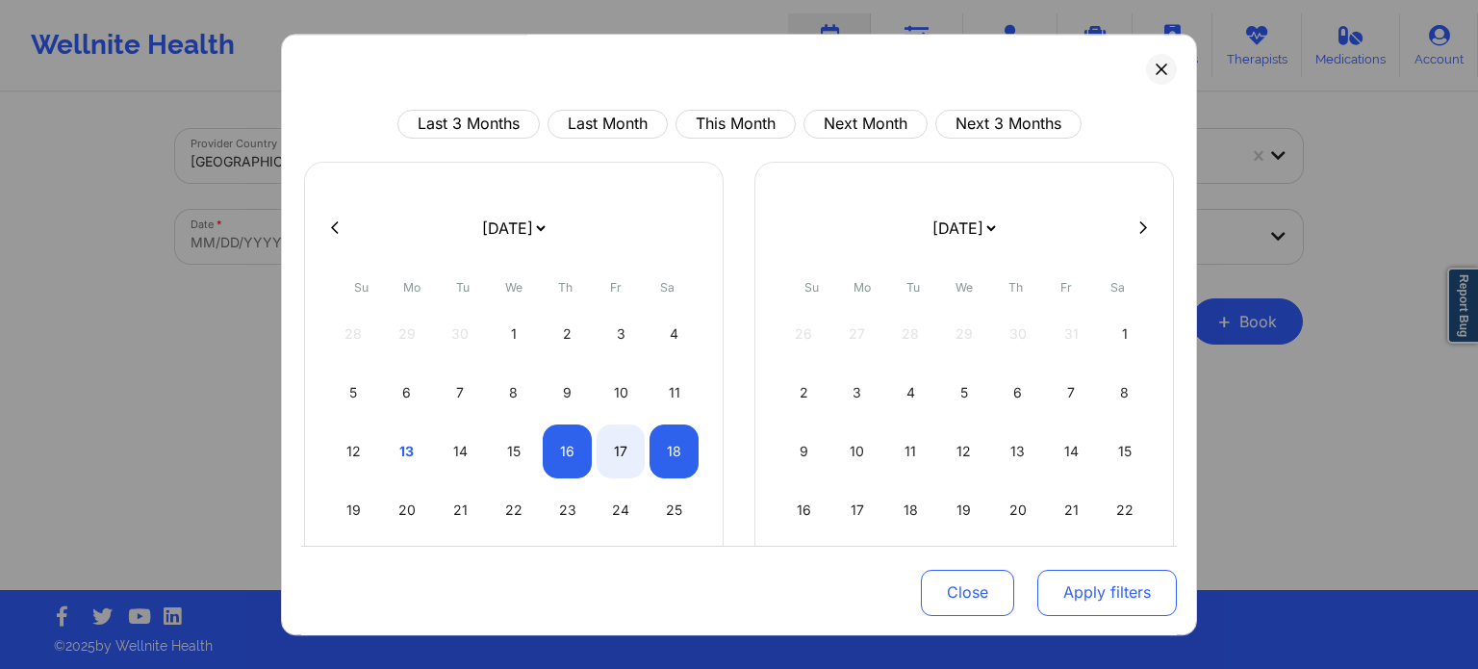
click at [1107, 596] on button "Apply filters" at bounding box center [1106, 592] width 139 height 46
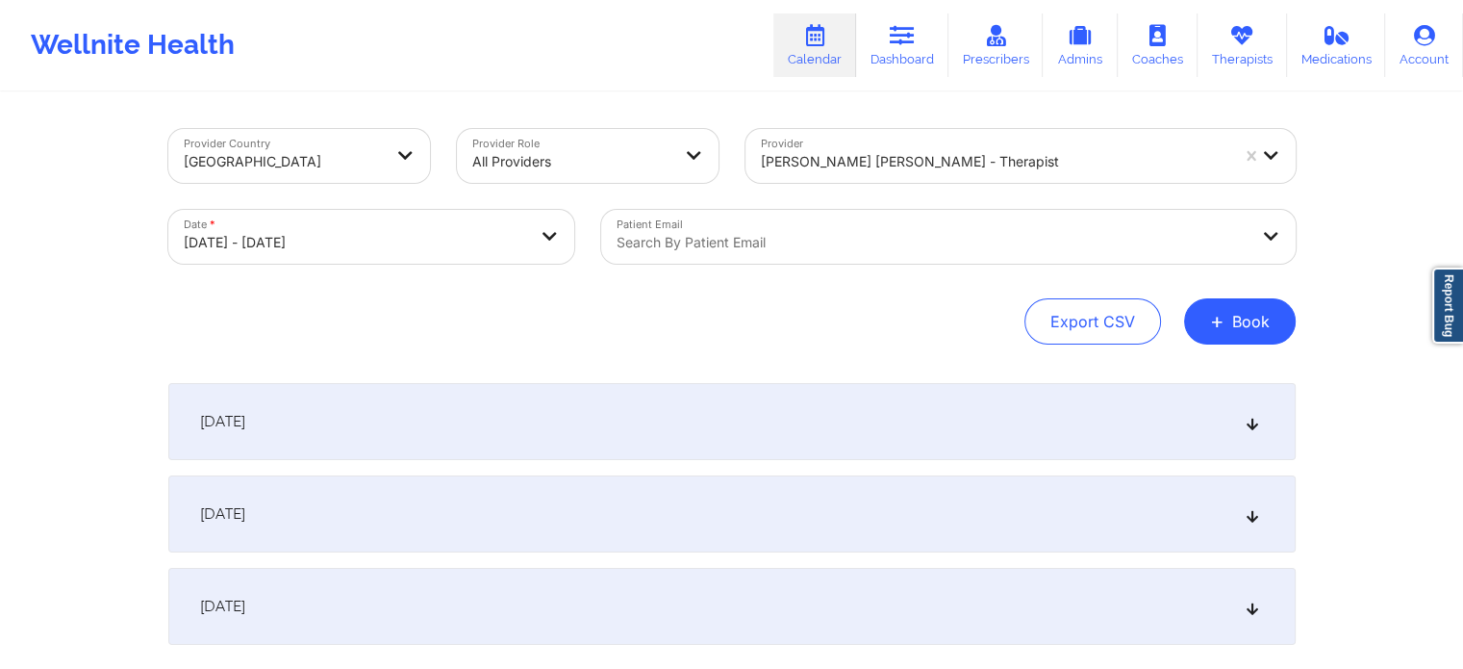
scroll to position [131, 0]
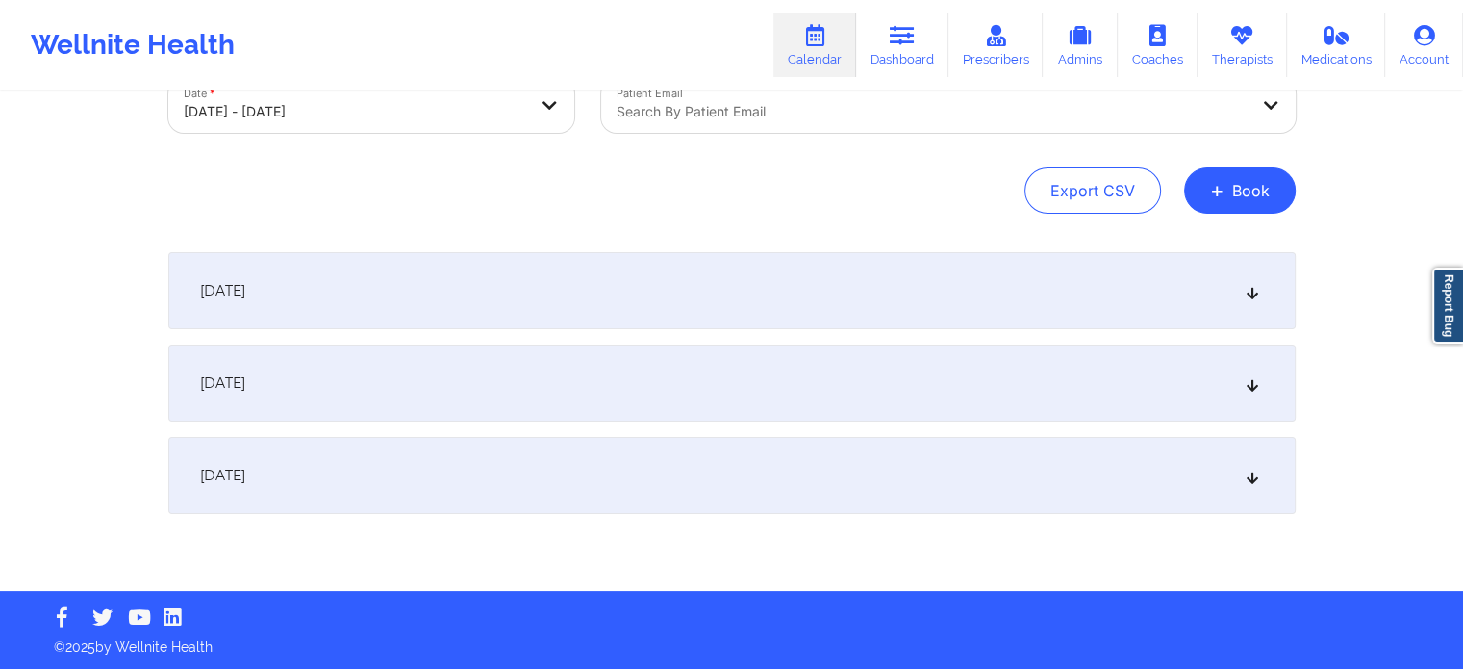
click at [447, 390] on div "October 17, 2025" at bounding box center [731, 382] width 1127 height 77
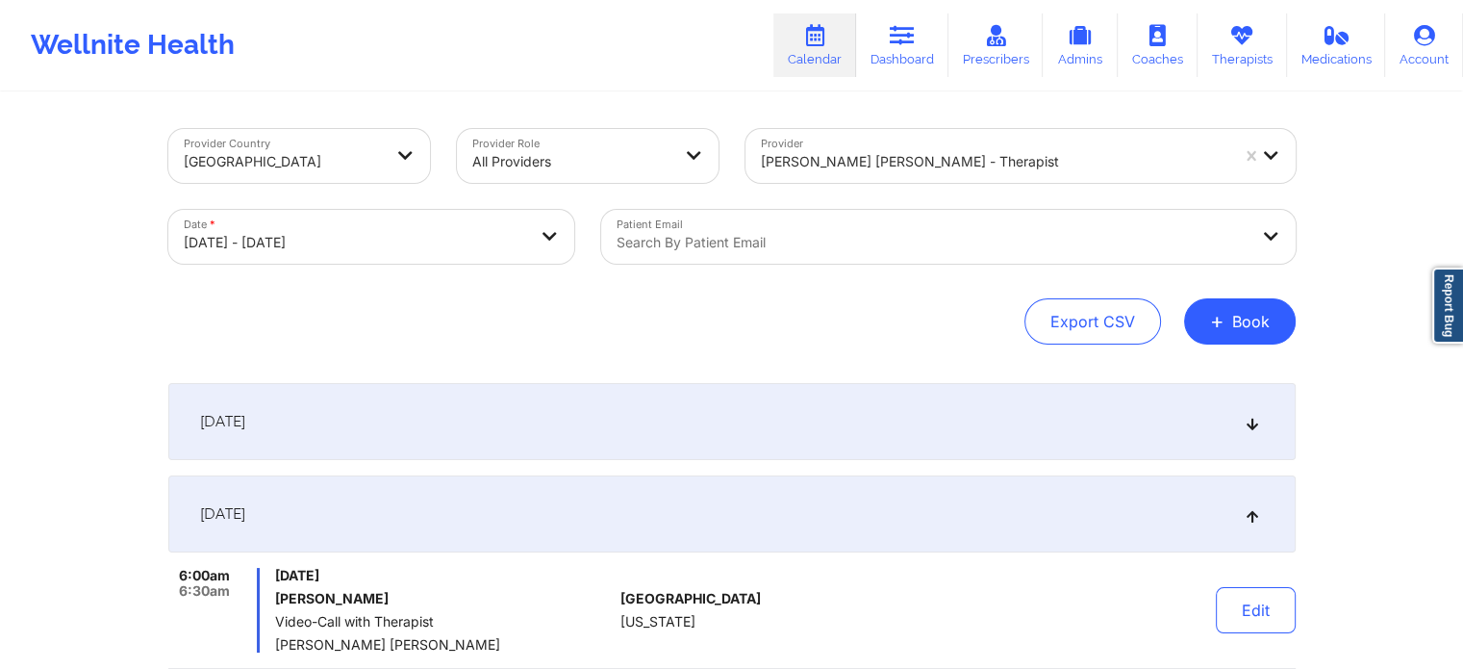
scroll to position [0, 0]
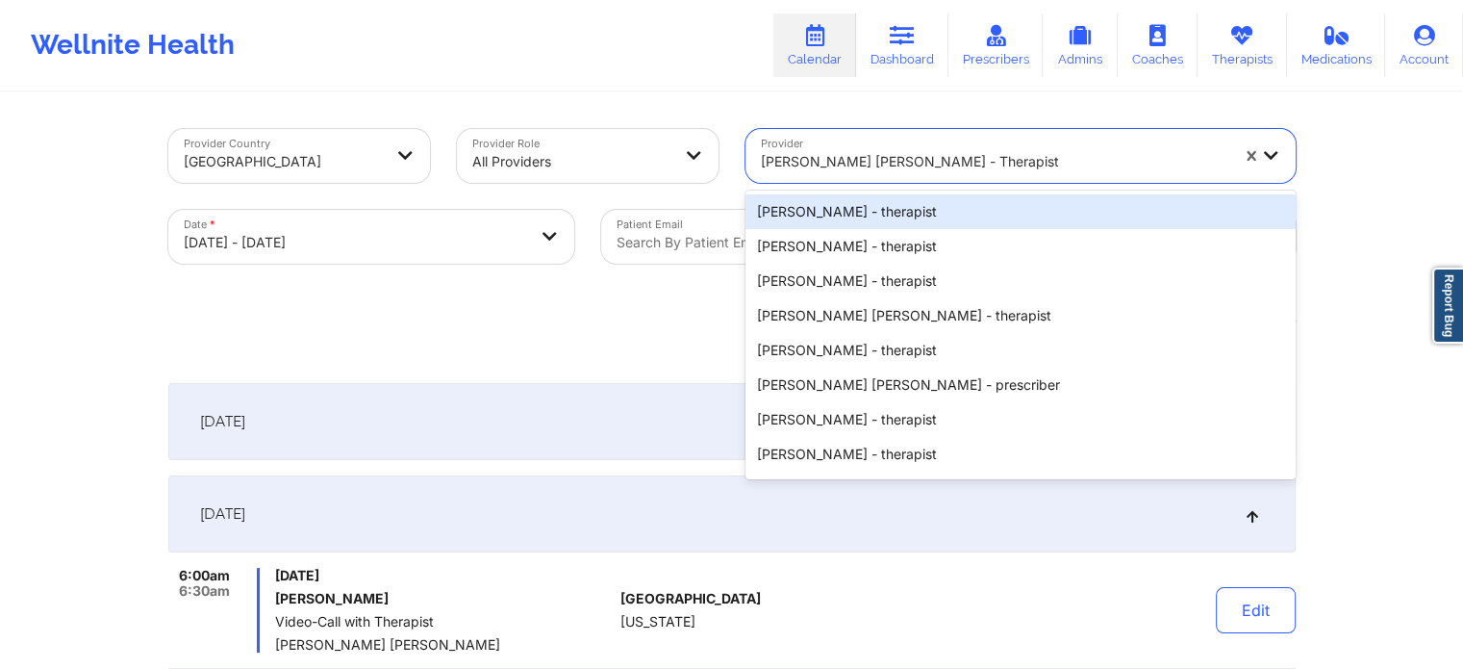
click at [826, 175] on div "Quisha Monique Castro - therapist" at bounding box center [995, 161] width 468 height 42
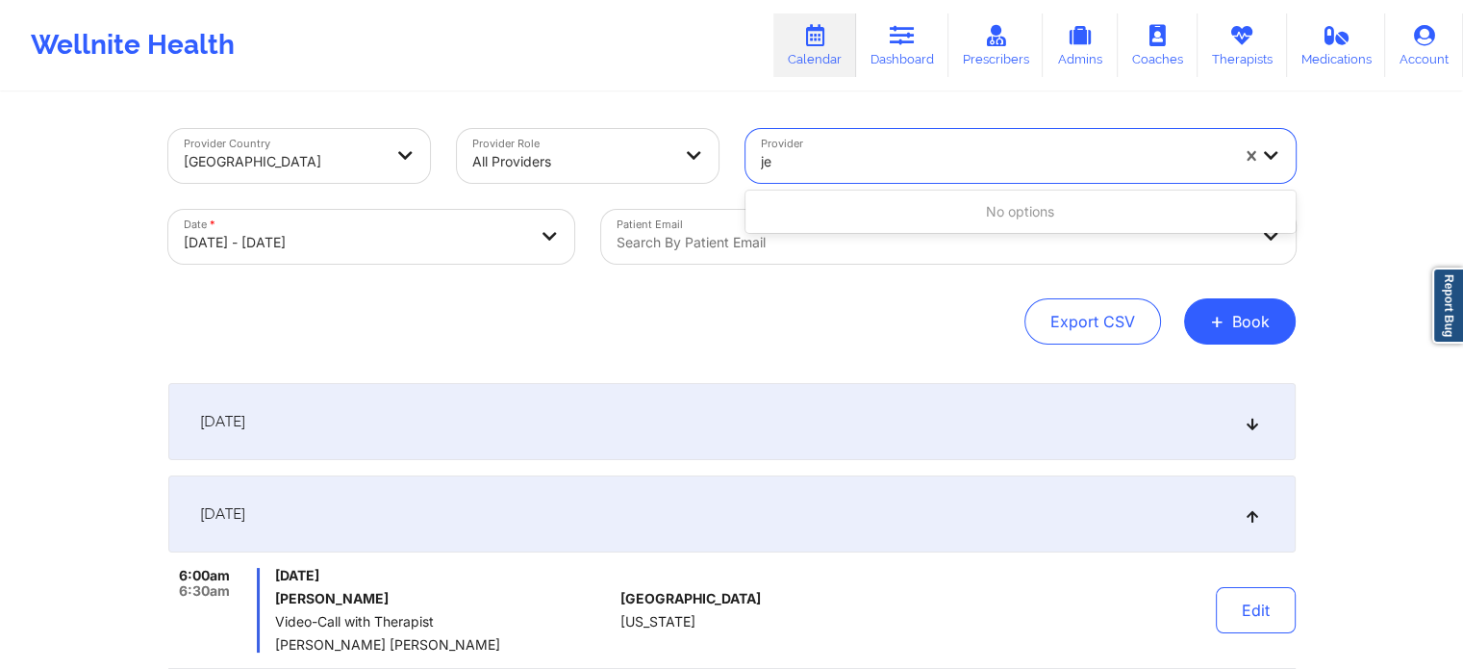
type input "j"
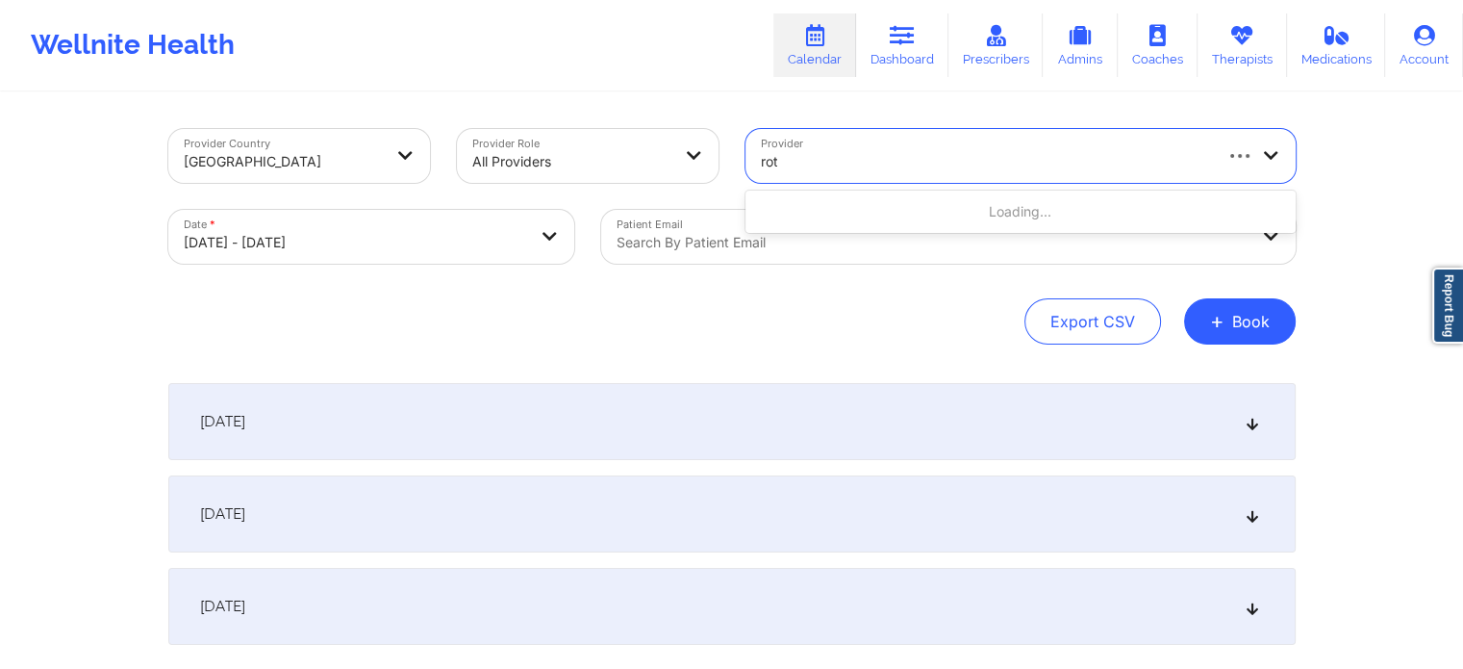
type input "roth"
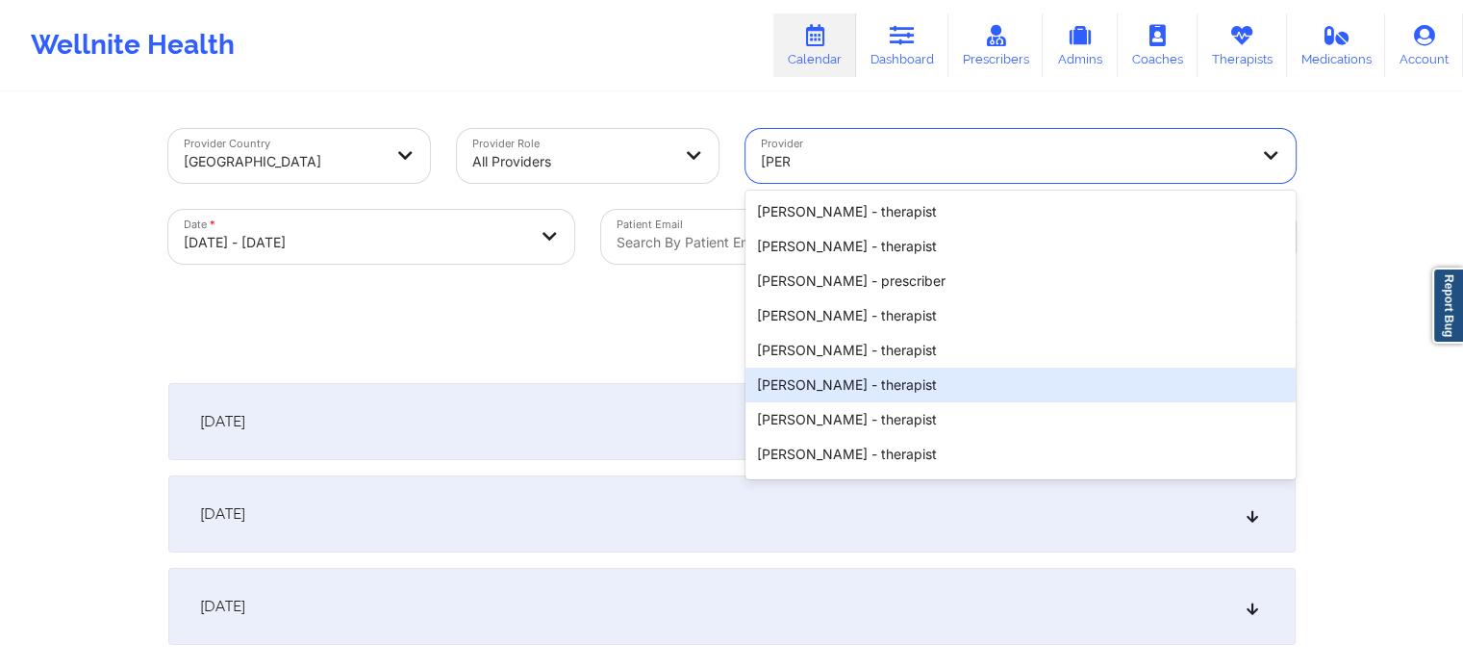
click at [816, 456] on div "Jennifer N Roth - therapist" at bounding box center [1021, 454] width 550 height 35
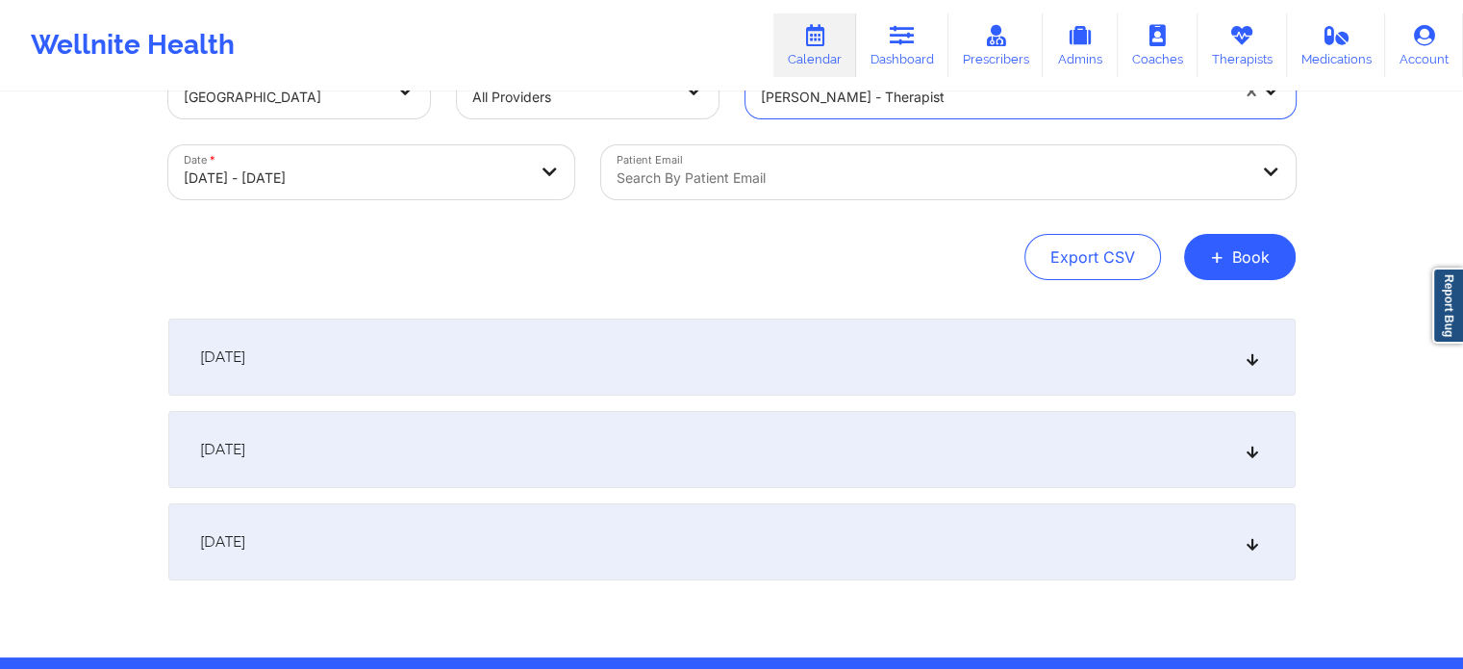
scroll to position [35, 0]
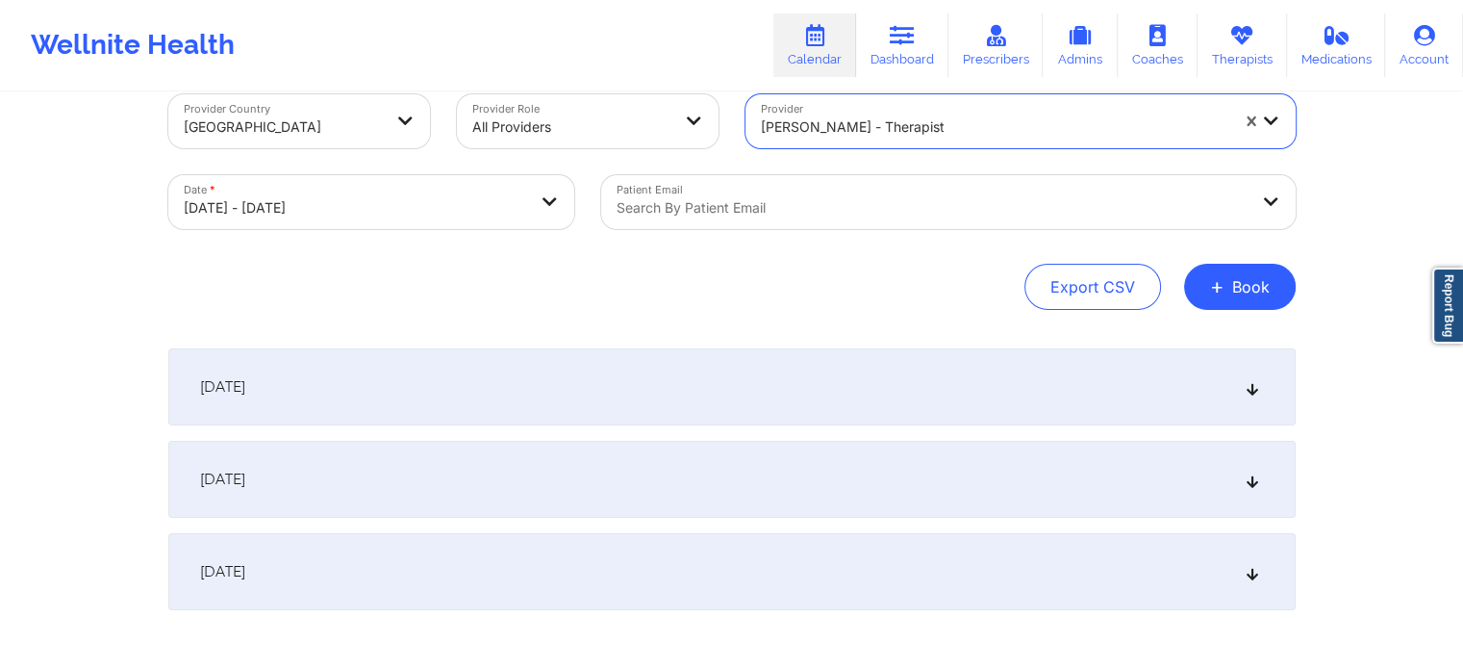
click at [420, 199] on body "Wellnite Health Calendar Dashboard Prescribers Admins Coaches Therapists Medica…" at bounding box center [731, 299] width 1463 height 669
select select "2025-9"
select select "2025-10"
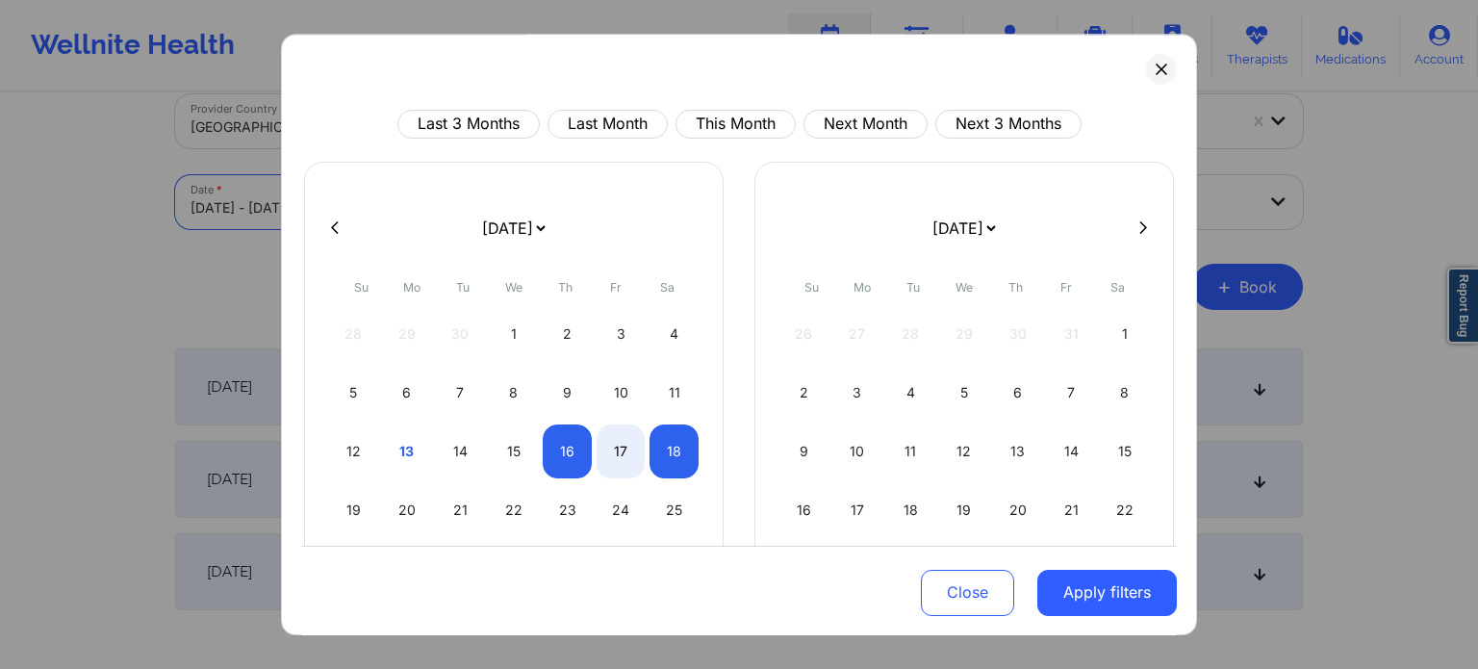
click at [375, 454] on div "12 13 14 15 16 17 18" at bounding box center [513, 451] width 369 height 54
click at [396, 455] on div "13" at bounding box center [407, 451] width 49 height 54
select select "2025-9"
select select "2025-10"
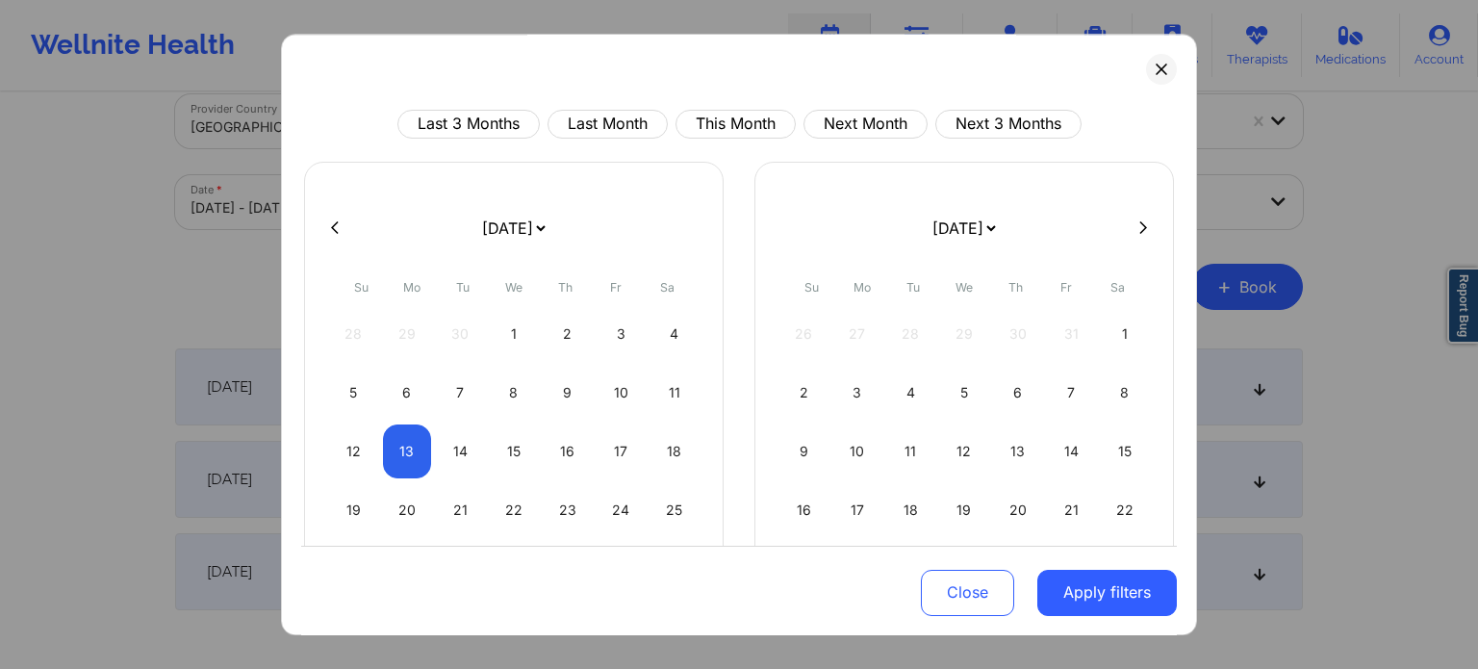
select select "2025-9"
select select "2025-10"
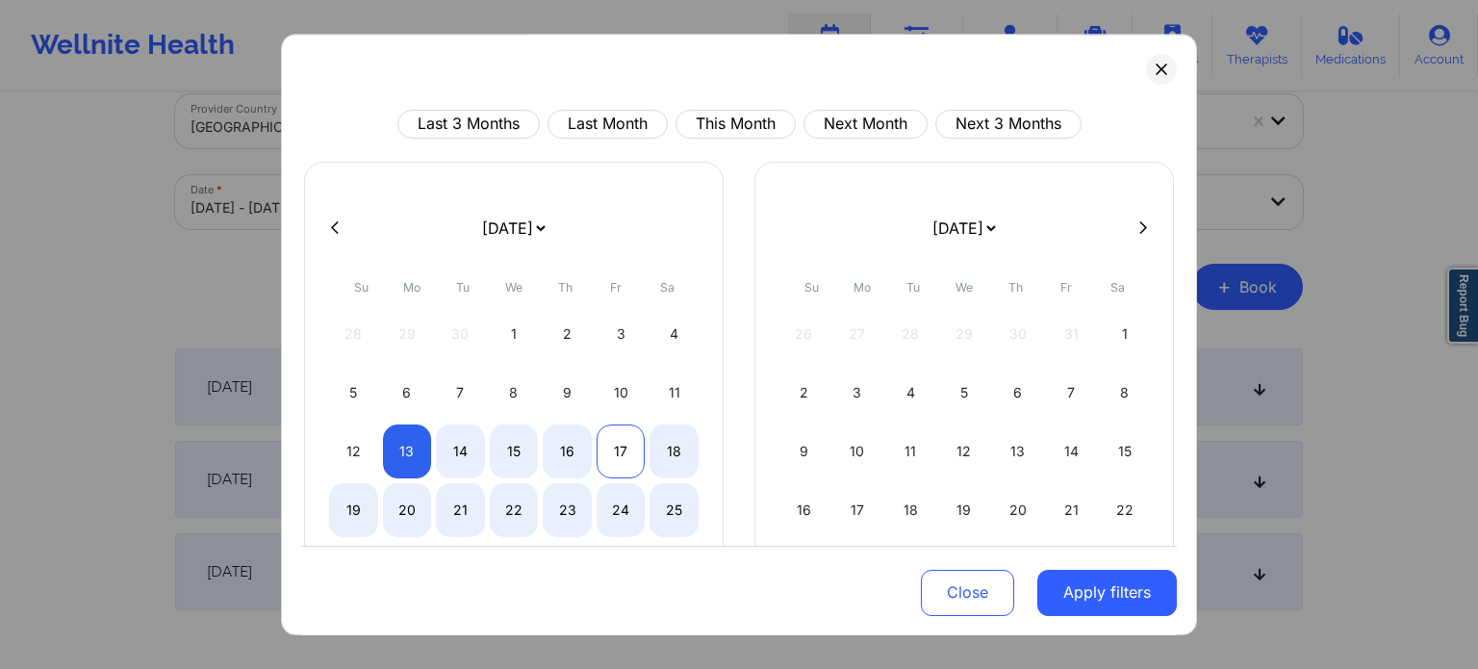
select select "2025-9"
select select "2025-10"
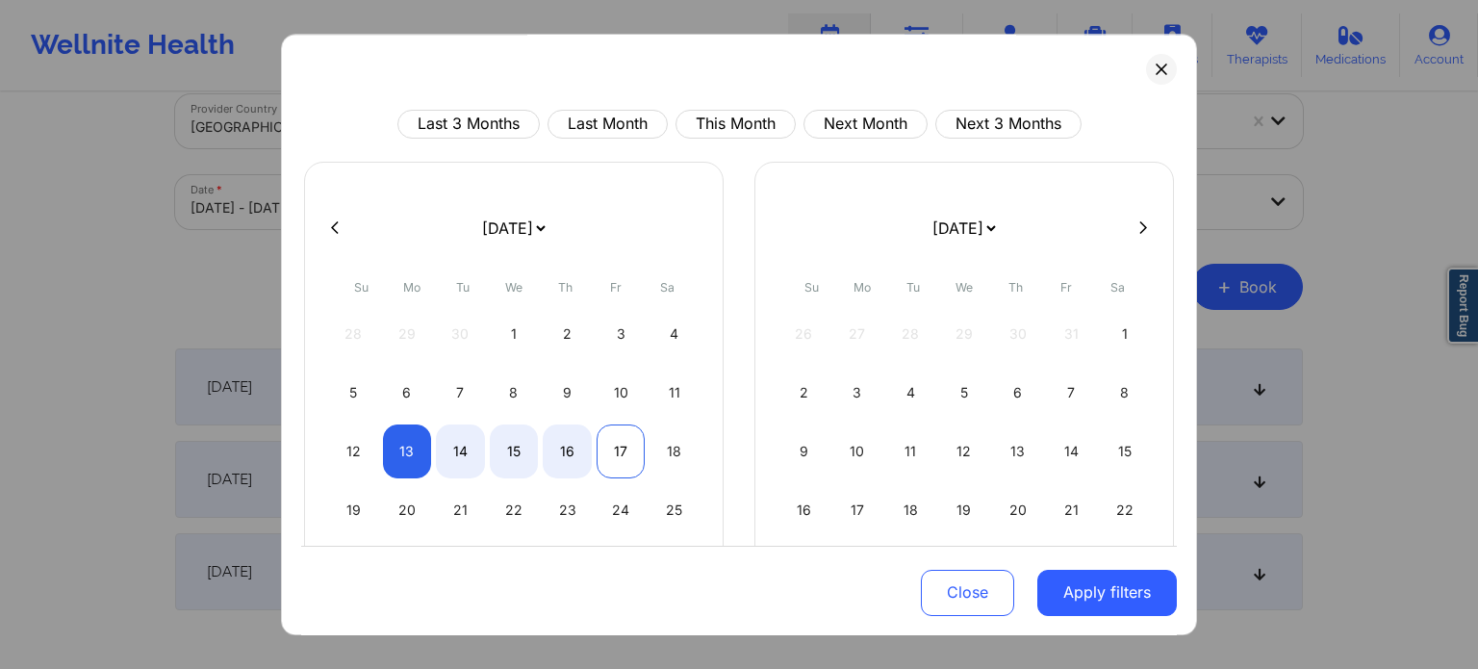
click at [609, 463] on div "17" at bounding box center [620, 451] width 49 height 54
select select "2025-9"
select select "2025-10"
click at [1080, 585] on button "Apply filters" at bounding box center [1106, 592] width 139 height 46
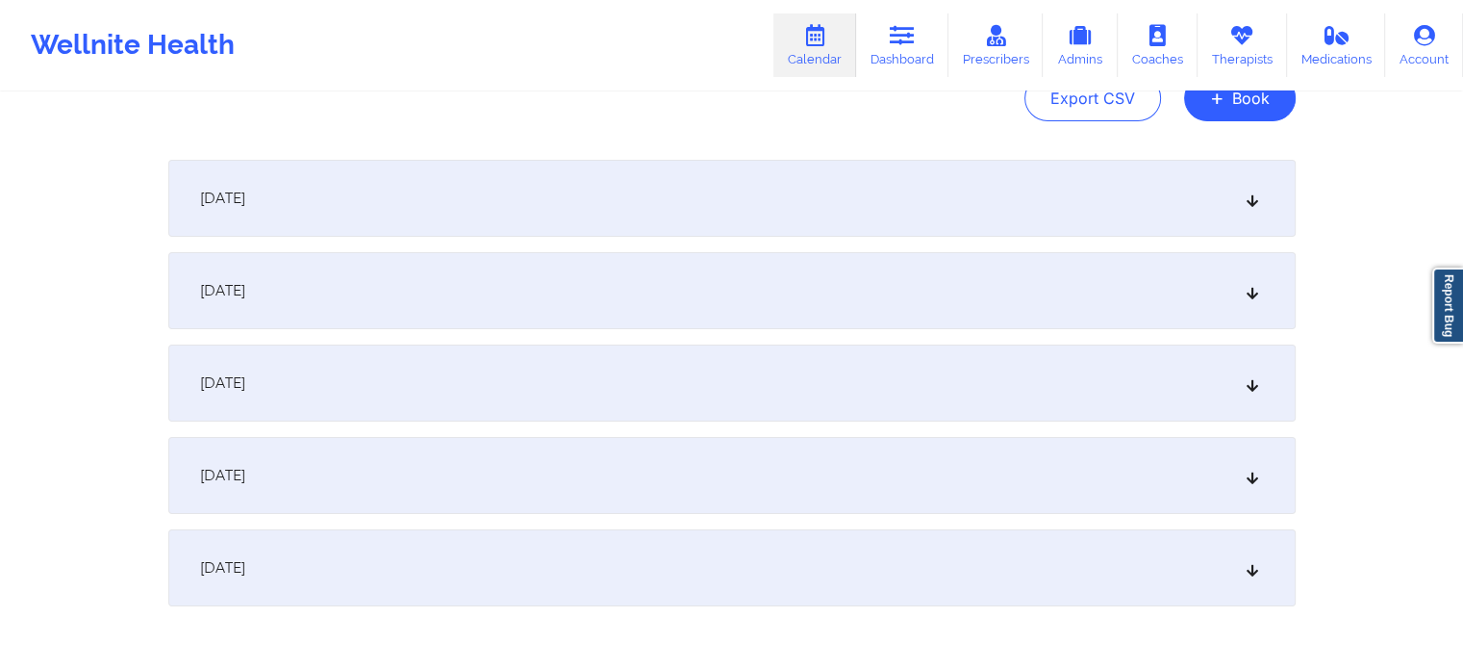
scroll to position [227, 0]
click at [477, 302] on div "October 14, 2025" at bounding box center [731, 286] width 1127 height 77
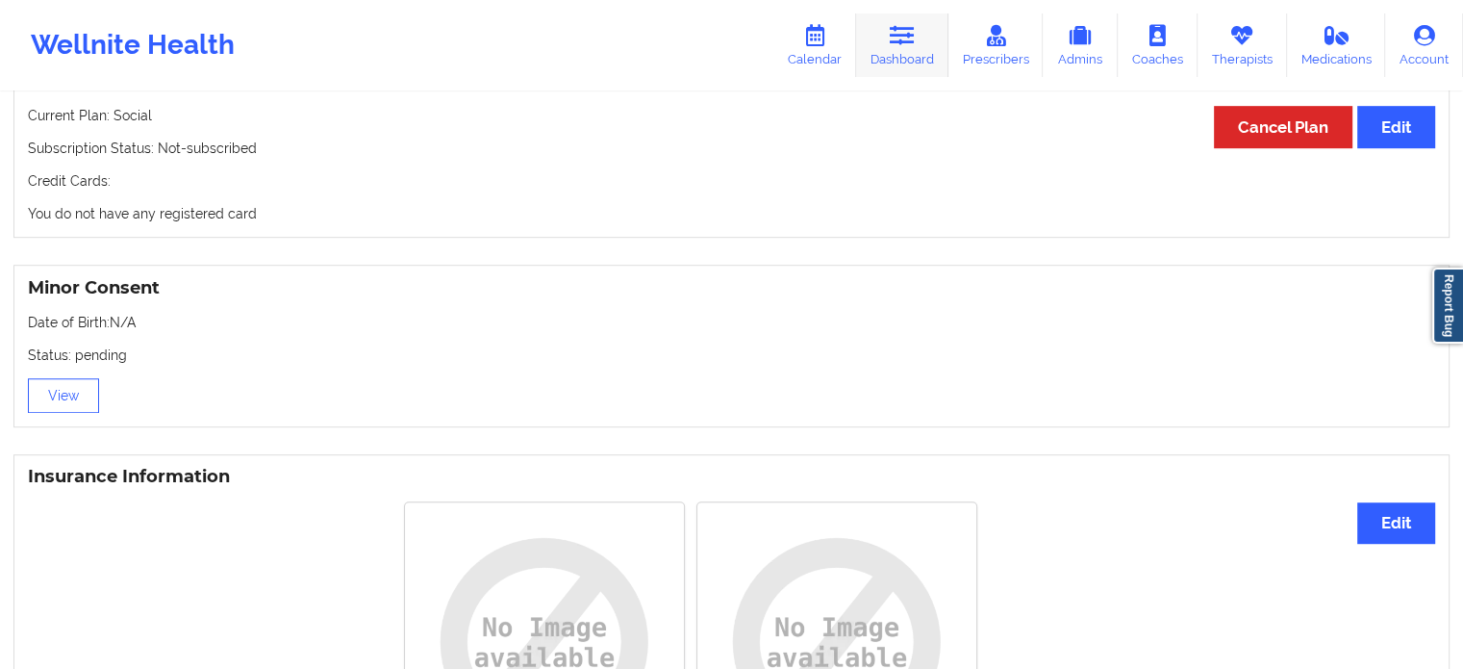
click at [905, 70] on link "Dashboard" at bounding box center [902, 44] width 92 height 63
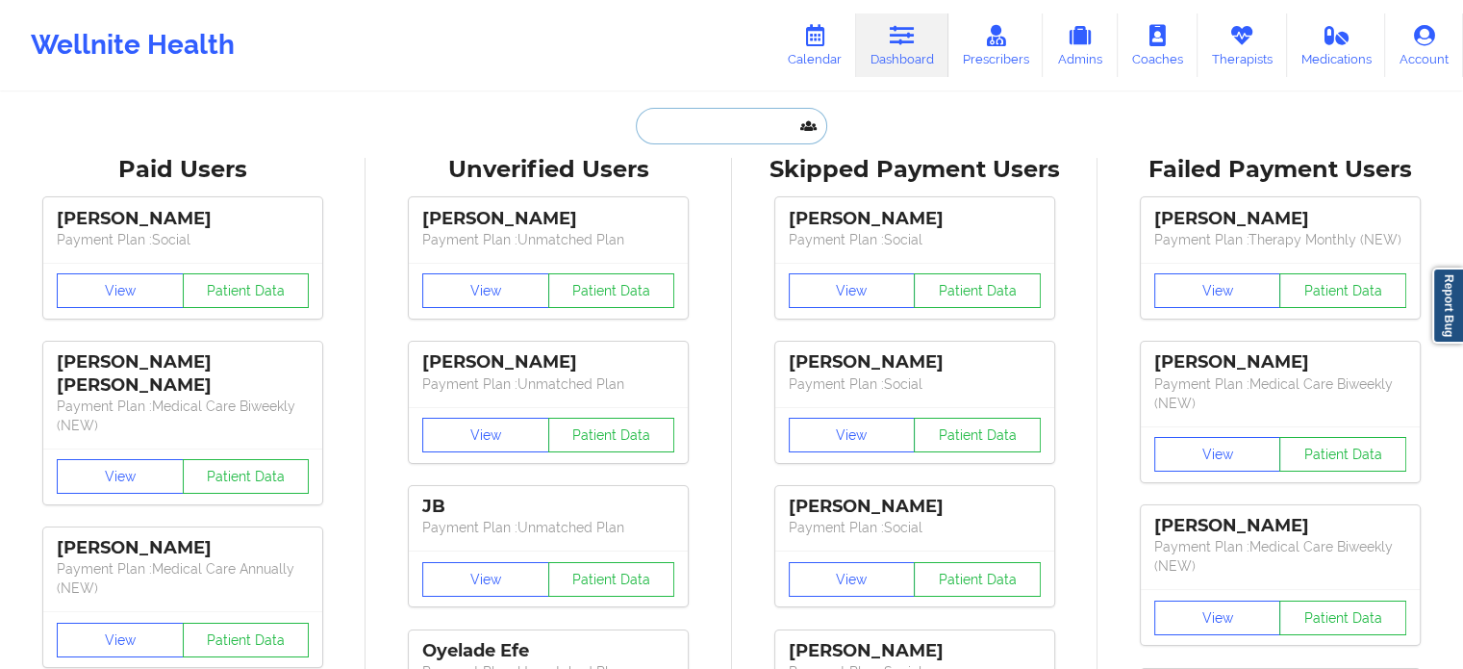
click at [695, 119] on input "text" at bounding box center [731, 126] width 190 height 37
paste input "[EMAIL_ADDRESS][DOMAIN_NAME]"
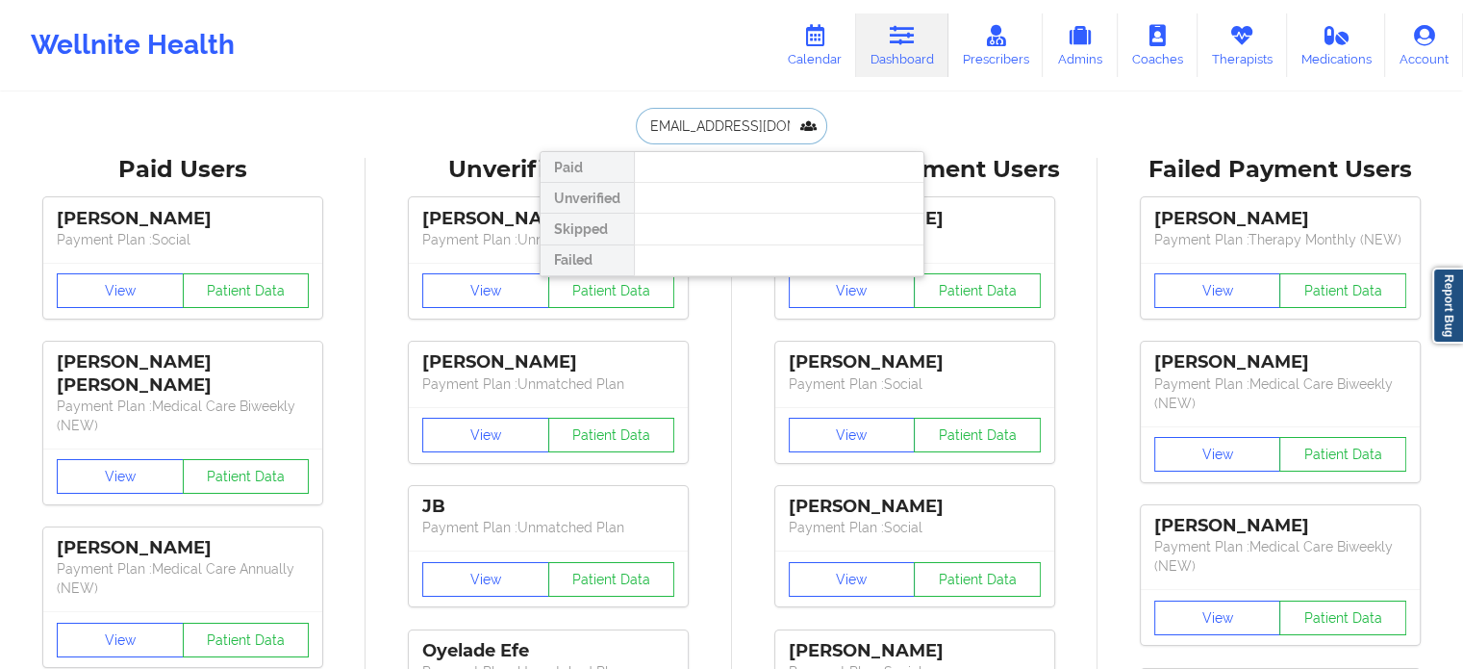
drag, startPoint x: 699, startPoint y: 121, endPoint x: 466, endPoint y: 93, distance: 235.4
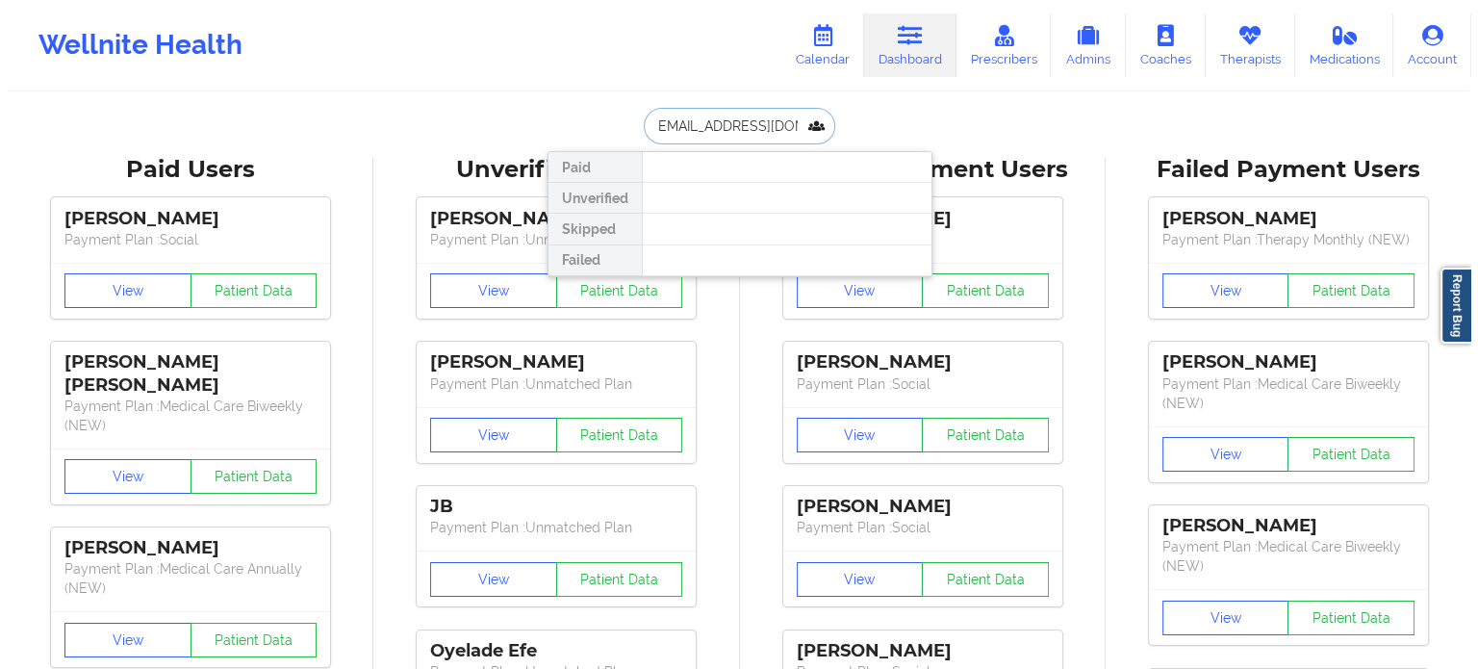
scroll to position [0, 0]
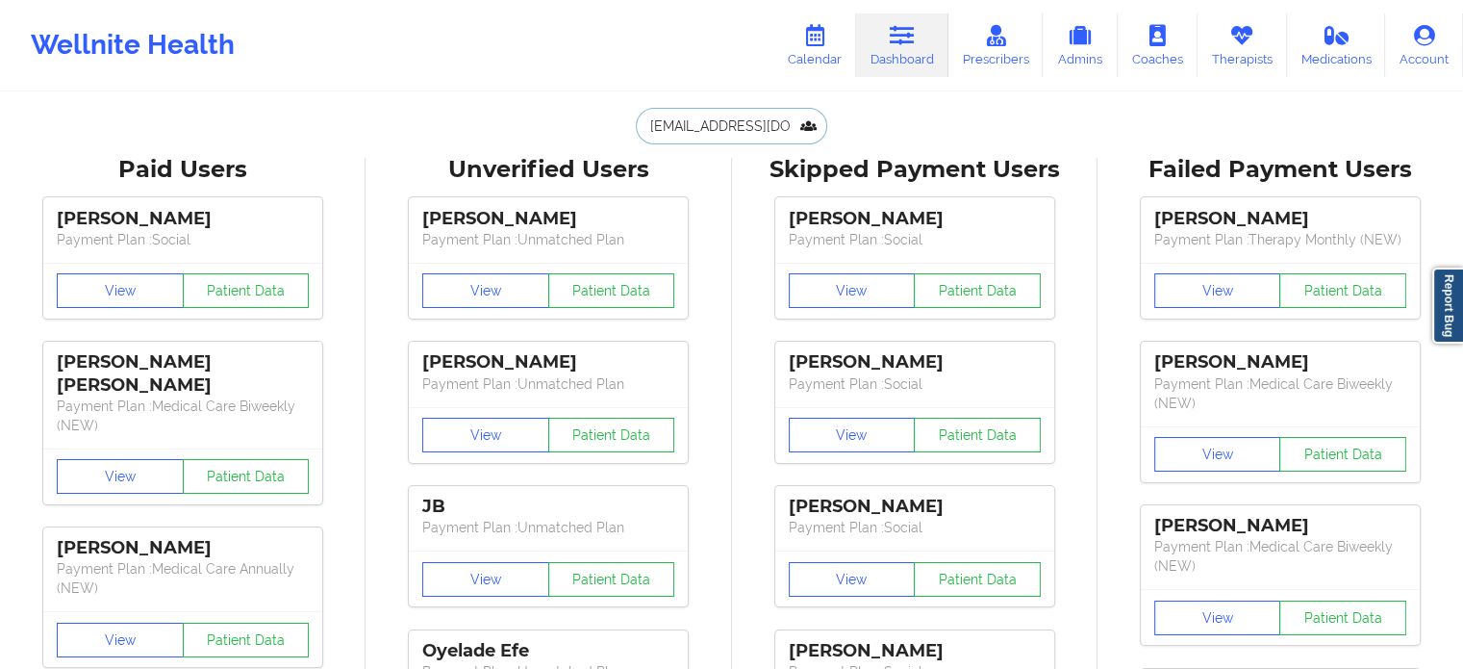
type input "[EMAIL_ADDRESS][DOMAIN_NAME]"
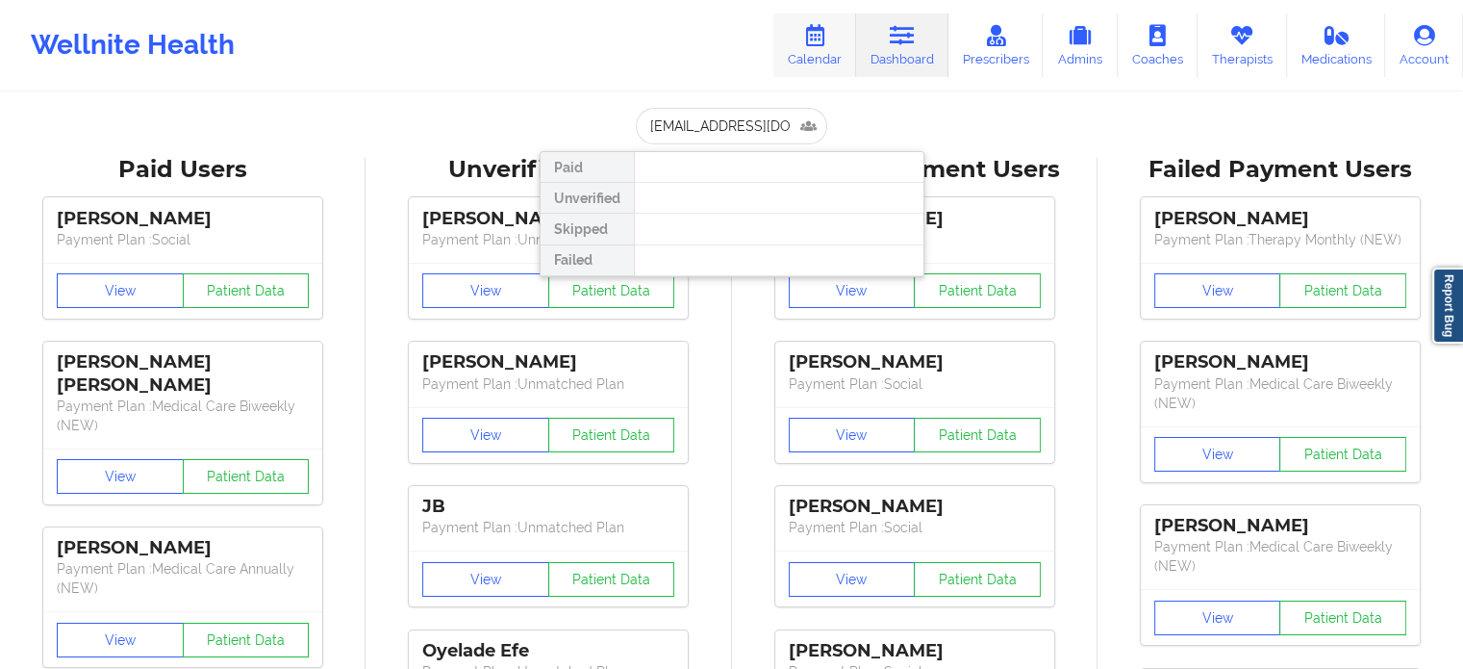
click at [808, 30] on icon at bounding box center [814, 35] width 25 height 21
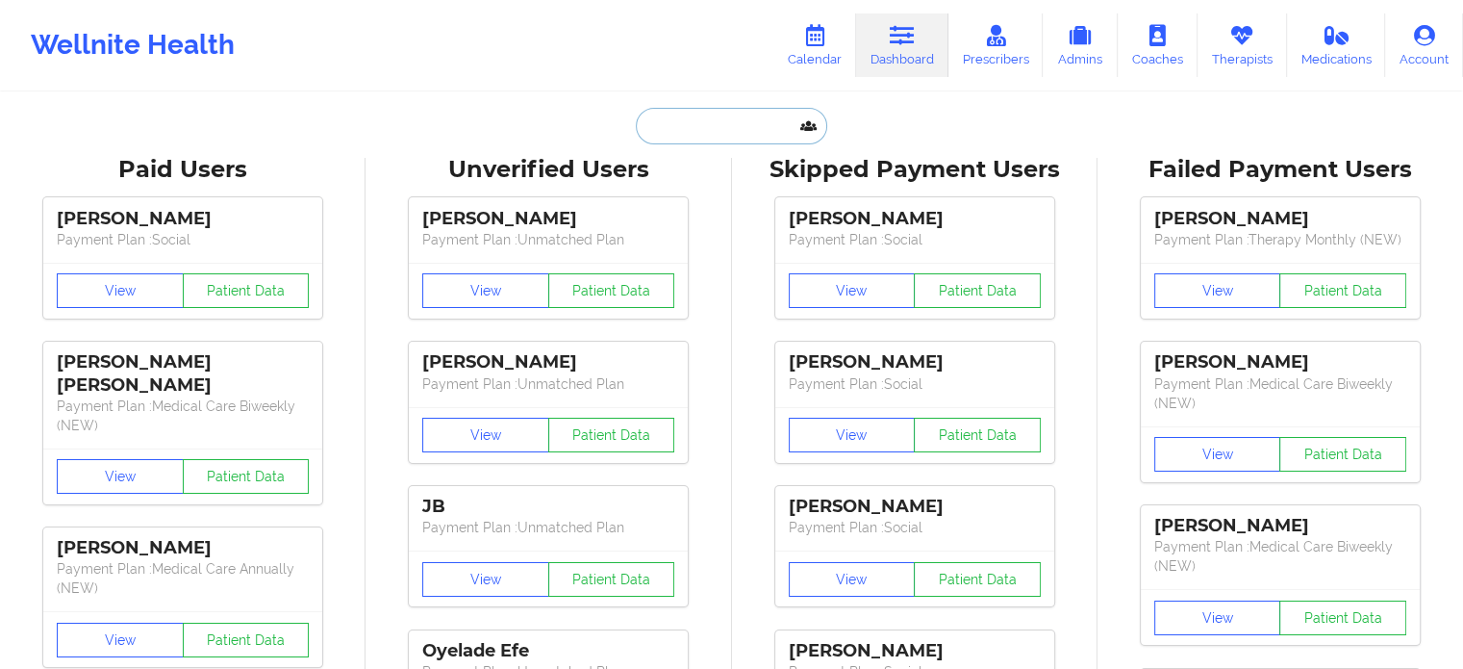
click at [693, 129] on input "text" at bounding box center [731, 126] width 190 height 37
paste input "kbmccready@gmail.com"
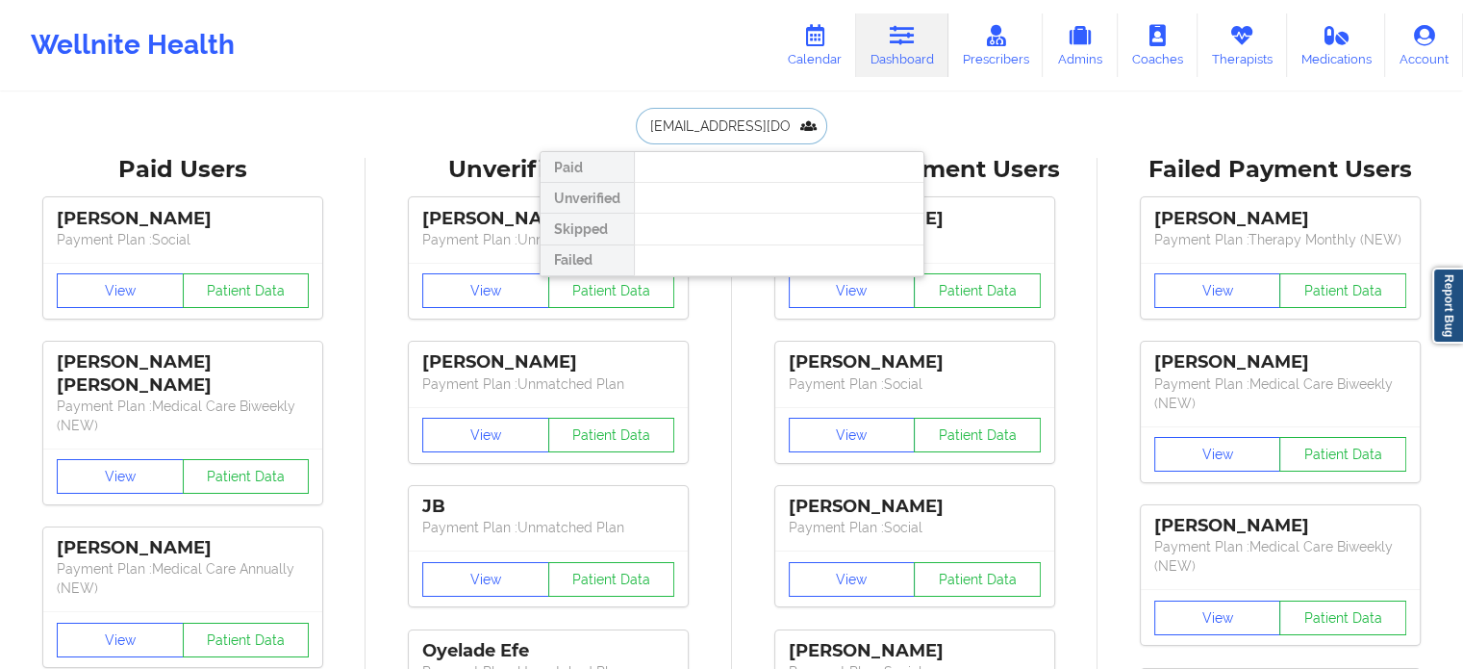
click at [737, 124] on input "kbmccready@gmail.com" at bounding box center [731, 126] width 190 height 37
click at [737, 123] on input "kbmccready@gmail.com" at bounding box center [731, 126] width 190 height 37
paste input "LOMBIDADALILACAN@GMAIL.COM"
drag, startPoint x: 737, startPoint y: 123, endPoint x: 353, endPoint y: 110, distance: 384.1
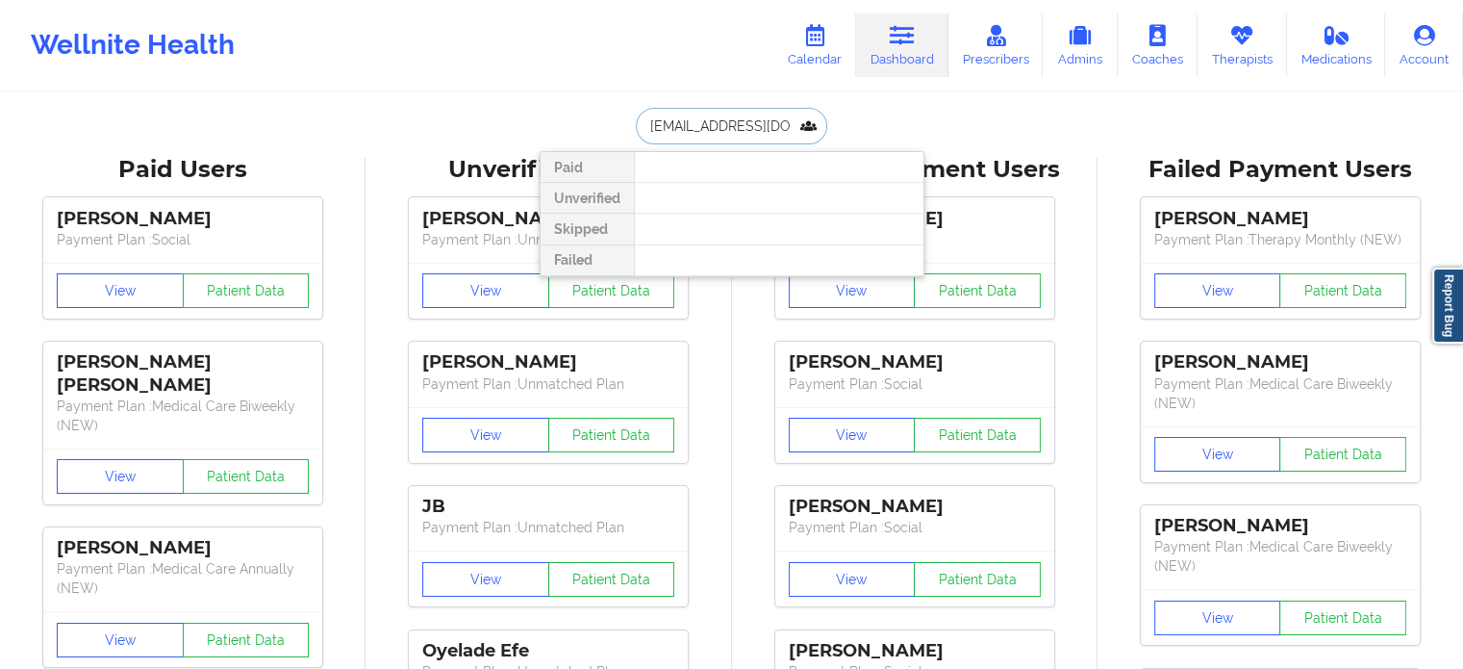
type input "A"
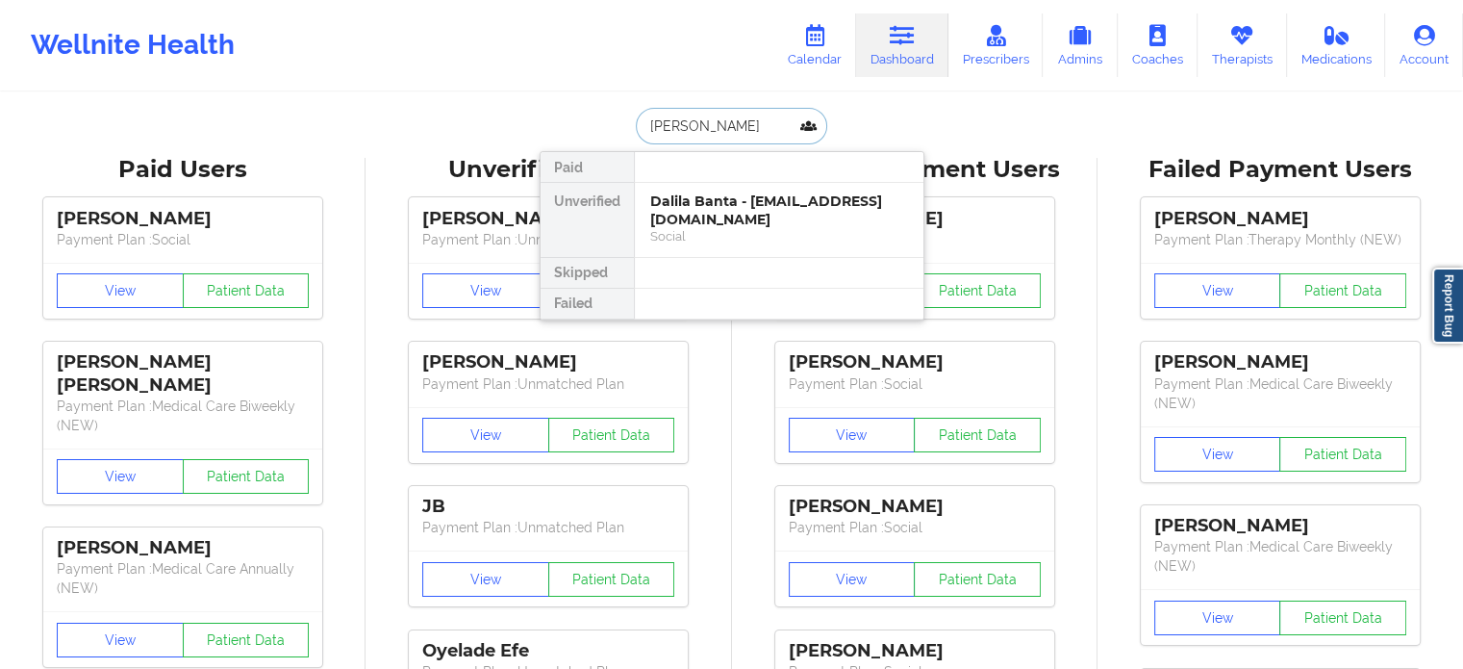
type input "dalila"
click at [825, 22] on link "Calendar" at bounding box center [814, 44] width 83 height 63
